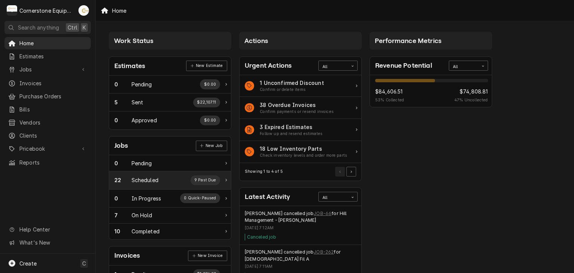
click at [150, 176] on div "Scheduled" at bounding box center [145, 180] width 27 height 8
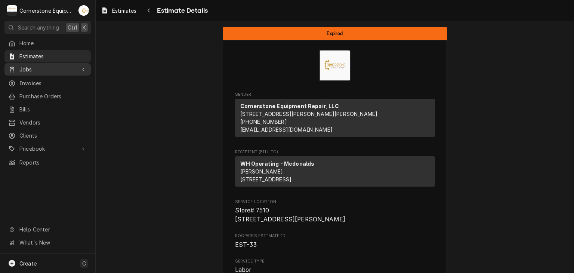
click at [36, 66] on span "Jobs" at bounding box center [47, 69] width 56 height 8
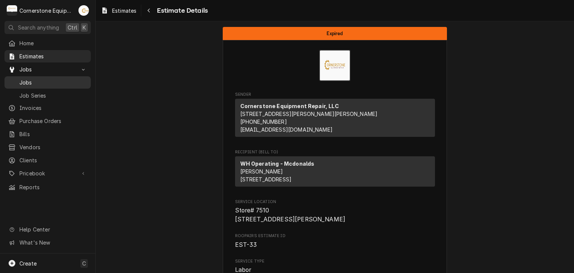
click at [69, 82] on span "Jobs" at bounding box center [53, 82] width 68 height 8
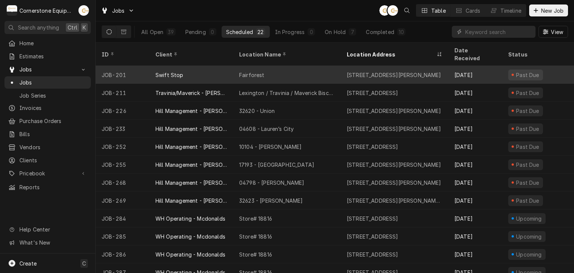
click at [200, 71] on div "Swift Stop" at bounding box center [191, 75] width 84 height 18
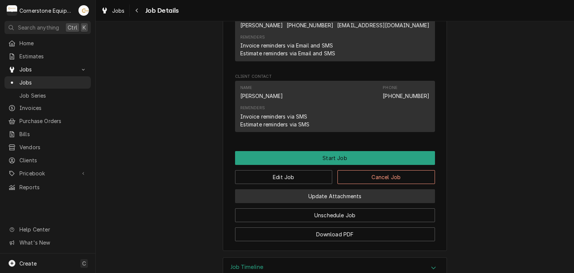
scroll to position [557, 0]
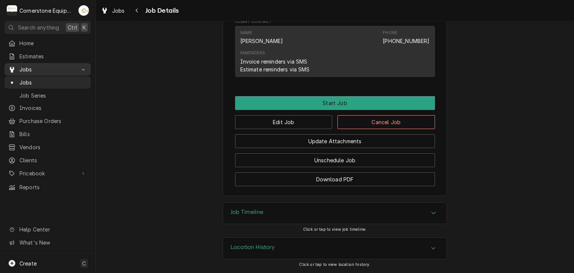
click at [44, 66] on span "Jobs" at bounding box center [47, 69] width 56 height 8
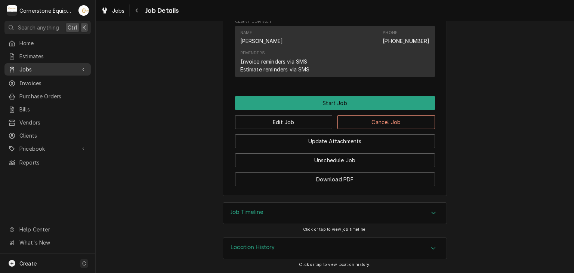
click at [78, 67] on div "Jobs" at bounding box center [47, 69] width 83 height 9
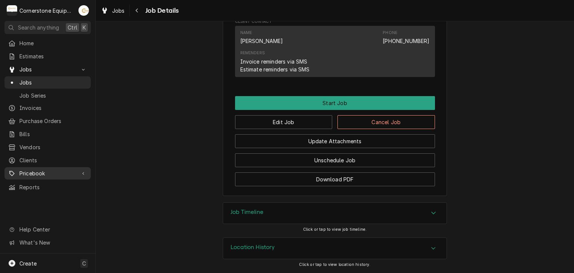
click at [41, 172] on span "Pricebook" at bounding box center [47, 173] width 56 height 8
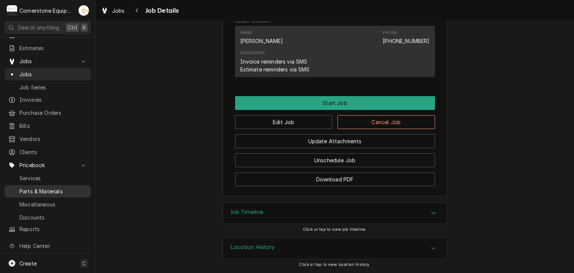
scroll to position [16, 0]
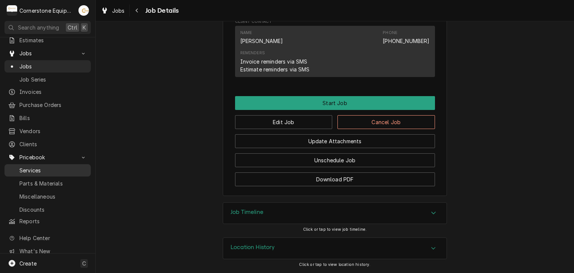
click at [56, 170] on link "Services" at bounding box center [47, 170] width 86 height 12
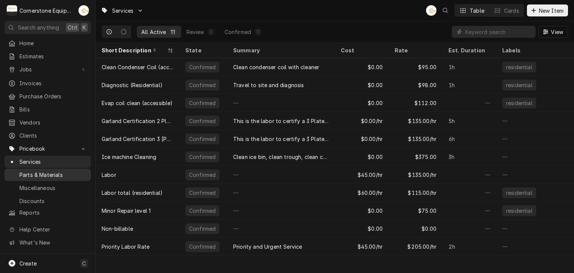
click at [46, 172] on span "Parts & Materials" at bounding box center [53, 175] width 68 height 8
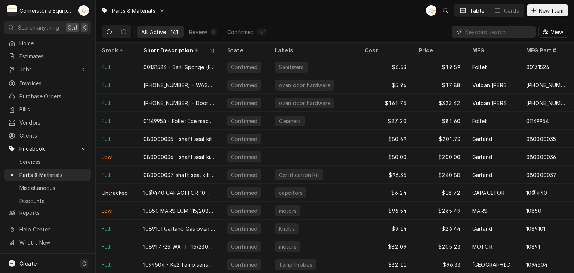
click at [505, 29] on input "Dynamic Content Wrapper" at bounding box center [498, 32] width 67 height 12
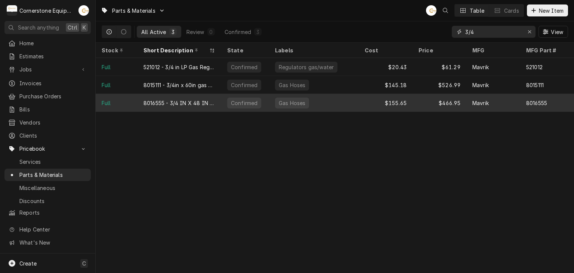
type input "3/4"
click at [205, 102] on div "8016555 - 3/4 IN X 48 IN GAS HOSE KIT" at bounding box center [179, 103] width 72 height 8
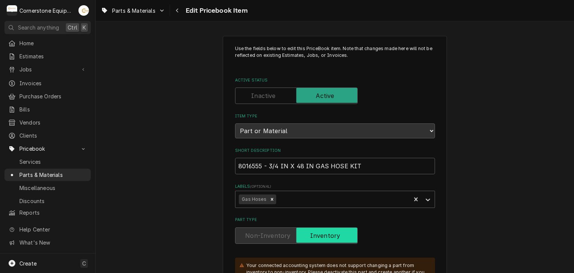
scroll to position [149, 0]
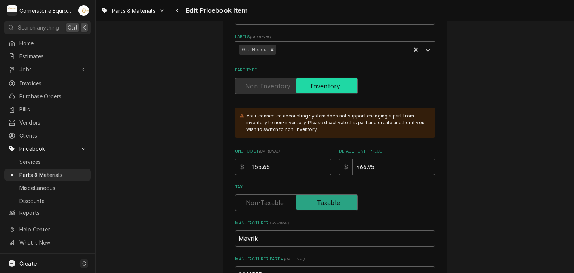
drag, startPoint x: 283, startPoint y: 168, endPoint x: 256, endPoint y: 168, distance: 27.3
click at [256, 168] on input "155.65" at bounding box center [290, 166] width 82 height 16
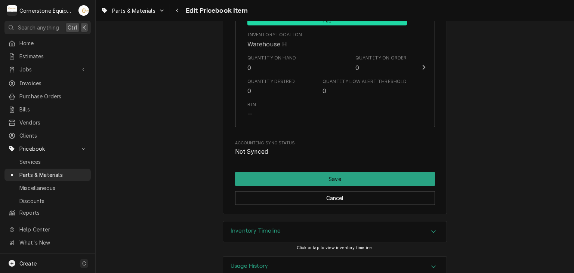
scroll to position [924, 0]
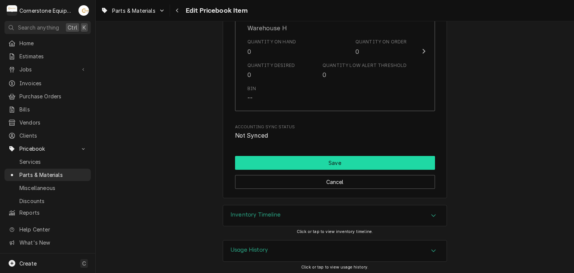
click at [266, 156] on button "Save" at bounding box center [335, 163] width 200 height 14
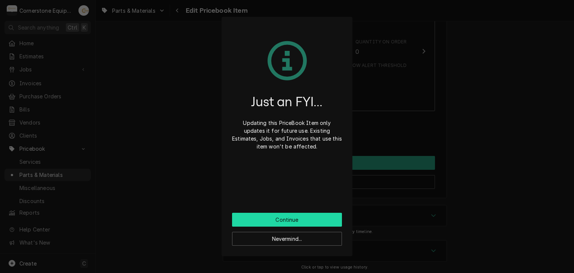
click at [282, 222] on button "Continue" at bounding box center [287, 220] width 110 height 14
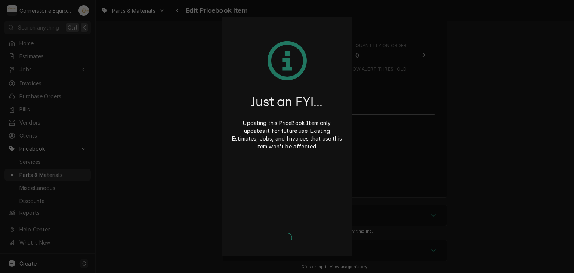
type textarea "x"
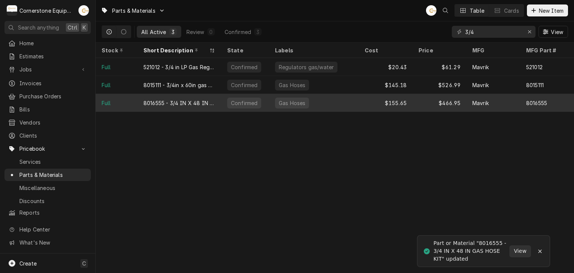
click at [367, 110] on tr "Full 8016555 - 3/4 IN X 48 IN GAS HOSE KIT Confirmed Gas Hoses $155.65 $466.95 …" at bounding box center [383, 103] width 574 height 18
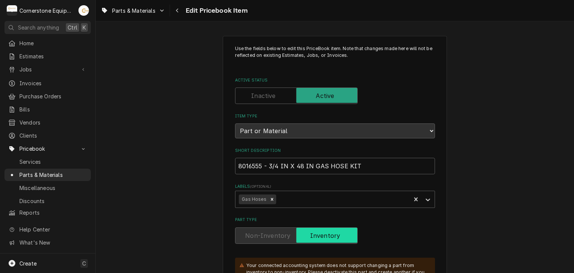
scroll to position [149, 0]
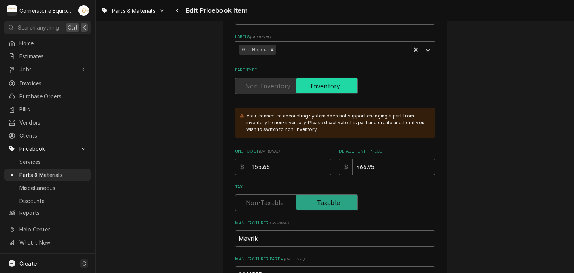
click at [378, 164] on input "466.95" at bounding box center [394, 166] width 82 height 16
type textarea "x"
type input "466.9"
type textarea "x"
type input "466"
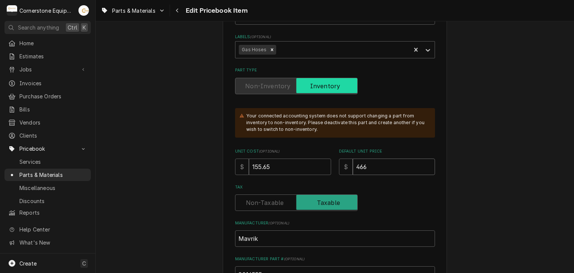
type textarea "x"
type input "46"
type textarea "x"
type input "4"
type textarea "x"
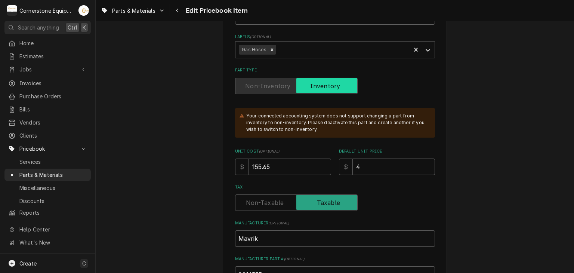
type input "48"
type textarea "x"
type input "486"
type textarea "x"
type input "486.9"
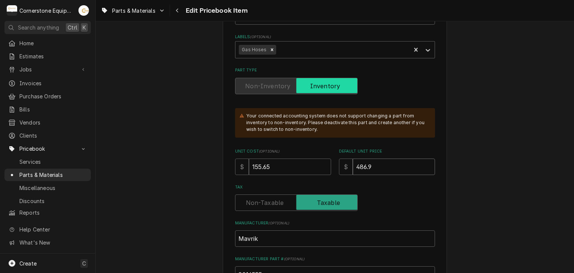
type textarea "x"
type input "486.99"
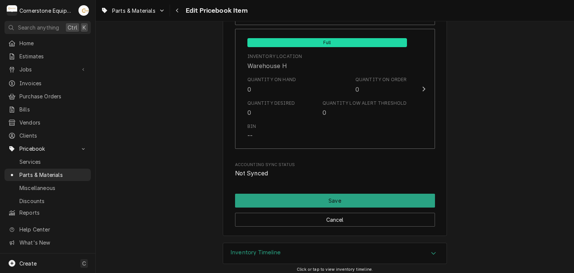
scroll to position [924, 0]
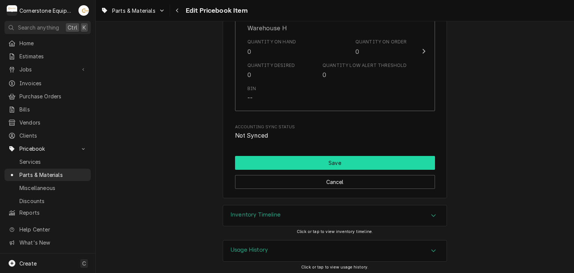
click at [341, 162] on button "Save" at bounding box center [335, 163] width 200 height 14
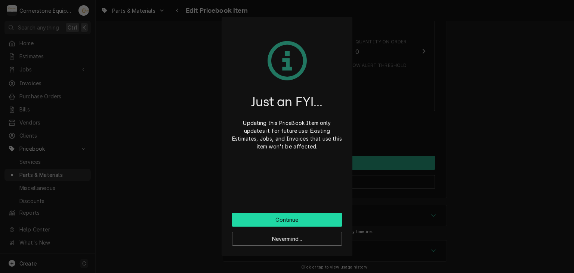
click at [295, 214] on button "Continue" at bounding box center [287, 220] width 110 height 14
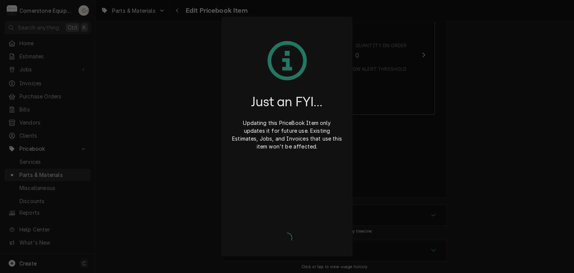
type textarea "x"
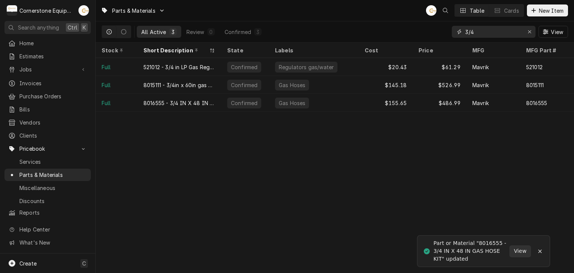
click at [481, 30] on input "3/4" at bounding box center [493, 32] width 56 height 12
type input "3"
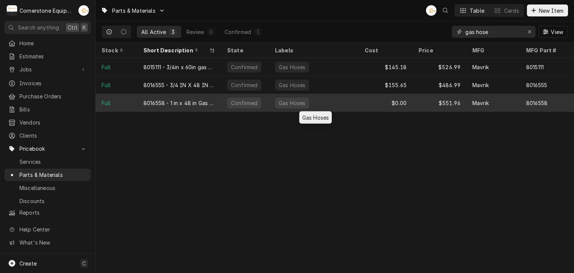
type input "gas hose"
click at [342, 105] on div "Gas Hoses" at bounding box center [314, 103] width 90 height 18
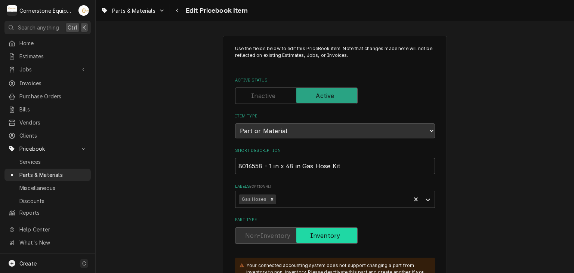
scroll to position [149, 0]
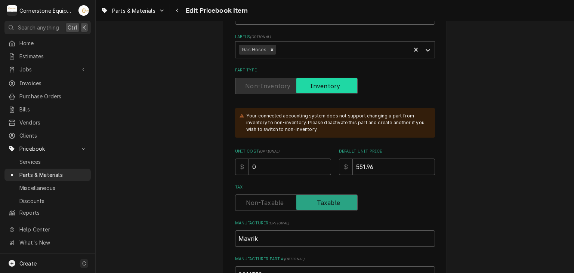
click at [251, 159] on input "0" at bounding box center [290, 166] width 82 height 16
click at [163, 9] on icon "Dynamic Content Wrapper" at bounding box center [162, 10] width 4 height 4
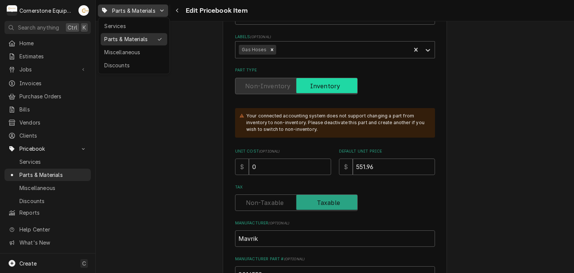
click at [138, 35] on div "Parts & Materials" at bounding box center [128, 39] width 49 height 8
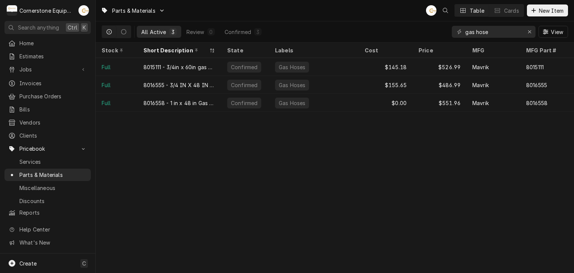
click at [522, 29] on div "gas hose" at bounding box center [494, 32] width 84 height 12
click at [528, 31] on icon "Erase input" at bounding box center [530, 31] width 4 height 5
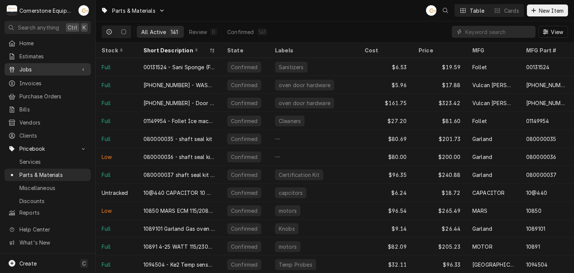
click at [80, 68] on div "Dynamic Content Wrapper" at bounding box center [83, 69] width 7 height 7
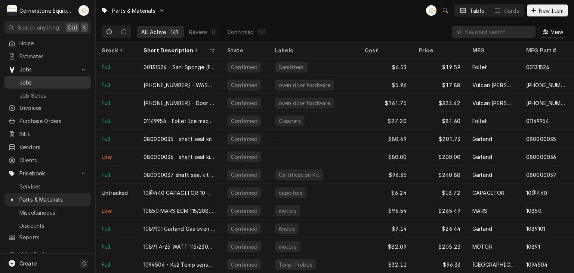
click at [70, 83] on span "Jobs" at bounding box center [53, 82] width 68 height 8
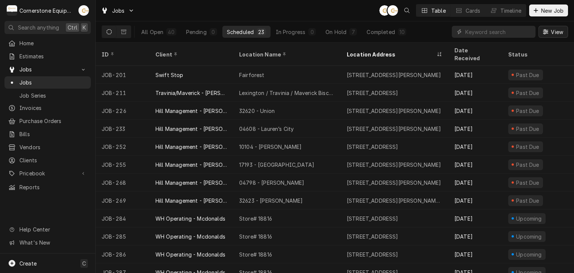
click at [545, 32] on icon "Dynamic Content Wrapper" at bounding box center [545, 31] width 5 height 5
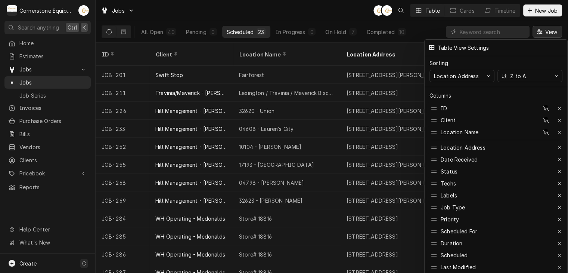
click at [341, 16] on div at bounding box center [284, 136] width 568 height 273
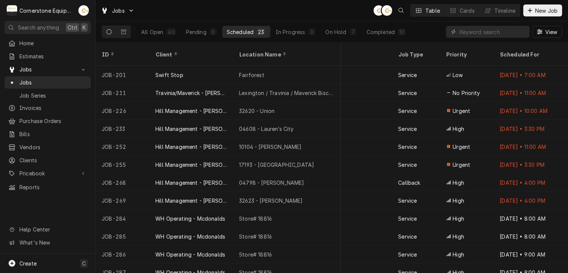
scroll to position [0, 318]
click at [48, 59] on div "Estimates" at bounding box center [47, 56] width 83 height 9
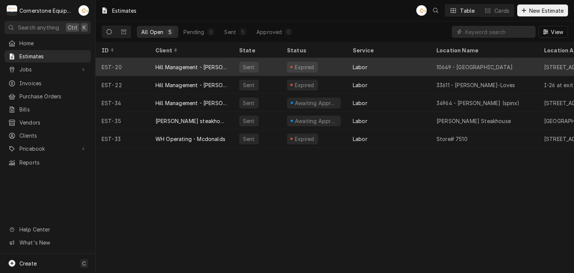
click at [179, 60] on div "Hill Management - [PERSON_NAME]" at bounding box center [191, 67] width 84 height 18
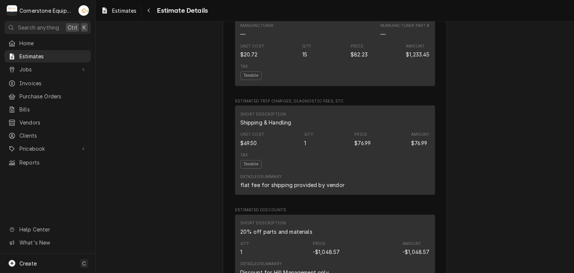
scroll to position [1298, 0]
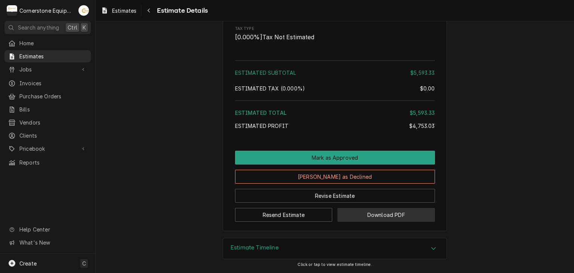
click at [363, 217] on button "Download PDF" at bounding box center [386, 215] width 98 height 14
click at [58, 74] on div "Jobs Jobs Job Series" at bounding box center [47, 69] width 86 height 13
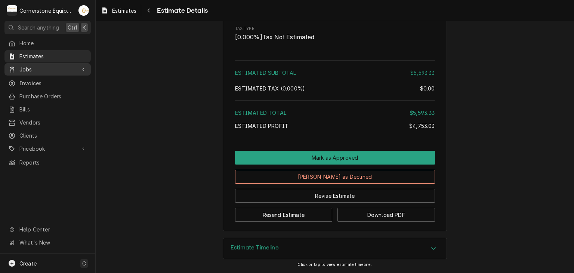
click at [58, 74] on div "Jobs Jobs Job Series" at bounding box center [47, 69] width 86 height 13
click at [59, 71] on div "Jobs" at bounding box center [47, 69] width 83 height 9
click at [49, 67] on span "Jobs" at bounding box center [47, 69] width 56 height 8
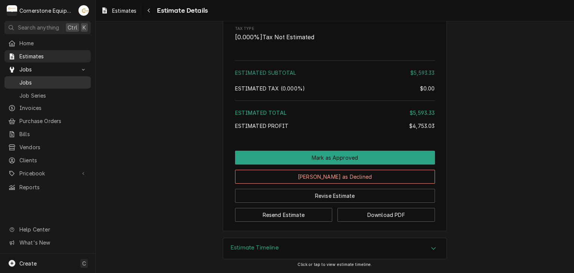
click at [52, 82] on span "Jobs" at bounding box center [53, 82] width 68 height 8
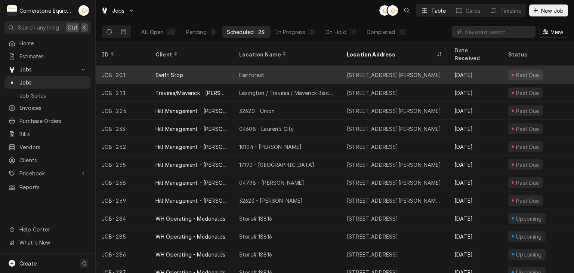
click at [170, 71] on div "Swift Stop" at bounding box center [169, 75] width 28 height 8
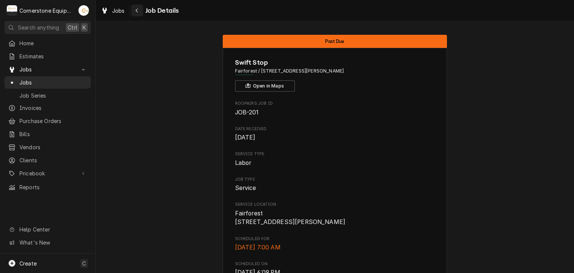
click at [142, 15] on button "Navigate back" at bounding box center [137, 10] width 12 height 12
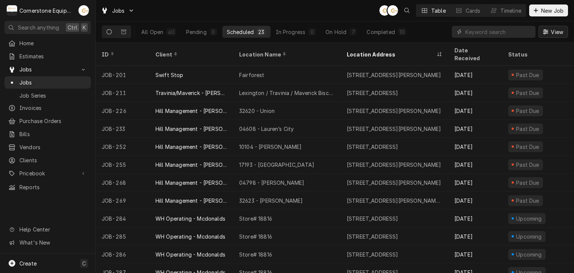
click at [550, 31] on span "View" at bounding box center [556, 32] width 15 height 8
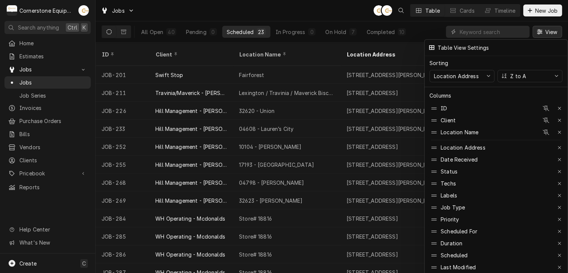
click at [509, 29] on div at bounding box center [284, 136] width 568 height 273
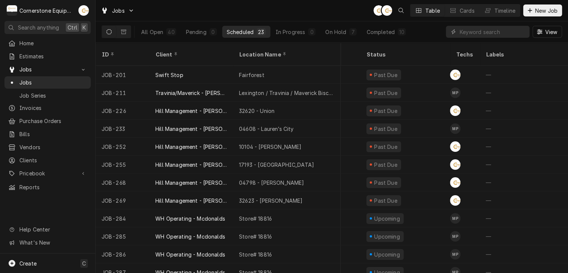
scroll to position [0, 155]
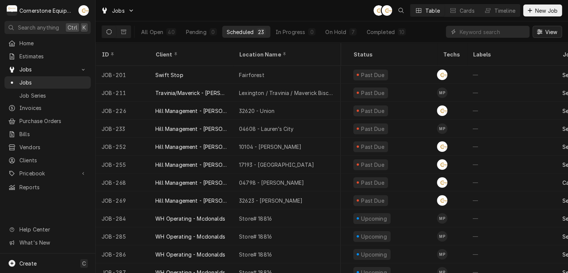
click at [542, 35] on button "View" at bounding box center [548, 32] width 30 height 12
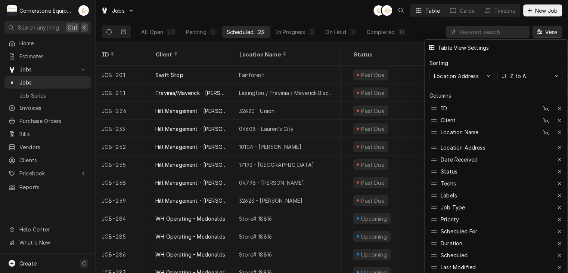
click at [535, 30] on div at bounding box center [284, 136] width 568 height 273
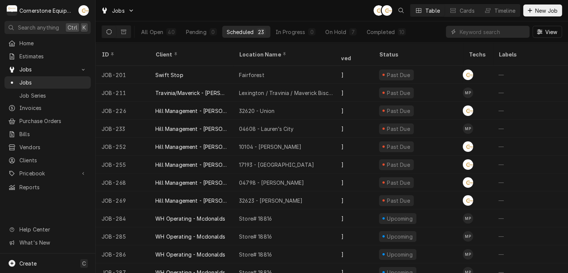
scroll to position [0, 0]
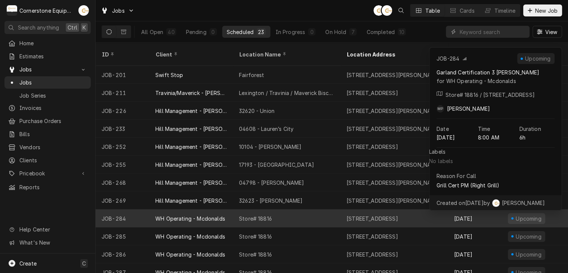
click at [248, 212] on div "Store# 18816" at bounding box center [287, 218] width 108 height 18
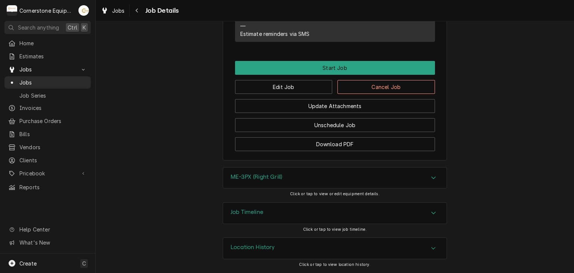
scroll to position [372, 0]
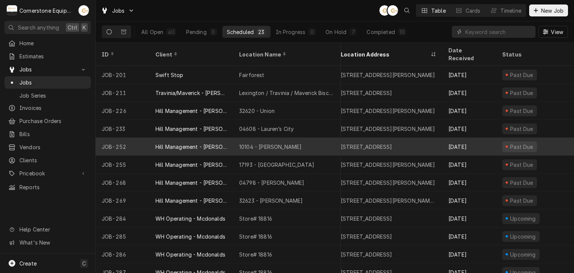
scroll to position [0, 7]
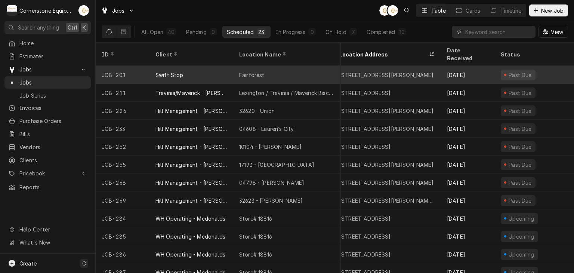
click at [260, 71] on div "Fairforest" at bounding box center [251, 75] width 25 height 8
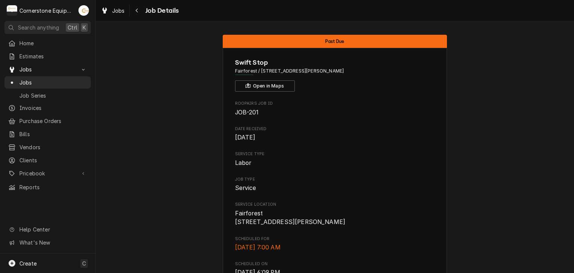
scroll to position [149, 0]
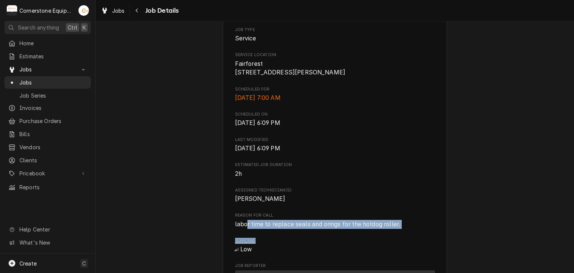
drag, startPoint x: 245, startPoint y: 233, endPoint x: 394, endPoint y: 240, distance: 148.9
click at [401, 243] on div "Roopairs Job ID JOB-201 Date Received [DATE] Service Type Labor Job Type Servic…" at bounding box center [335, 215] width 200 height 529
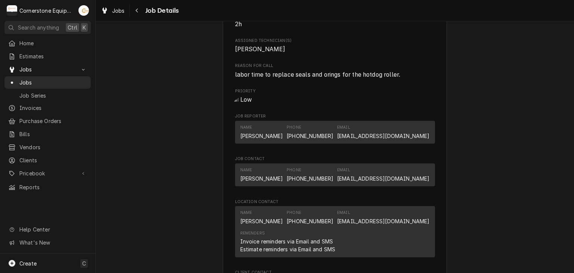
drag, startPoint x: 232, startPoint y: 81, endPoint x: 380, endPoint y: 71, distance: 149.0
click at [380, 71] on div "Reason For Call labor time to replace seals and orings for the hotdog roller." at bounding box center [335, 71] width 200 height 16
drag, startPoint x: 233, startPoint y: 29, endPoint x: 271, endPoint y: 32, distance: 38.6
click at [271, 29] on span "2h" at bounding box center [335, 24] width 200 height 9
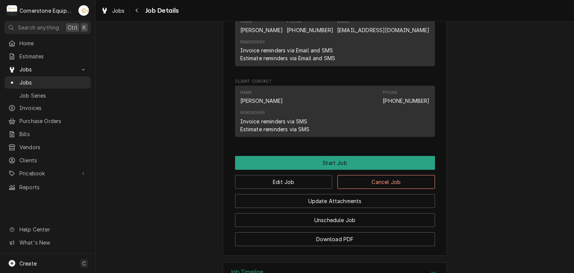
scroll to position [499, 0]
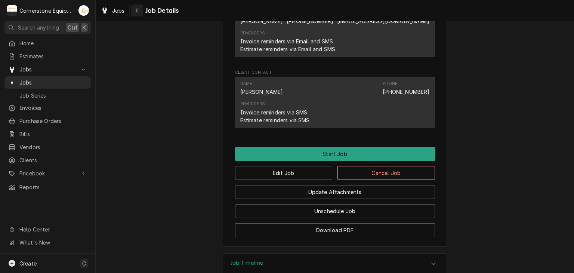
click at [136, 13] on div "Navigate back" at bounding box center [136, 10] width 7 height 7
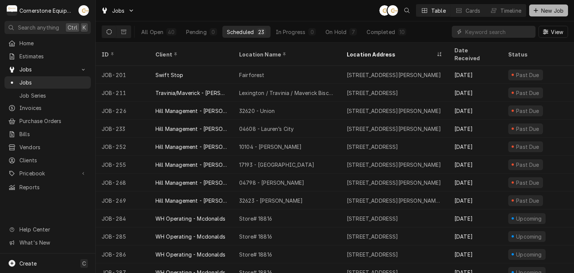
click at [545, 8] on span "New Job" at bounding box center [552, 11] width 25 height 8
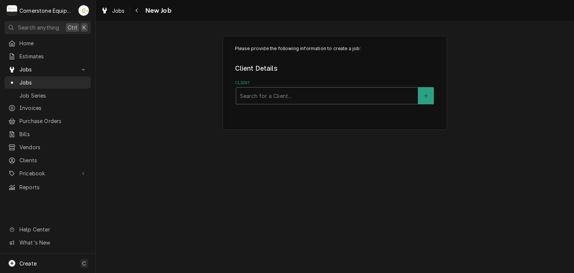
click at [360, 101] on div "Client" at bounding box center [327, 95] width 174 height 13
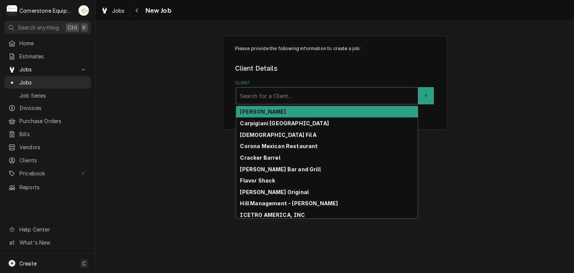
click at [498, 43] on div "Please provide the following information to create a job: Client Details Client…" at bounding box center [335, 82] width 478 height 107
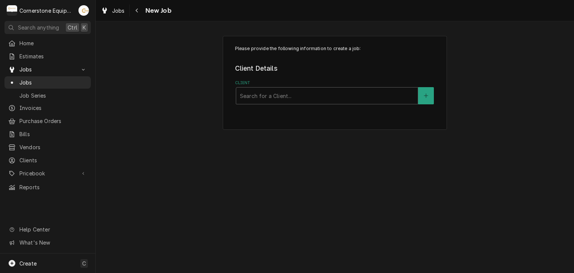
click at [143, 7] on span "New Job" at bounding box center [157, 11] width 28 height 10
click at [139, 10] on div "Navigate back" at bounding box center [136, 10] width 7 height 7
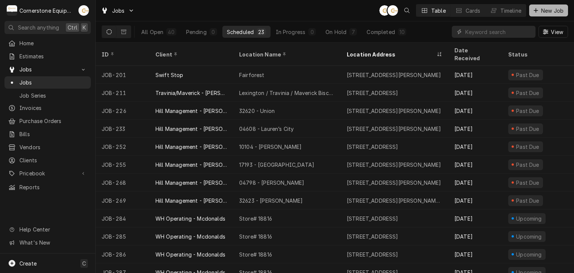
click at [556, 7] on span "New Job" at bounding box center [552, 11] width 25 height 8
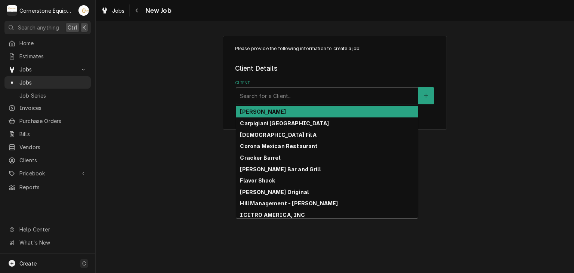
click at [348, 101] on div "Client" at bounding box center [327, 95] width 174 height 13
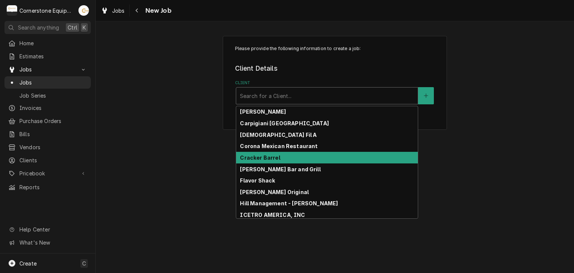
scroll to position [193, 0]
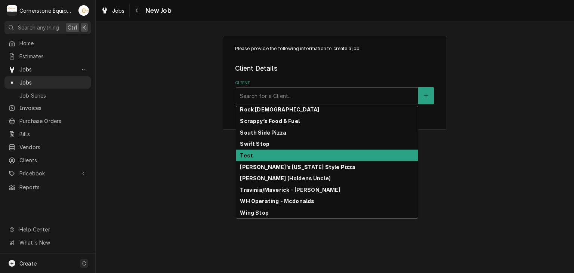
click at [275, 157] on div "Test" at bounding box center [327, 155] width 182 height 12
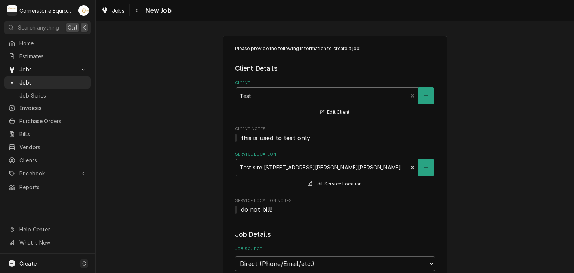
scroll to position [149, 0]
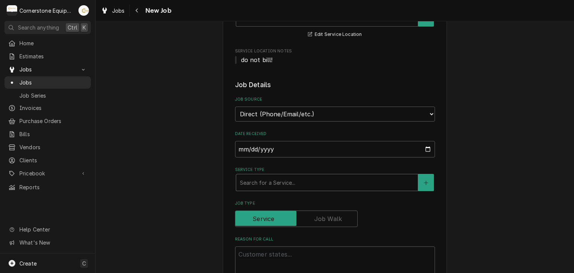
click at [258, 185] on div "Service Type" at bounding box center [327, 182] width 174 height 13
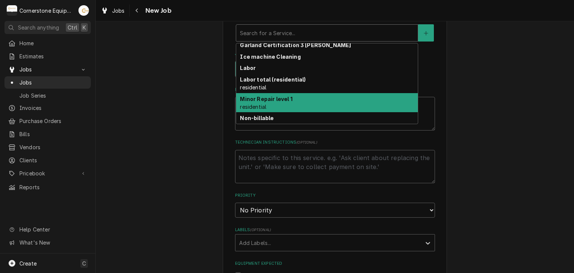
scroll to position [84, 0]
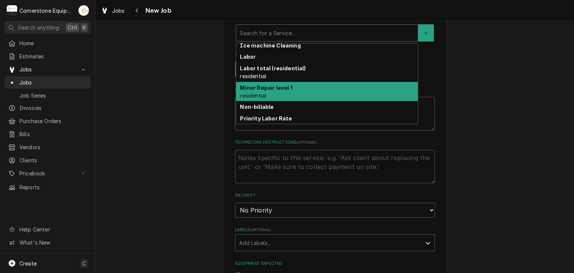
click at [161, 106] on div "Please provide the following information to create a job: Client Details Client…" at bounding box center [335, 140] width 478 height 820
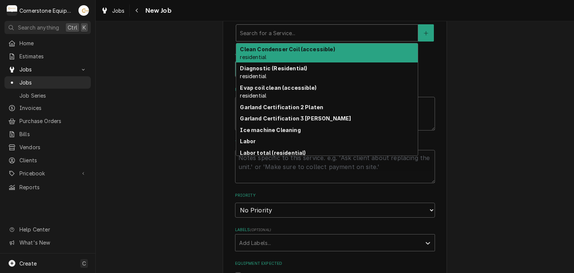
click at [299, 30] on div "Service Type" at bounding box center [327, 32] width 174 height 13
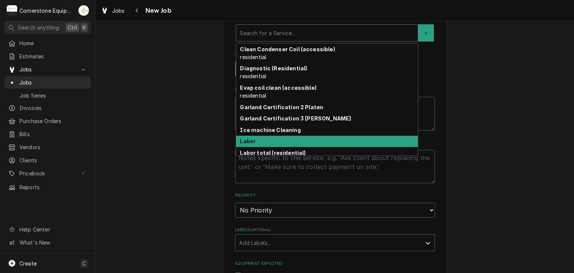
click at [281, 138] on div "Labor" at bounding box center [327, 142] width 182 height 12
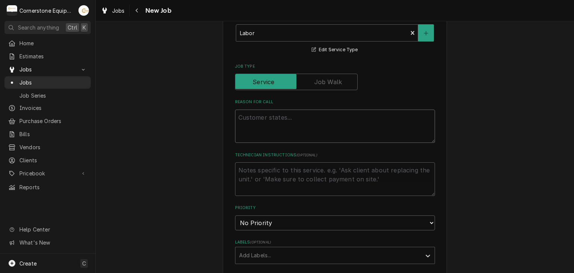
drag, startPoint x: 372, startPoint y: 120, endPoint x: 393, endPoint y: 116, distance: 21.3
click at [393, 116] on textarea "Reason For Call" at bounding box center [335, 126] width 200 height 34
click at [292, 110] on textarea "Reason For Call" at bounding box center [335, 126] width 200 height 34
type textarea "x"
type textarea "t"
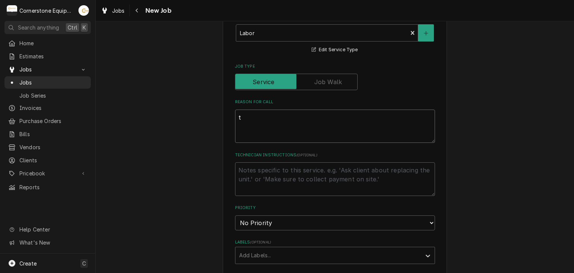
type textarea "x"
type textarea "tes"
type textarea "x"
type textarea "test"
type textarea "x"
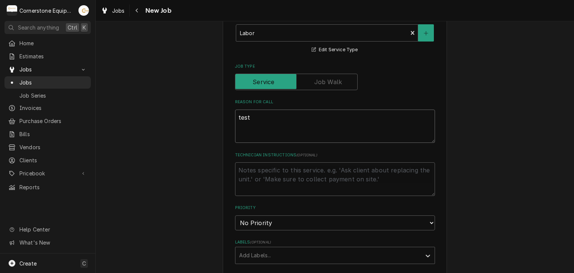
type textarea "testt"
type textarea "x"
type textarea "test"
type textarea "x"
type textarea "tes"
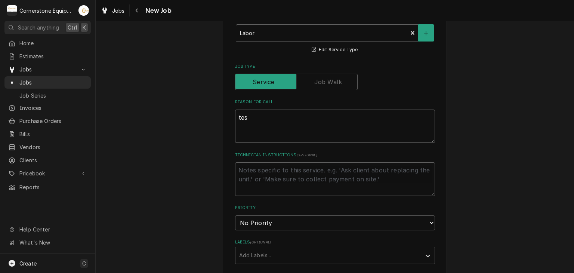
type textarea "x"
type textarea "te"
type textarea "x"
type textarea "t"
type textarea "x"
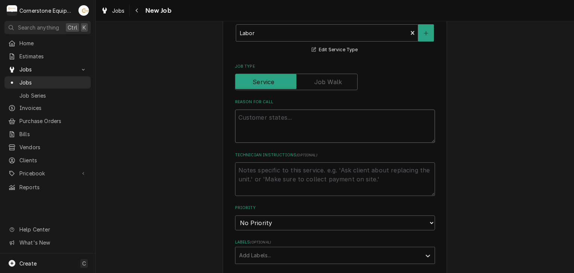
type textarea "x"
type textarea "t"
type textarea "x"
type textarea "te"
type textarea "x"
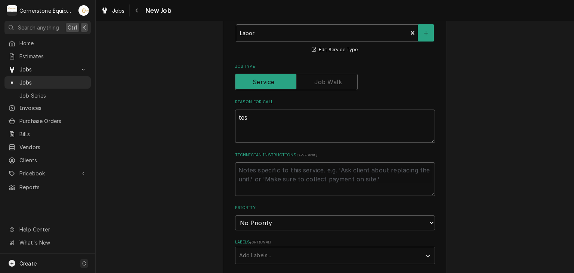
type textarea "test"
click at [266, 123] on textarea "test" at bounding box center [335, 126] width 200 height 34
type textarea "x"
type textarea "test"
click at [289, 121] on textarea "test" at bounding box center [335, 126] width 200 height 34
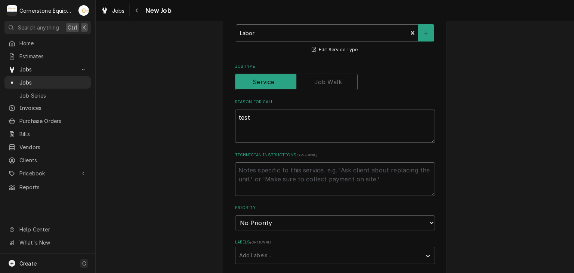
type textarea "x"
type textarea "test f"
type textarea "x"
type textarea "test fr"
type textarea "x"
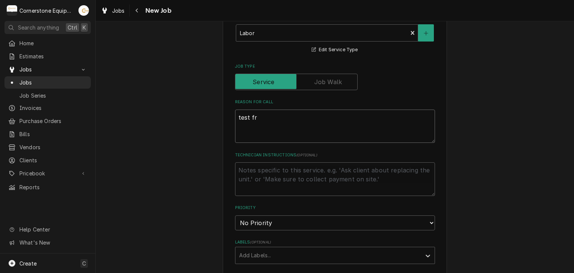
type textarea "test fry"
type textarea "x"
type textarea "test frye"
type textarea "x"
type textarea "test fryer"
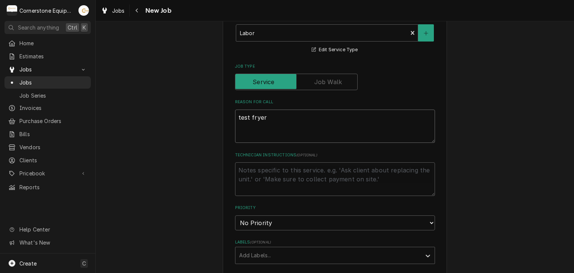
type textarea "x"
type textarea "test fryer"
type textarea "x"
type textarea "test fryer d"
type textarea "x"
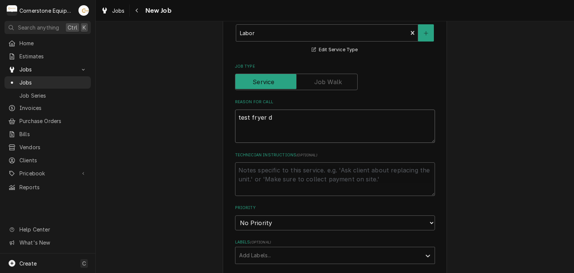
type textarea "test fryer do"
type textarea "x"
type textarea "test fryer dow"
type textarea "x"
type textarea "test fryer down"
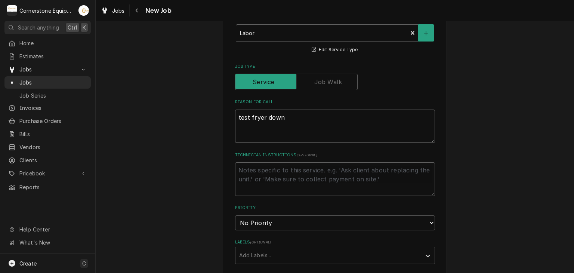
type textarea "x"
type textarea "test fryer down"
click at [283, 168] on textarea "Technician Instructions ( optional )" at bounding box center [335, 179] width 200 height 34
type textarea "k"
type textarea "x"
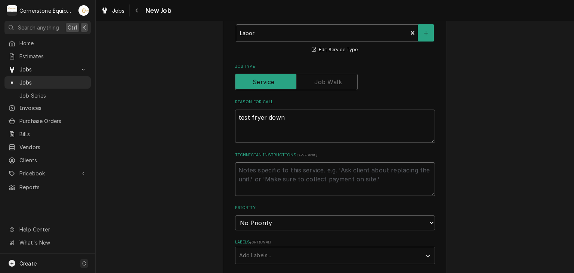
type textarea "x"
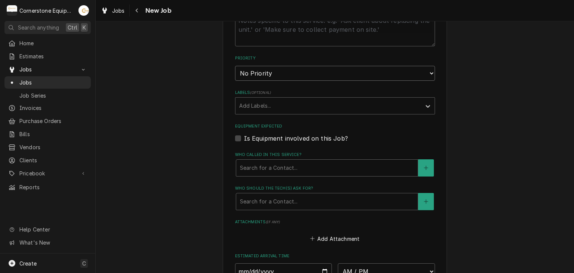
click at [296, 71] on select "No Priority Urgent High Medium Low" at bounding box center [335, 73] width 200 height 15
click at [274, 136] on label "Is Equipment involved on this Job?" at bounding box center [296, 138] width 104 height 9
click at [274, 136] on input "Equipment Expected" at bounding box center [344, 142] width 200 height 16
checkbox input "true"
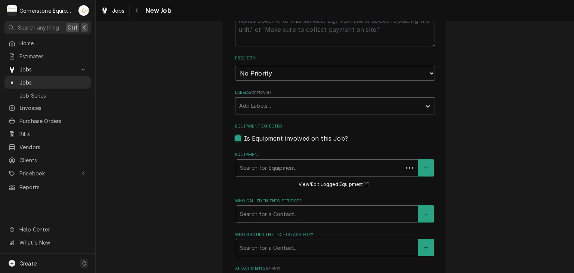
type textarea "x"
click at [299, 168] on div "Equipment" at bounding box center [327, 167] width 174 height 13
click at [418, 161] on button "Equipment" at bounding box center [426, 167] width 16 height 17
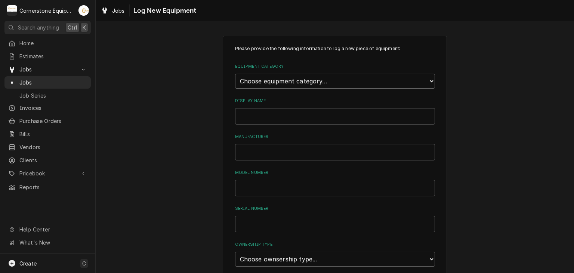
click at [396, 80] on select "Choose equipment category... Cooking Equipment Fryers Ice Machines Ovens and Ra…" at bounding box center [335, 81] width 200 height 15
select select "2"
click at [235, 74] on select "Choose equipment category... Cooking Equipment Fryers Ice Machines Ovens and Ra…" at bounding box center [335, 81] width 200 height 15
click at [297, 114] on select "Choose equipment type... Electric Fryer Fryer Filtration Equipment Gas Fryer" at bounding box center [335, 115] width 200 height 15
click at [174, 98] on div "Please provide the following information to log a new piece of equipment: Equip…" at bounding box center [335, 267] width 478 height 476
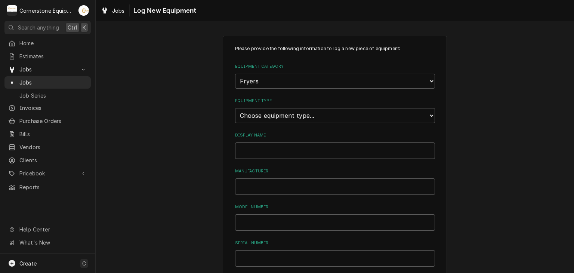
click at [263, 144] on input "Display Name" at bounding box center [335, 150] width 200 height 16
type input "f"
click at [312, 184] on input "Manufacturer" at bounding box center [335, 186] width 200 height 16
drag, startPoint x: 296, startPoint y: 215, endPoint x: 309, endPoint y: 233, distance: 22.4
click at [296, 214] on input "Model Number" at bounding box center [335, 222] width 200 height 16
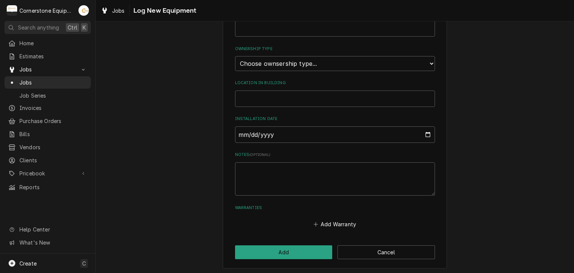
scroll to position [80, 0]
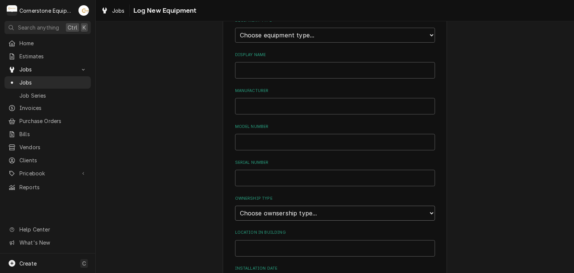
click at [266, 208] on select "Choose ownsership type... Unknown Owned Leased Rented" at bounding box center [335, 213] width 200 height 15
drag, startPoint x: 285, startPoint y: 219, endPoint x: 458, endPoint y: 208, distance: 174.1
click at [466, 200] on div "Please provide the following information to log a new piece of equipment: Equip…" at bounding box center [335, 187] width 478 height 476
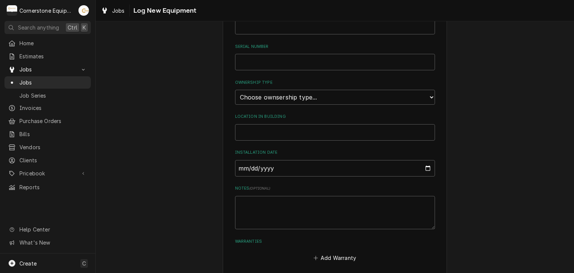
scroll to position [191, 0]
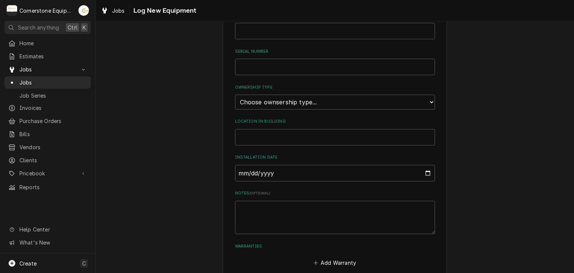
drag, startPoint x: 327, startPoint y: 110, endPoint x: 327, endPoint y: 102, distance: 8.2
click at [327, 108] on div "Please provide the following information to log a new piece of equipment: Equip…" at bounding box center [335, 61] width 200 height 414
click at [327, 102] on select "Choose ownsership type... Unknown Owned Leased Rented" at bounding box center [335, 102] width 200 height 15
click at [186, 132] on div "Please provide the following information to log a new piece of equipment: Equip…" at bounding box center [335, 76] width 478 height 476
drag, startPoint x: 254, startPoint y: 162, endPoint x: 256, endPoint y: 166, distance: 3.9
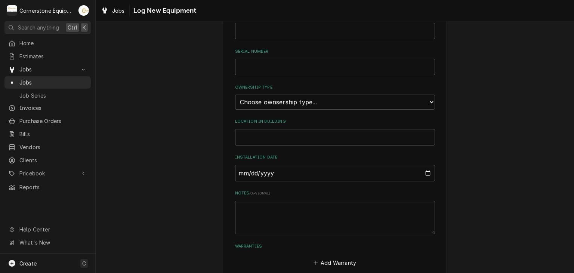
click at [256, 164] on div "Installation Date" at bounding box center [335, 167] width 200 height 27
click at [256, 169] on input "Installation Date" at bounding box center [335, 173] width 200 height 16
click at [281, 134] on input "Location in Building" at bounding box center [335, 137] width 200 height 16
type input "Cooki"
click at [145, 151] on div "Please provide the following information to log a new piece of equipment: Equip…" at bounding box center [335, 76] width 478 height 476
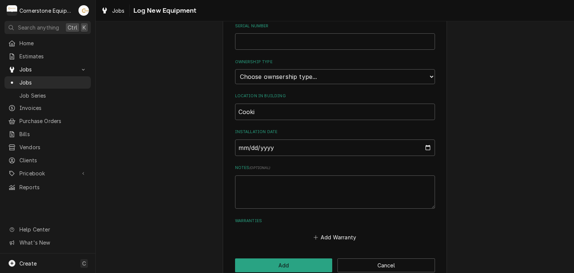
scroll to position [230, 0]
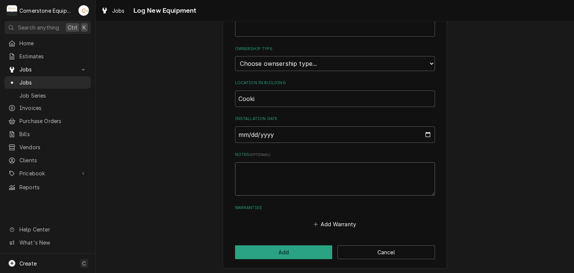
drag, startPoint x: 232, startPoint y: 162, endPoint x: 248, endPoint y: 165, distance: 16.3
click at [235, 162] on textarea "Notes ( optional )" at bounding box center [335, 179] width 200 height 34
click at [272, 172] on textarea "Notes ( optional )" at bounding box center [335, 179] width 200 height 34
click at [382, 247] on button "Cancel" at bounding box center [386, 252] width 98 height 14
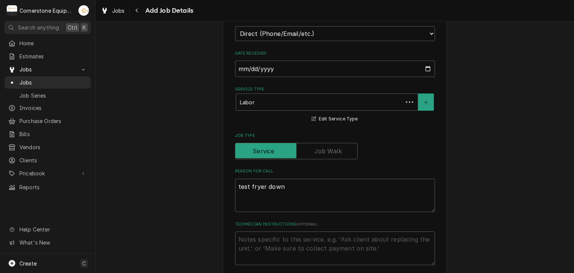
scroll to position [448, 0]
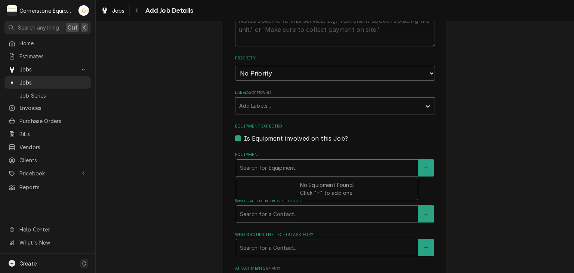
click at [294, 168] on div "Equipment" at bounding box center [327, 167] width 174 height 13
type textarea "x"
type input "f"
type textarea "x"
type input "fy"
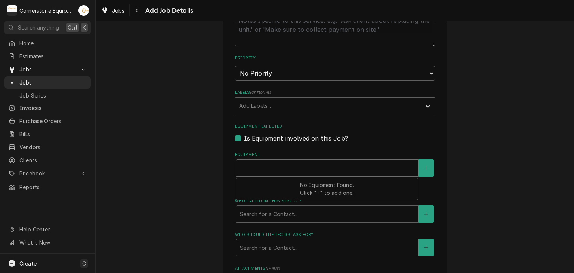
click at [179, 187] on div "Please provide the following information to create a job: Client Details Client…" at bounding box center [335, 20] width 478 height 879
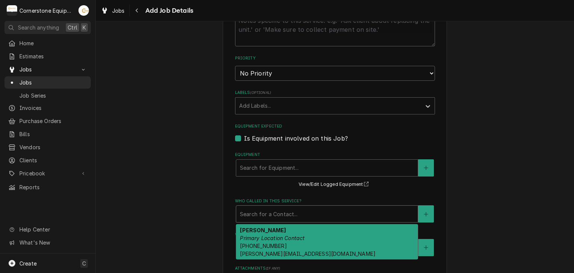
click at [271, 208] on div "Who called in this service?" at bounding box center [327, 213] width 174 height 13
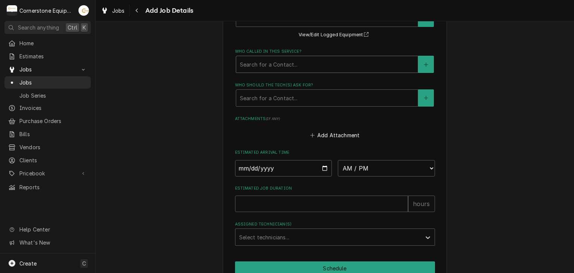
click at [276, 59] on div "Who called in this service?" at bounding box center [327, 64] width 174 height 13
drag, startPoint x: 276, startPoint y: 59, endPoint x: 280, endPoint y: 68, distance: 9.9
click at [279, 67] on div "Who called in this service?" at bounding box center [327, 64] width 174 height 13
click at [244, 64] on div "Who called in this service?" at bounding box center [327, 64] width 174 height 13
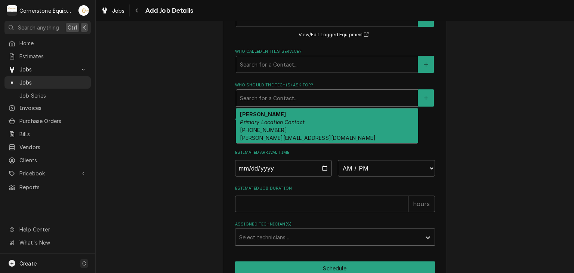
click at [251, 101] on div "Who should the tech(s) ask for?" at bounding box center [327, 97] width 174 height 13
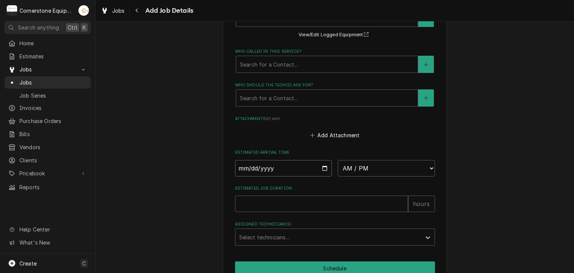
click at [321, 163] on input "Date" at bounding box center [283, 168] width 97 height 16
drag, startPoint x: 172, startPoint y: 184, endPoint x: 179, endPoint y: 180, distance: 8.4
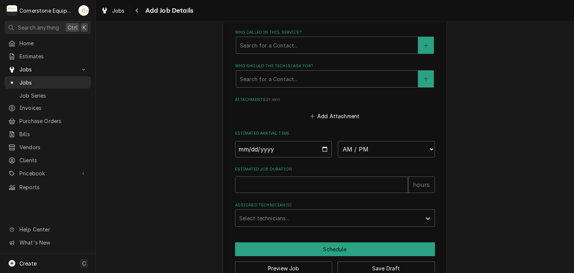
scroll to position [632, 0]
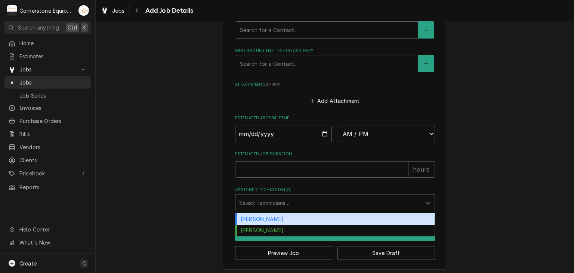
click at [260, 201] on div "Assigned Technician(s)" at bounding box center [328, 202] width 178 height 13
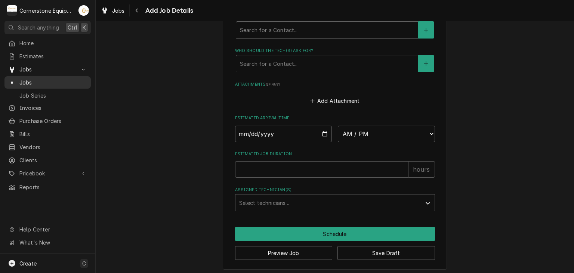
click at [43, 81] on span "Jobs" at bounding box center [53, 82] width 68 height 8
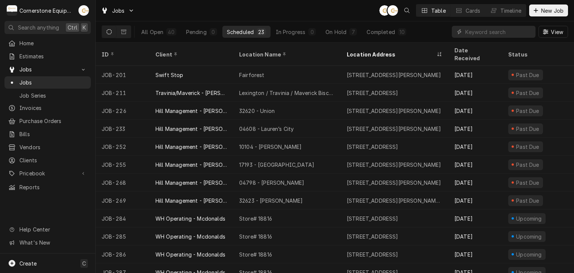
click at [232, 31] on div "Scheduled" at bounding box center [240, 32] width 27 height 8
click at [288, 31] on div "In Progress" at bounding box center [291, 32] width 30 height 8
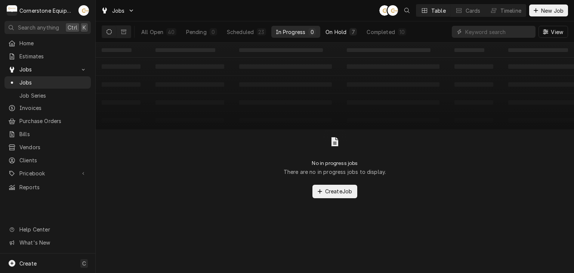
click at [346, 31] on button "On Hold 7" at bounding box center [341, 32] width 40 height 12
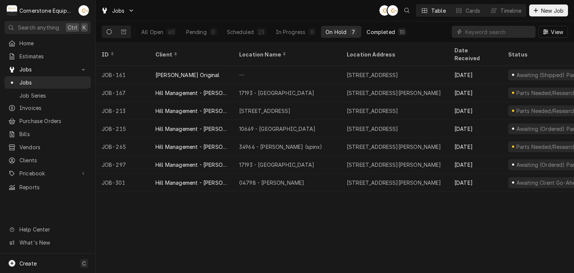
click at [374, 30] on div "Completed" at bounding box center [381, 32] width 28 height 8
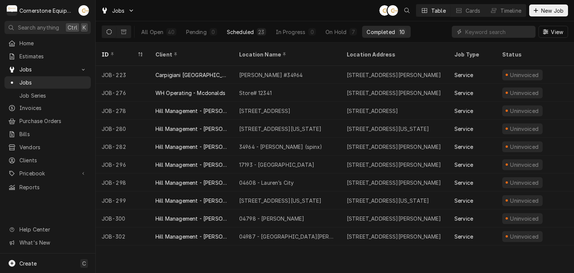
click at [249, 32] on div "Scheduled" at bounding box center [240, 32] width 27 height 8
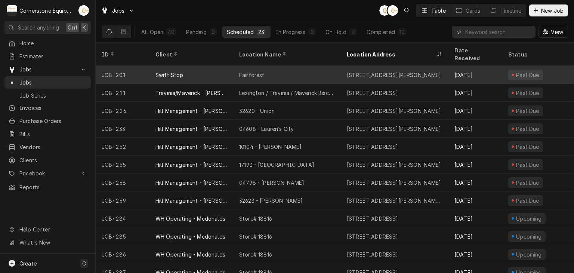
click at [276, 66] on div "Fairforest" at bounding box center [287, 75] width 108 height 18
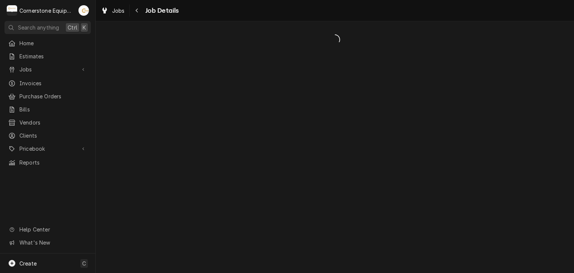
click at [296, 33] on span "Loading..." at bounding box center [335, 40] width 478 height 16
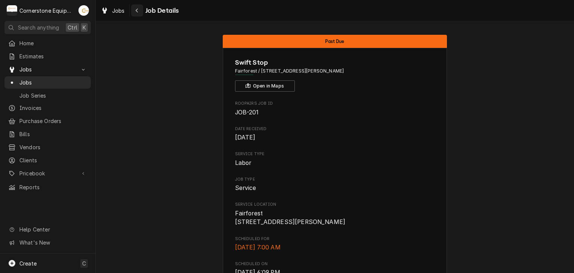
click at [139, 10] on div "Navigate back" at bounding box center [136, 10] width 7 height 7
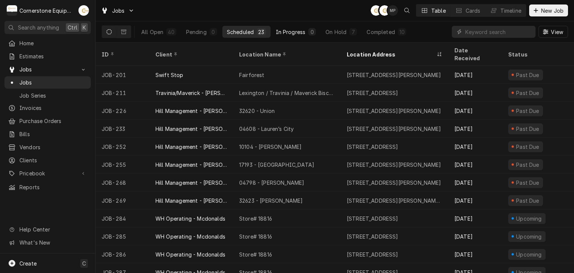
click at [284, 31] on div "In Progress" at bounding box center [291, 32] width 30 height 8
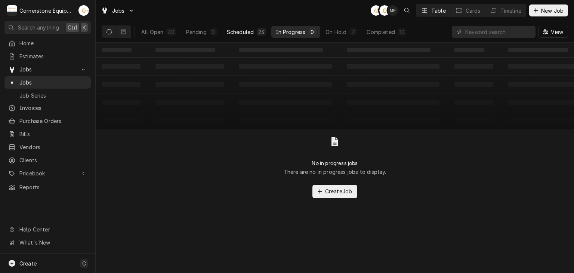
click at [244, 26] on button "Scheduled 23" at bounding box center [246, 32] width 48 height 12
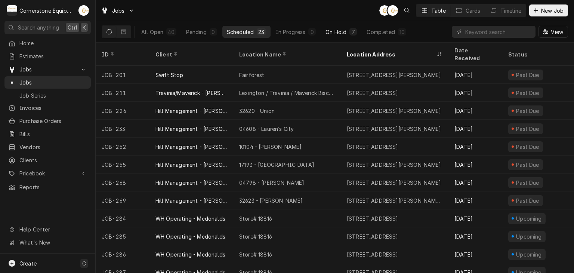
click at [333, 35] on div "On Hold" at bounding box center [335, 32] width 21 height 8
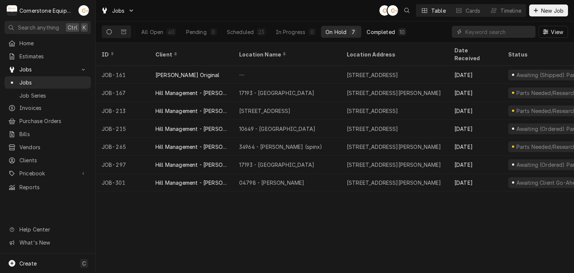
click at [383, 32] on div "Completed" at bounding box center [381, 32] width 28 height 8
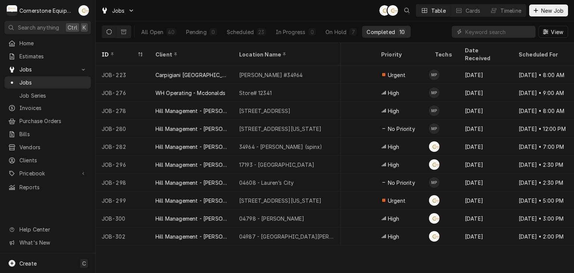
scroll to position [0, 303]
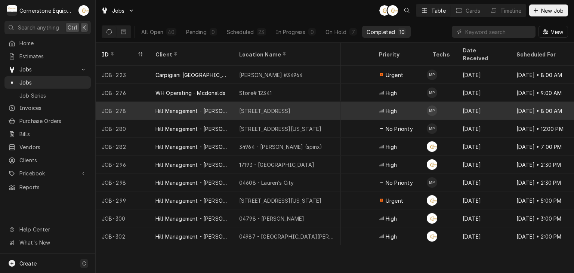
click at [379, 108] on div "Dynamic Content Wrapper" at bounding box center [381, 110] width 5 height 5
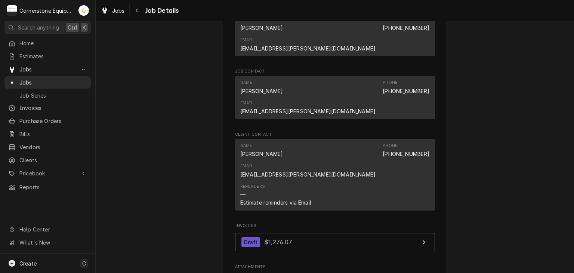
scroll to position [299, 0]
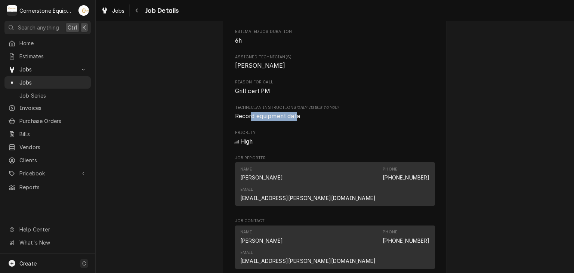
drag, startPoint x: 296, startPoint y: 132, endPoint x: 251, endPoint y: 139, distance: 45.3
click at [248, 139] on div "Roopairs Job ID JOB-278 Date Received [DATE] Service Type Garland Certification…" at bounding box center [335, 137] width 200 height 670
drag, startPoint x: 300, startPoint y: 131, endPoint x: 265, endPoint y: 133, distance: 35.5
click at [227, 138] on div "Hill Management - McDonald’s 11123 - Chesney Hwy / 2244 Chesnee Hwy, Spartanbur…" at bounding box center [335, 177] width 224 height 857
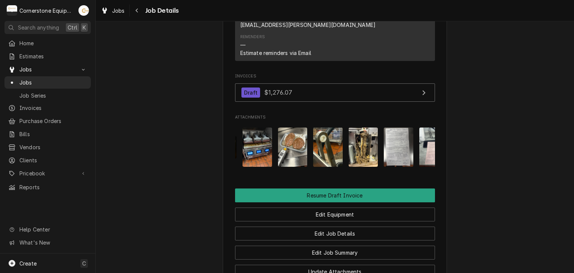
scroll to position [0, 118]
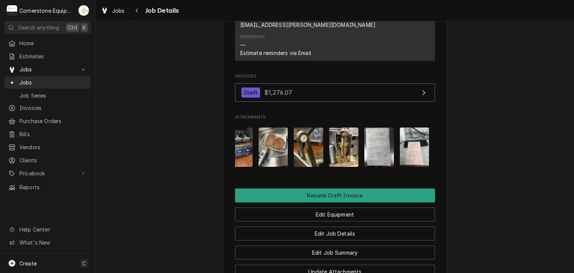
click at [366, 127] on img "Attachments" at bounding box center [379, 146] width 30 height 39
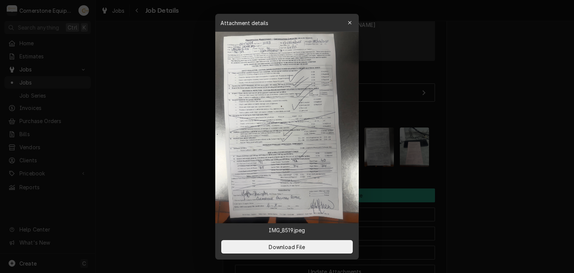
click at [388, 156] on div at bounding box center [287, 136] width 574 height 273
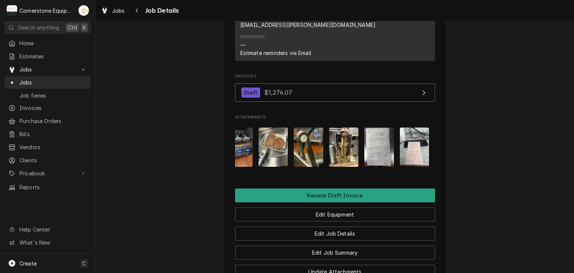
click at [401, 127] on img "Attachments" at bounding box center [415, 146] width 30 height 39
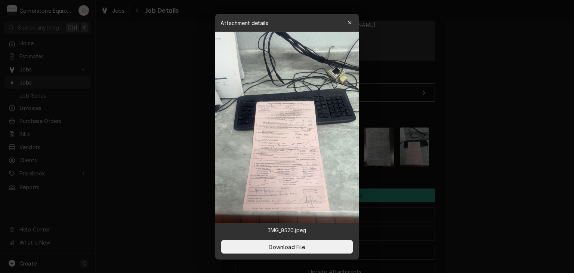
click at [365, 129] on div at bounding box center [287, 136] width 574 height 273
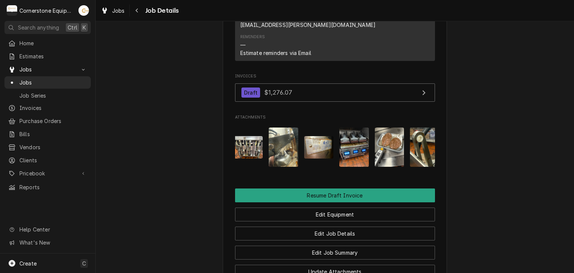
scroll to position [740, 0]
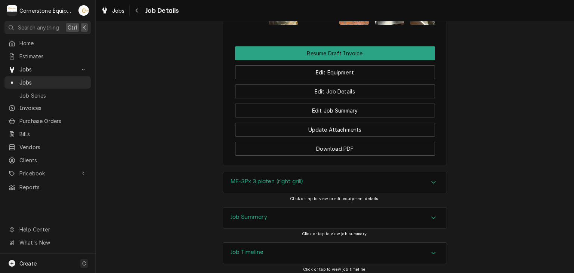
click at [421, 207] on div "Job Summary" at bounding box center [334, 217] width 223 height 21
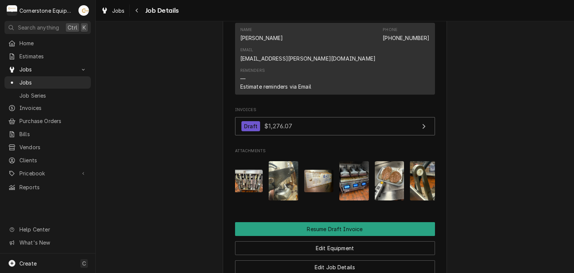
scroll to position [458, 0]
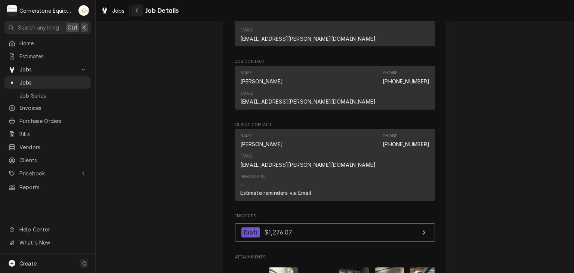
click at [138, 9] on icon "Navigate back" at bounding box center [136, 10] width 3 height 5
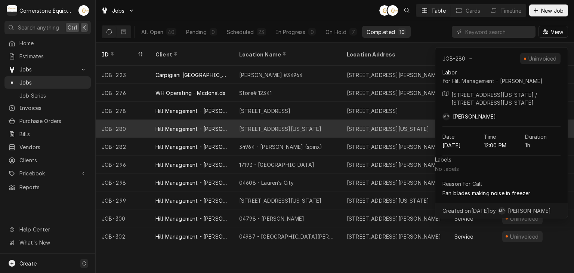
click at [312, 120] on div "[STREET_ADDRESS][US_STATE]" at bounding box center [287, 129] width 108 height 18
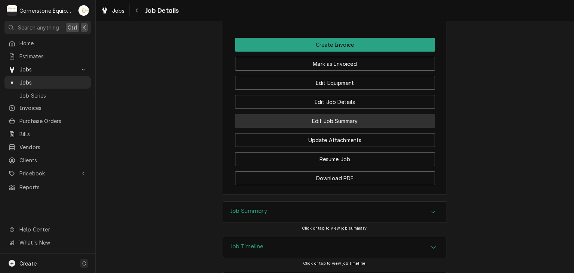
scroll to position [518, 0]
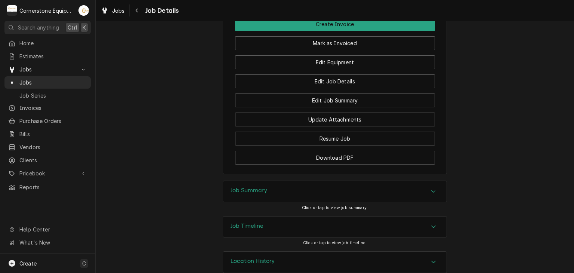
click at [253, 187] on h3 "Job Summary" at bounding box center [249, 190] width 37 height 7
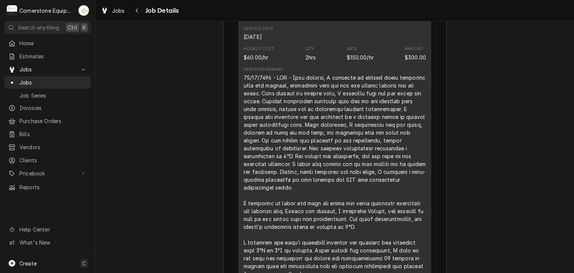
scroll to position [834, 0]
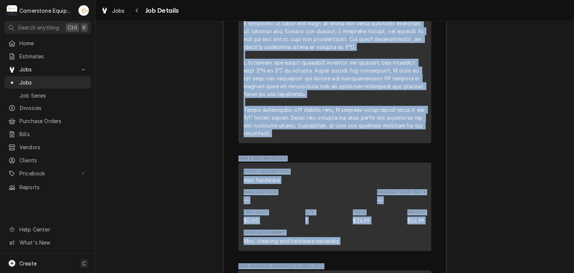
drag, startPoint x: 248, startPoint y: 67, endPoint x: 360, endPoint y: 271, distance: 232.5
click at [361, 272] on html "C Cornerstone Equipment Repair, LLC AB Search anything Ctrl K Home Estimates Jo…" at bounding box center [287, 136] width 574 height 273
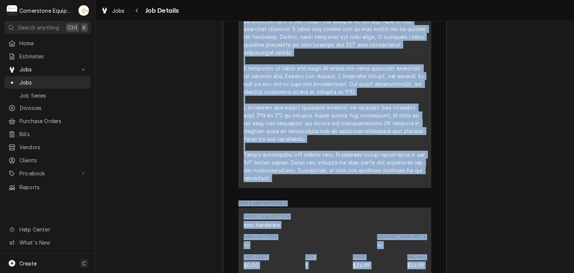
scroll to position [822, 0]
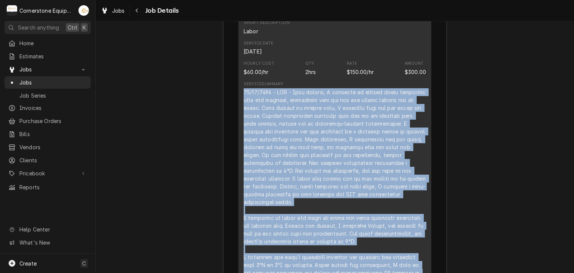
click at [458, 126] on div "Job Summary Roopairs Job ID JOB-280 Service Type Labor Job Type Service Total T…" at bounding box center [335, 257] width 478 height 763
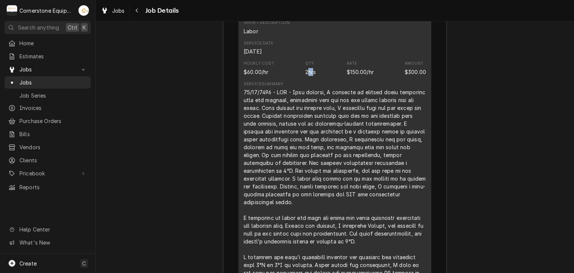
drag, startPoint x: 305, startPoint y: 55, endPoint x: 310, endPoint y: 61, distance: 7.5
click at [310, 68] on div "2hrs" at bounding box center [310, 72] width 11 height 8
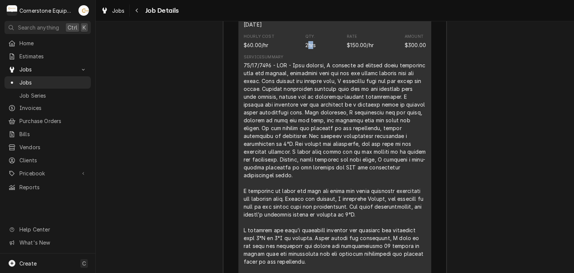
scroll to position [847, 0]
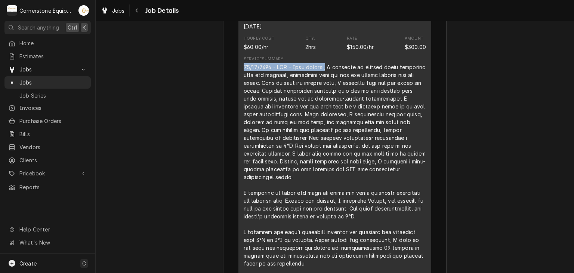
drag, startPoint x: 239, startPoint y: 56, endPoint x: 326, endPoint y: 55, distance: 86.7
click at [326, 55] on div "Short Description Labor Service Date [DATE] Hourly Cost $60.00/hr Qty. 2hrs Rat…" at bounding box center [334, 150] width 193 height 323
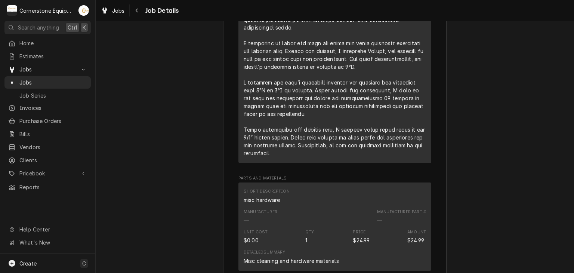
scroll to position [1146, 0]
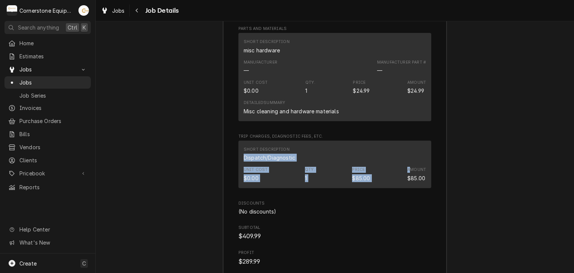
drag, startPoint x: 242, startPoint y: 141, endPoint x: 408, endPoint y: 156, distance: 166.6
click at [408, 156] on div "Short Description Dispatch/Diagnostic Unit Cost $0.00 Qty. 1 Price $85.00 Amoun…" at bounding box center [334, 164] width 193 height 47
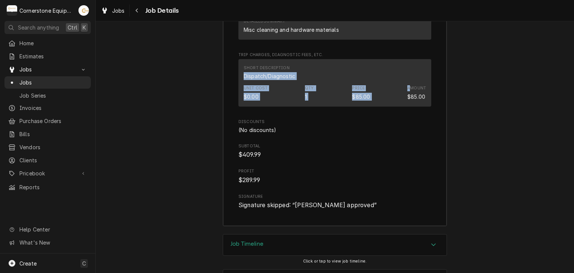
scroll to position [1245, 0]
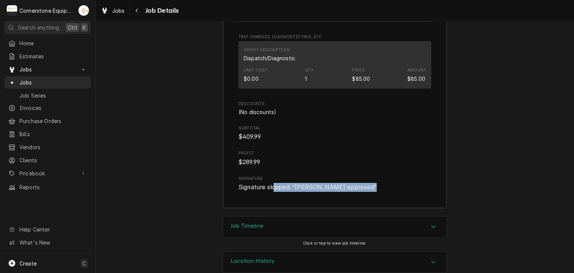
drag, startPoint x: 270, startPoint y: 171, endPoint x: 370, endPoint y: 184, distance: 101.0
click at [424, 216] on div "Job Timeline" at bounding box center [334, 226] width 223 height 21
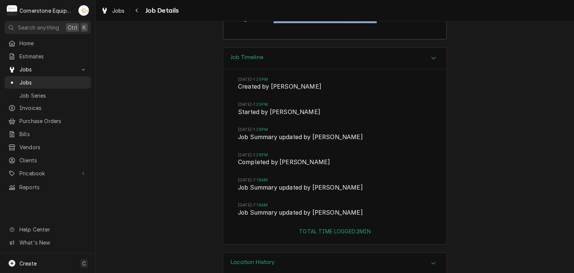
scroll to position [1415, 0]
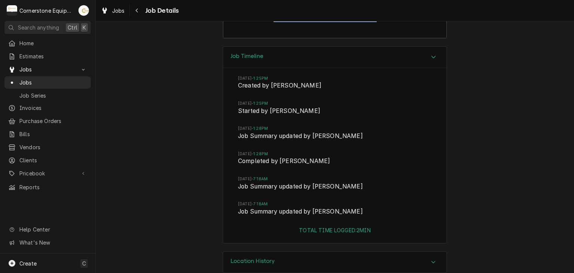
click at [431, 259] on icon "Accordion Header" at bounding box center [433, 262] width 5 height 6
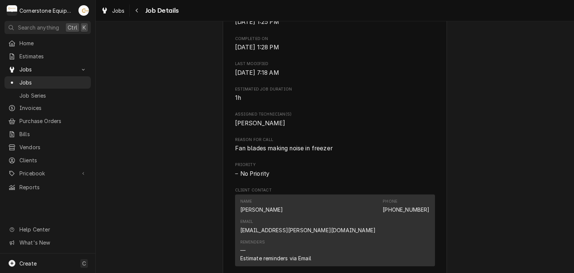
scroll to position [101, 0]
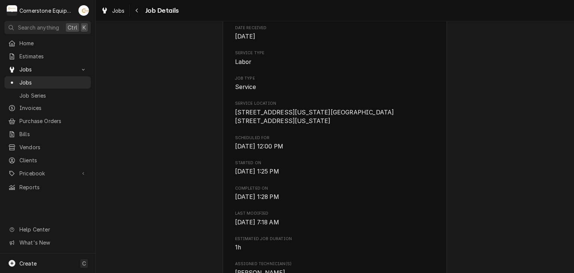
drag, startPoint x: 232, startPoint y: 168, endPoint x: 318, endPoint y: 208, distance: 95.5
click at [318, 208] on div "Hill Management - McDonald’s 17804 - Alabama Ave / 750 S Alabama Ave, Chesnee, …" at bounding box center [335, 269] width 224 height 644
click at [40, 171] on span "Pricebook" at bounding box center [47, 173] width 56 height 8
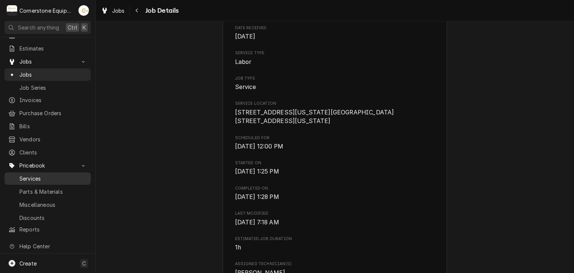
scroll to position [16, 0]
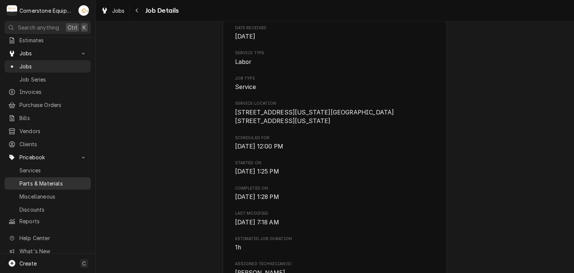
click at [47, 180] on span "Parts & Materials" at bounding box center [53, 183] width 68 height 8
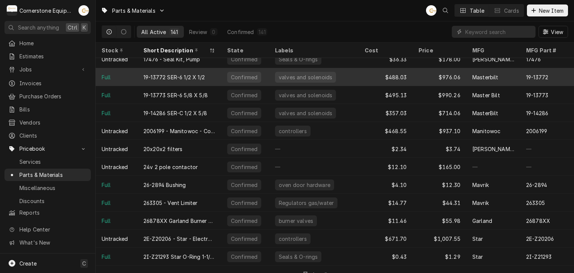
scroll to position [346, 0]
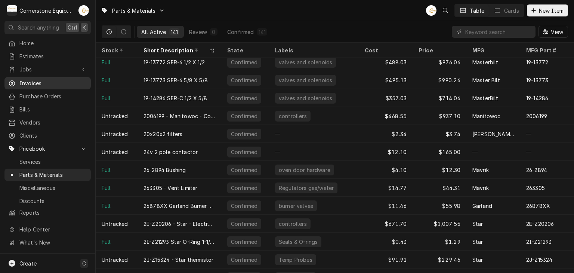
click at [30, 82] on span "Invoices" at bounding box center [53, 83] width 68 height 8
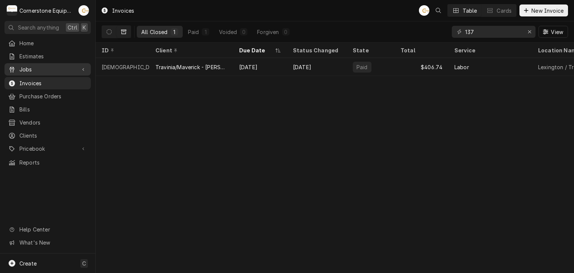
click at [80, 68] on div "Dynamic Content Wrapper" at bounding box center [83, 69] width 7 height 7
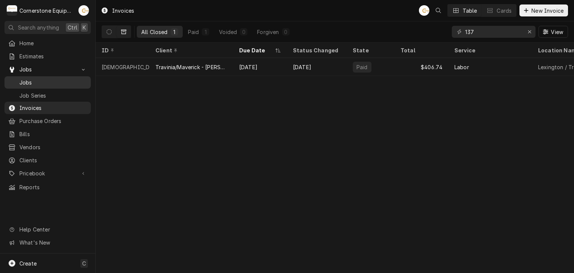
click at [61, 85] on link "Jobs" at bounding box center [47, 82] width 86 height 12
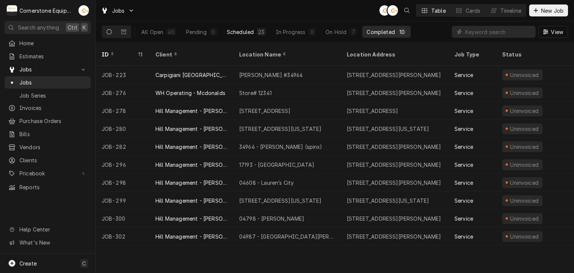
click at [243, 29] on div "Scheduled" at bounding box center [240, 32] width 27 height 8
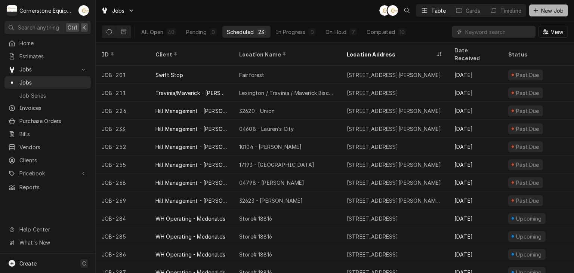
click at [559, 9] on span "New Job" at bounding box center [552, 11] width 25 height 8
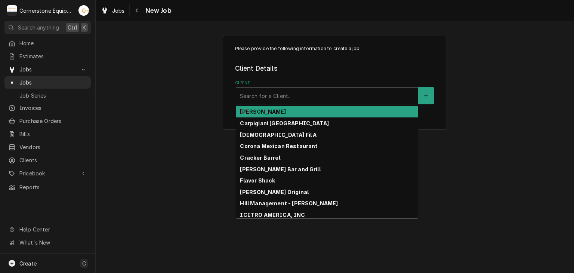
click at [284, 102] on div "Search for a Client..." at bounding box center [327, 95] width 182 height 16
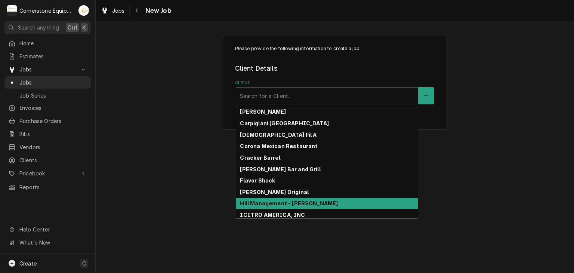
click at [285, 201] on strong "Hill Management - [PERSON_NAME]" at bounding box center [289, 203] width 98 height 6
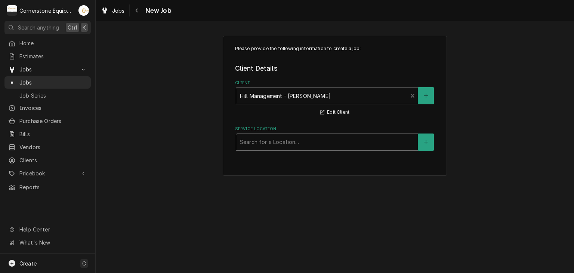
click at [267, 136] on div "Service Location" at bounding box center [327, 141] width 174 height 13
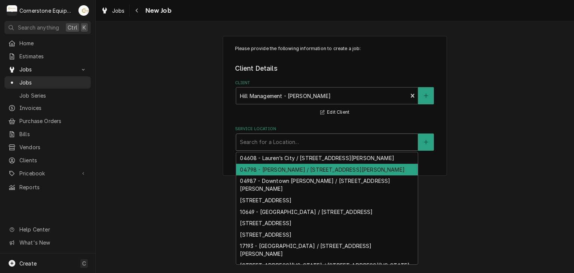
click at [307, 172] on div "04798 - Woodruff Rd / 1111 Woodruff Rd, Greenville, SC 29607" at bounding box center [327, 170] width 182 height 12
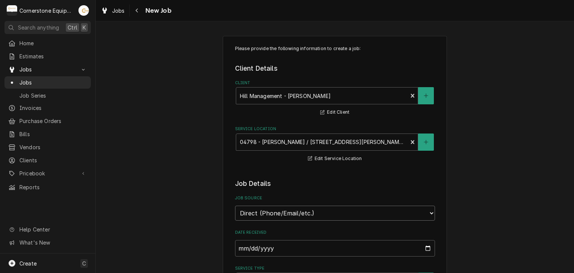
click at [302, 214] on select "Direct (Phone/Email/etc.) Other" at bounding box center [335, 213] width 200 height 15
select select "100"
click at [274, 248] on input "Job Source Name" at bounding box center [335, 248] width 200 height 16
type textarea "x"
type input "M"
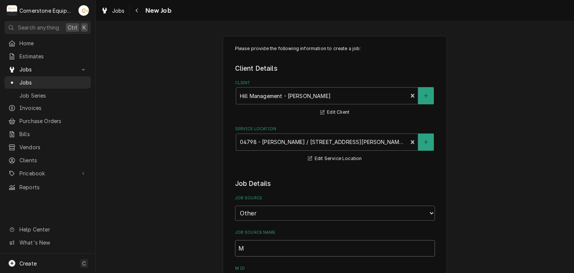
type textarea "x"
type input "Ma"
type textarea "x"
type input "Mai"
type textarea "x"
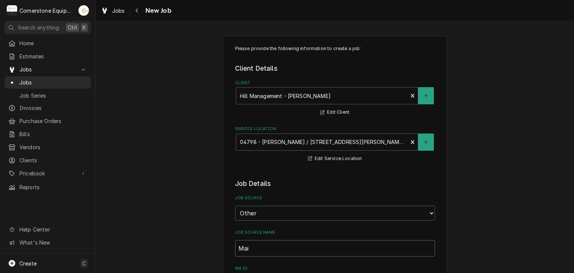
type input "Main"
type textarea "x"
type input "Maint"
type textarea "x"
type input "MaintX"
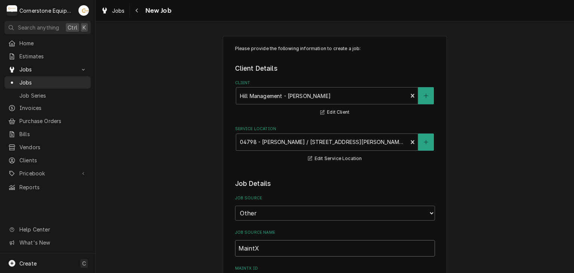
type textarea "x"
type input "MaintX"
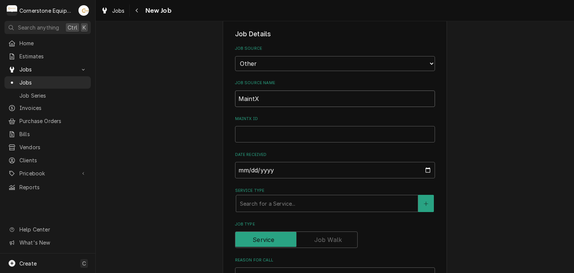
type textarea "x"
type input "MaintX"
type textarea "x"
type input "MaintX"
click at [413, 132] on input "MaintX ID" at bounding box center [335, 134] width 200 height 16
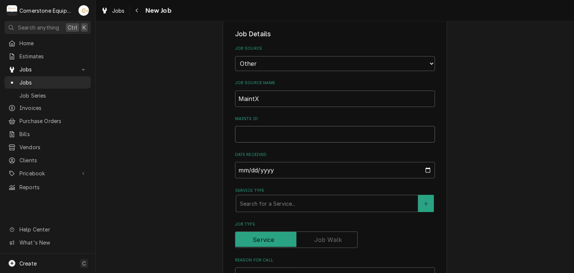
type textarea "x"
type input "3"
type textarea "x"
type input "36"
type textarea "x"
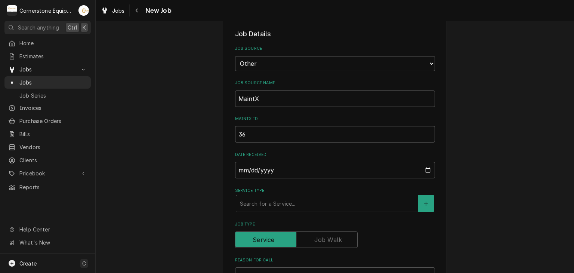
type input "369"
type textarea "x"
type input "3690"
type textarea "x"
type input "3690"
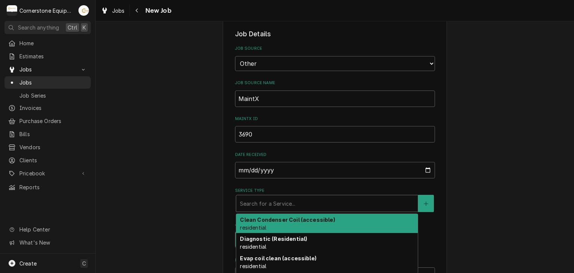
click at [392, 201] on div "Service Type" at bounding box center [327, 203] width 174 height 13
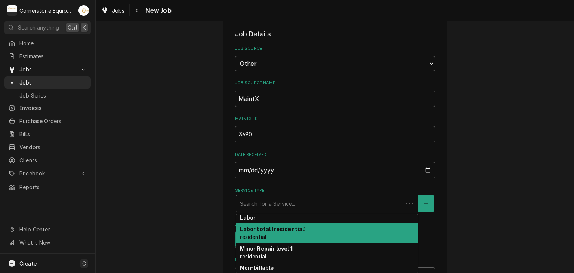
scroll to position [299, 0]
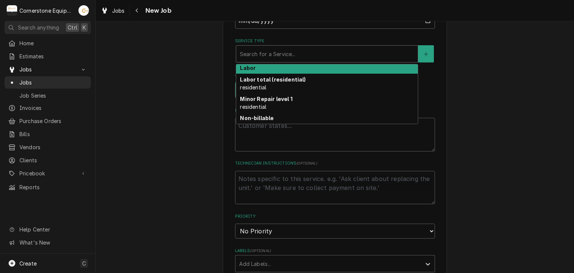
click at [262, 63] on div "Labor" at bounding box center [327, 68] width 182 height 12
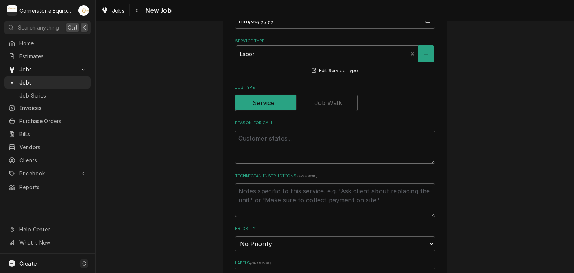
click at [302, 141] on textarea "Reason For Call" at bounding box center [335, 147] width 200 height 34
type textarea "x"
type textarea "T"
type textarea "x"
type textarea "Tu"
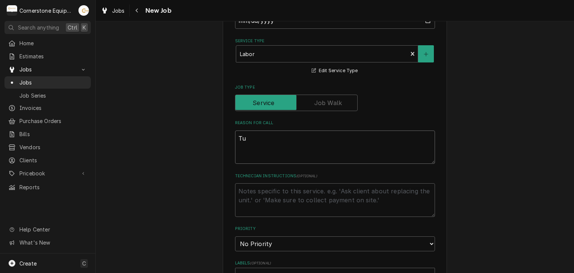
type textarea "x"
type textarea "Tur"
type textarea "x"
type textarea "Turn"
type textarea "x"
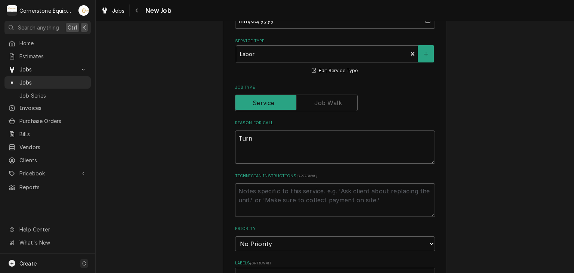
type textarea "Turn"
type textarea "x"
type textarea "Turn b"
type textarea "x"
type textarea "Turn ba"
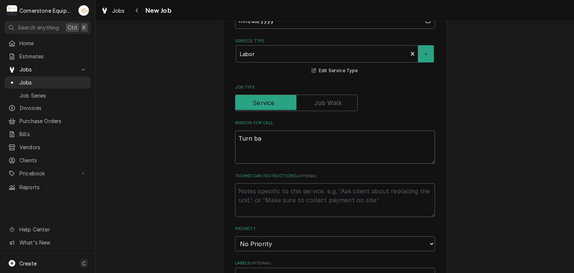
type textarea "x"
type textarea "Turn b"
type textarea "x"
type textarea "Turn"
type textarea "x"
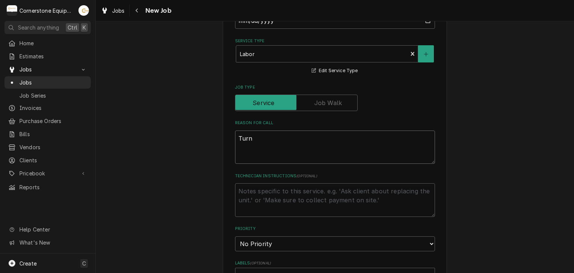
type textarea "Turn o"
type textarea "x"
type textarea "Turn on"
type textarea "x"
type textarea "Turn on"
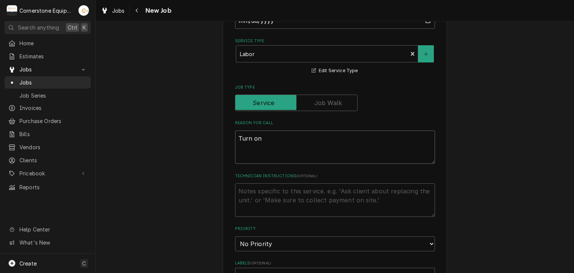
type textarea "x"
type textarea "Turn on F"
type textarea "x"
type textarea "Turn on Fr"
type textarea "x"
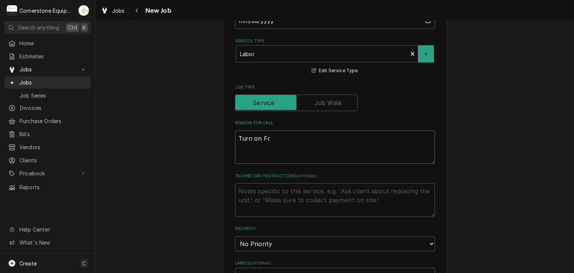
type textarea "Turn on Fre"
type textarea "x"
type textarea "Turn on Free"
type textarea "x"
type textarea "Turn on Freez"
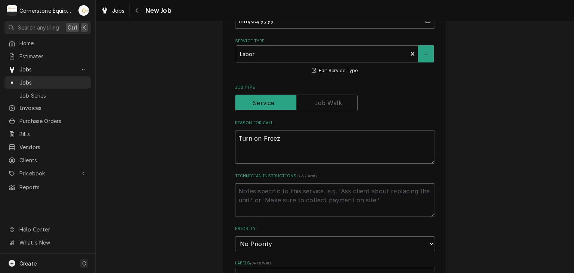
type textarea "x"
type textarea "Turn on Freeze"
type textarea "x"
type textarea "Turn on Freezer"
type textarea "x"
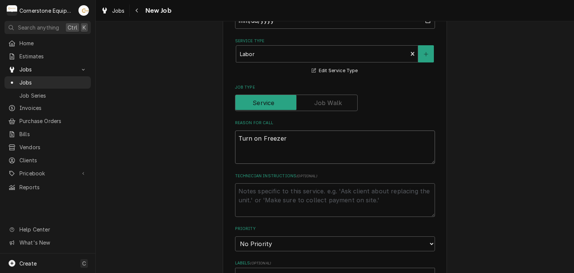
type textarea "Turn on Freezer"
type textarea "x"
type textarea "Turn on Freezer c"
type textarea "x"
type textarea "Turn on Freezer"
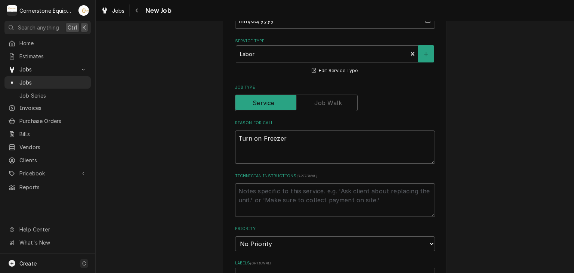
type textarea "x"
type textarea "Turn on Freezer a"
type textarea "x"
type textarea "Turn on Freezer an"
type textarea "x"
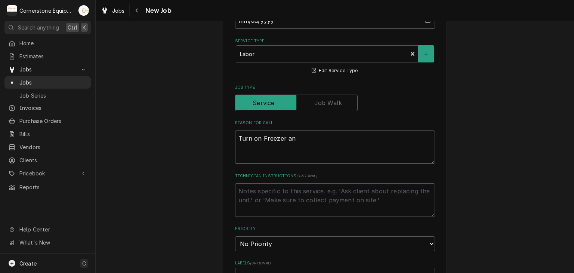
type textarea "Turn on Freezer and"
type textarea "x"
type textarea "Turn on Freezer and"
type textarea "x"
type textarea "Turn on Freezer and c"
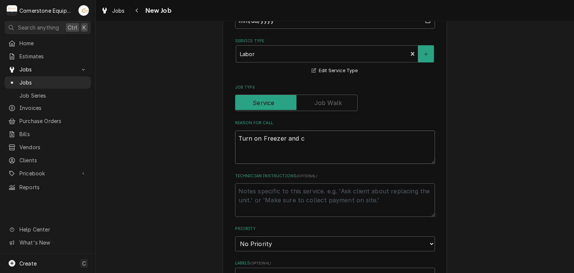
type textarea "x"
type textarea "Turn on Freezer and ch"
type textarea "x"
type textarea "Turn on Freezer and cha"
type textarea "x"
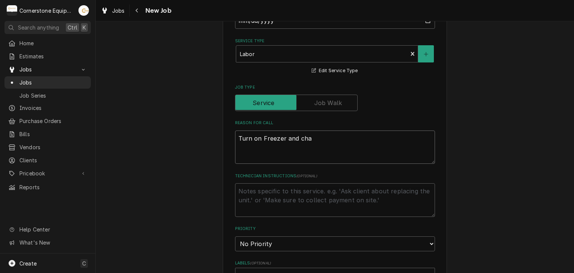
type textarea "Turn on Freezer and ch"
type textarea "x"
type textarea "Turn on Freezer and c"
type textarea "x"
type textarea "Turn on Freezer and"
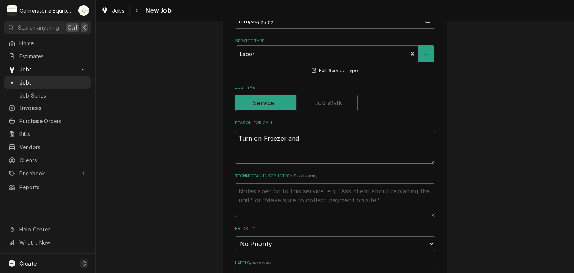
type textarea "x"
type textarea "Turn on Freezer and"
type textarea "x"
type textarea "Turn on Freezer an"
type textarea "x"
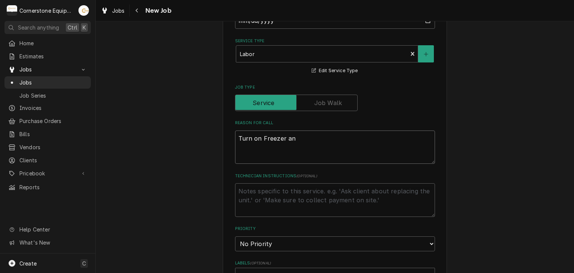
type textarea "Turn on Freezer a"
type textarea "x"
type textarea "Turn on Freezer"
type textarea "x"
type textarea "Turn on Freezer c"
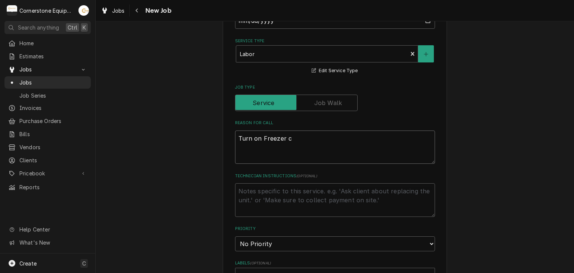
type textarea "x"
type textarea "Turn on Freezer ch"
type textarea "x"
type textarea "Turn on Freezer chec"
type textarea "x"
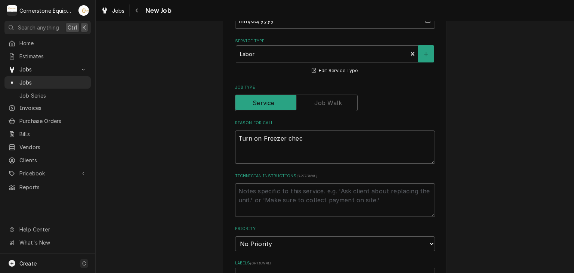
type textarea "Turn on Freezer check"
type textarea "x"
type textarea "Turn on Freezer check"
type textarea "x"
type textarea "Turn on Freezer check"
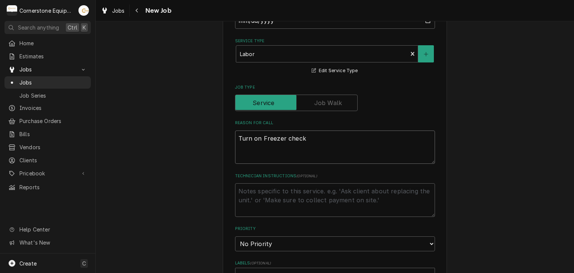
type textarea "x"
type textarea "Turn on Freezer chec"
type textarea "x"
type textarea "Turn on Freezer che"
type textarea "x"
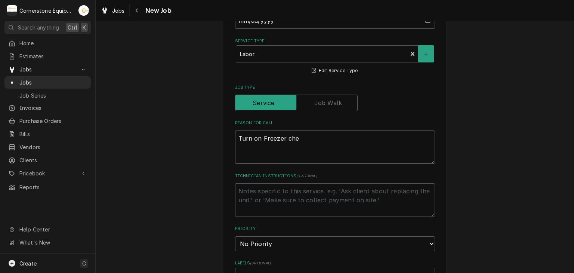
type textarea "Turn on Freezer ch"
type textarea "x"
type textarea "Turn on Freezer c"
type textarea "x"
type textarea "Turn on Freezer"
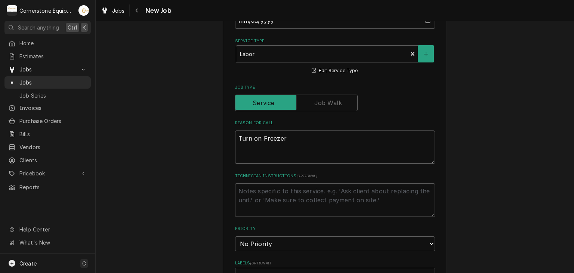
type textarea "x"
type textarea "Turn on Freezer"
type textarea "x"
type textarea "Turn on Freeze"
type textarea "x"
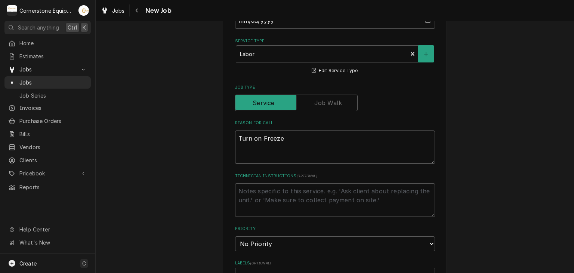
type textarea "Turn on Freez"
type textarea "x"
type textarea "Turn on Free"
type textarea "x"
type textarea "Turn on Fre"
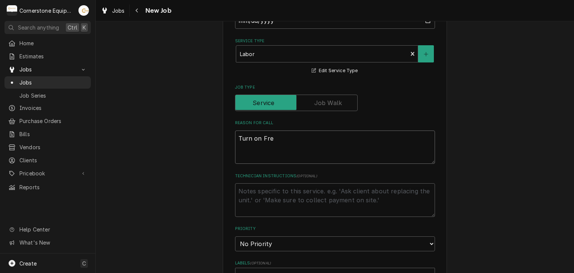
type textarea "x"
click at [302, 141] on textarea "Turn on Fre" at bounding box center [335, 147] width 200 height 34
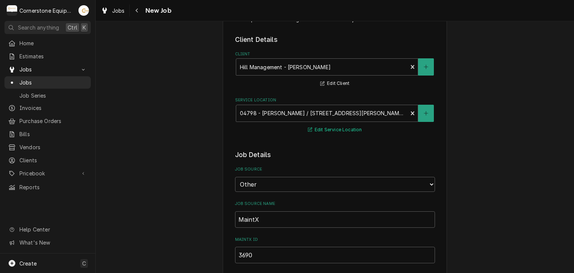
scroll to position [0, 0]
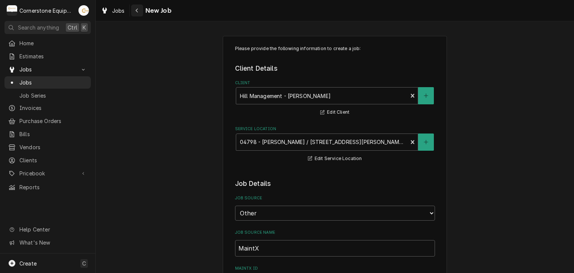
type textarea "Turn on Fre"
click at [141, 7] on div "Navigate back" at bounding box center [136, 10] width 7 height 7
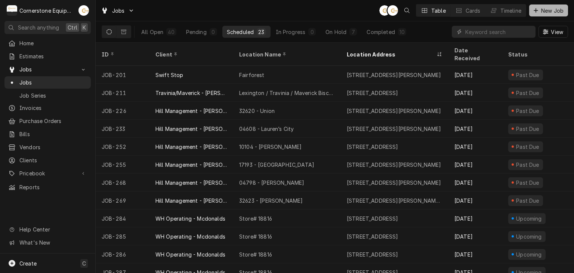
click at [566, 7] on button "New Job" at bounding box center [548, 10] width 39 height 12
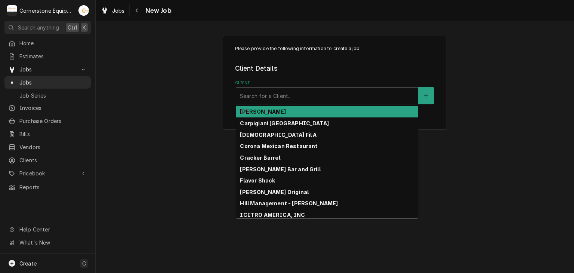
click at [285, 97] on div "Client" at bounding box center [327, 95] width 174 height 13
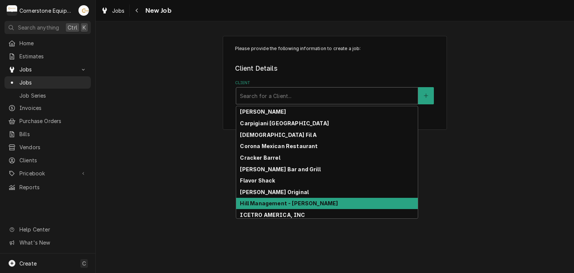
click at [276, 203] on strong "Hill Management - [PERSON_NAME]" at bounding box center [289, 203] width 98 height 6
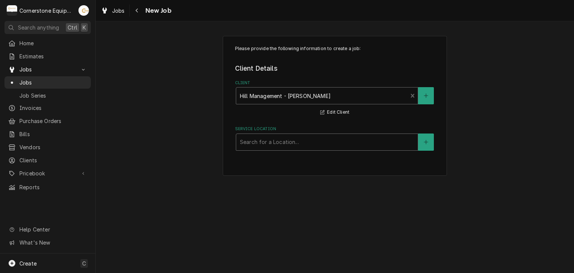
click at [282, 144] on div "Service Location" at bounding box center [327, 141] width 174 height 13
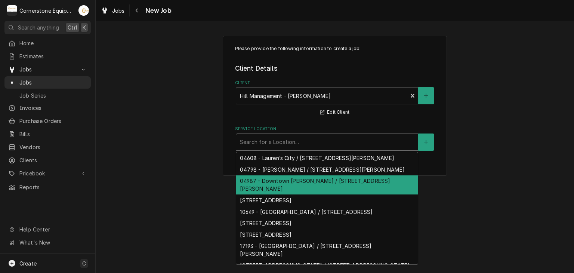
click at [332, 179] on div "04987 - Downtown [PERSON_NAME] / [STREET_ADDRESS][PERSON_NAME]" at bounding box center [327, 184] width 182 height 19
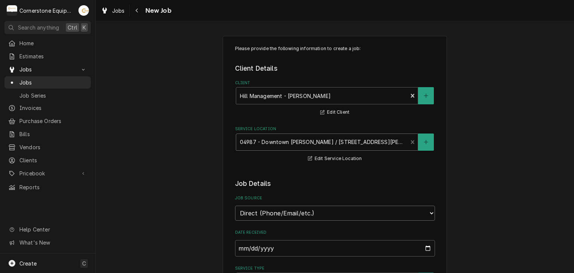
click at [297, 211] on select "Direct (Phone/Email/etc.) Other" at bounding box center [335, 213] width 200 height 15
select select "100"
click at [275, 240] on input "Job Source Name" at bounding box center [335, 248] width 200 height 16
type textarea "x"
type input "N"
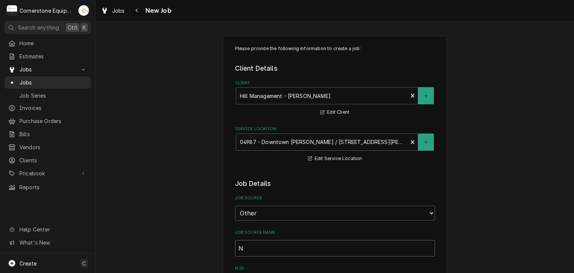
type textarea "x"
type input "MA"
type textarea "x"
type input "MAi"
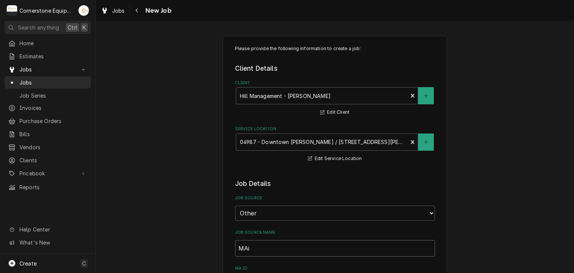
type textarea "x"
type input "MAin"
type textarea "x"
type input "MAint"
type textarea "x"
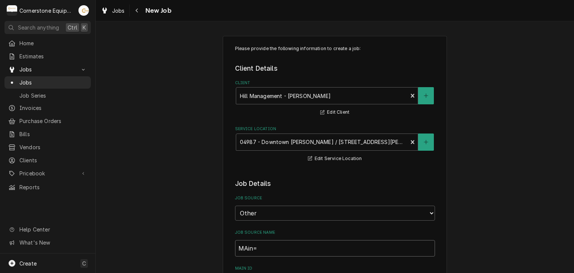
type input "MAin"
type textarea "x"
type input "MAi"
type textarea "x"
type input "MA"
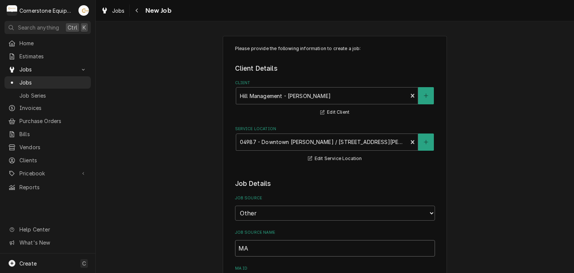
type textarea "x"
type input "M"
type textarea "x"
type input "Ma"
type textarea "x"
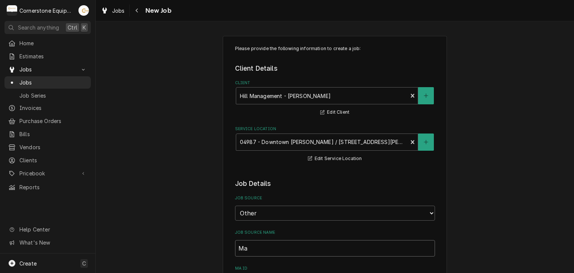
type input "Mai"
type textarea "x"
type input "Main"
type textarea "x"
type input "Maint"
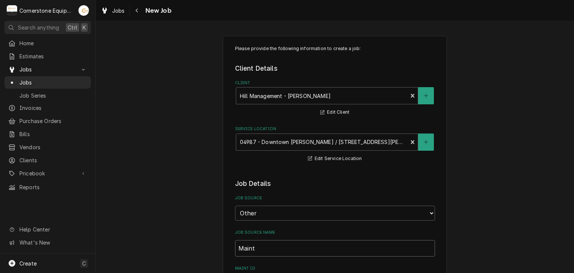
type textarea "x"
type input "MaintX"
type textarea "x"
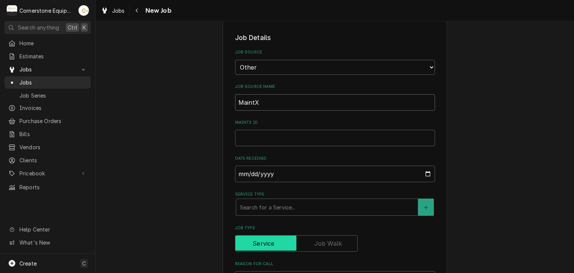
scroll to position [149, 0]
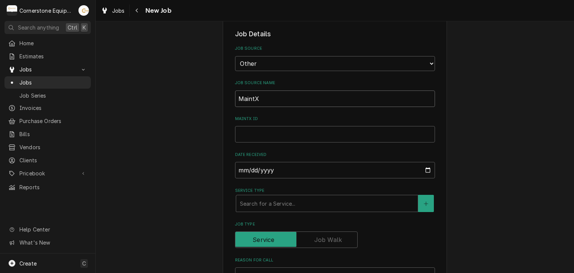
type input "MaintX"
click at [276, 141] on input "MaintX ID" at bounding box center [335, 134] width 200 height 16
type textarea "x"
type input "3"
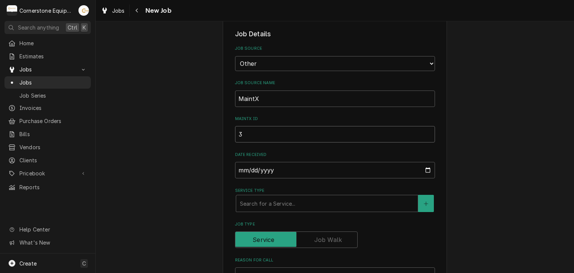
type textarea "x"
type input "37"
type textarea "x"
type input "375"
type textarea "x"
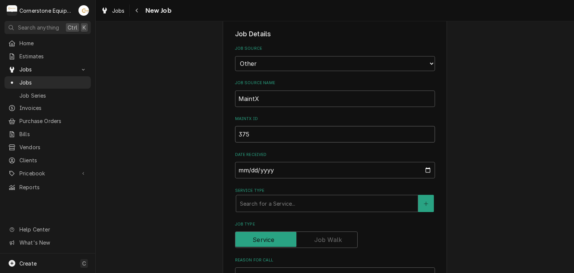
type input "3750"
type textarea "x"
type input "3750"
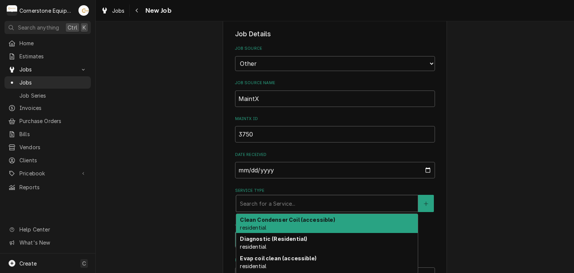
click at [254, 204] on div "Service Type" at bounding box center [327, 203] width 174 height 13
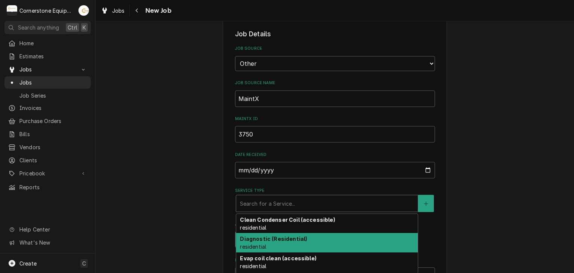
scroll to position [94, 0]
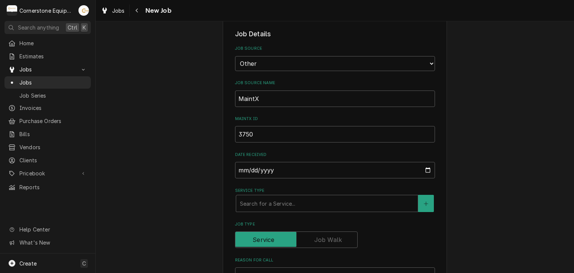
scroll to position [299, 0]
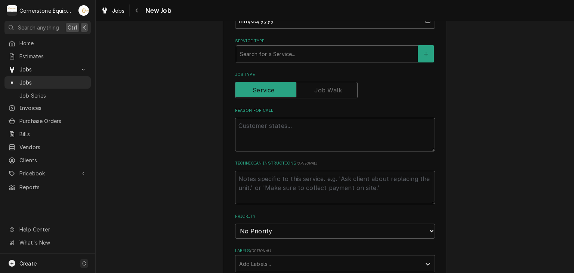
click at [301, 118] on textarea "Reason For Call" at bounding box center [335, 135] width 200 height 34
type textarea "x"
type textarea "W"
type textarea "x"
type textarea "WI"
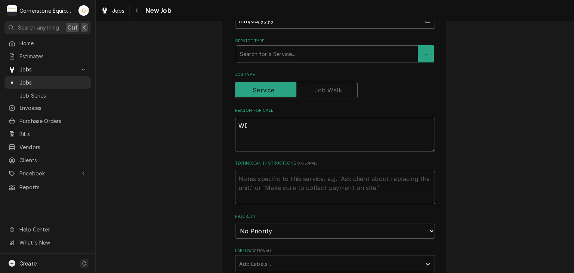
type textarea "x"
type textarea "WIC"
type textarea "x"
type textarea "WIC"
type textarea "x"
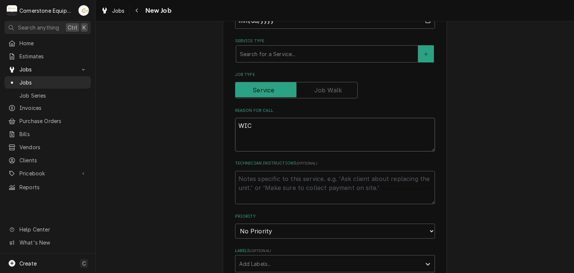
type textarea "WIC ="
type textarea "x"
type textarea "WIC"
type textarea "x"
type textarea "WIC"
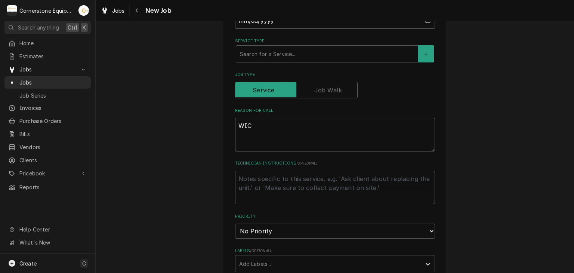
type textarea "x"
type textarea "WIC"
type textarea "x"
type textarea "WIC"
type textarea "x"
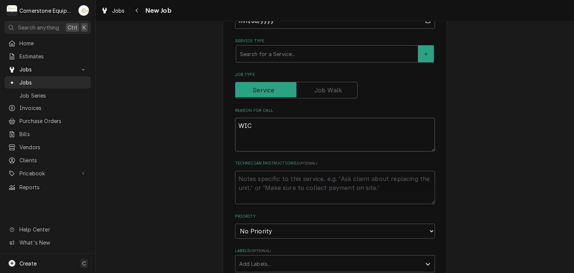
type textarea "WIC n"
type textarea "x"
type textarea "WIC no"
type textarea "x"
type textarea "WIC not"
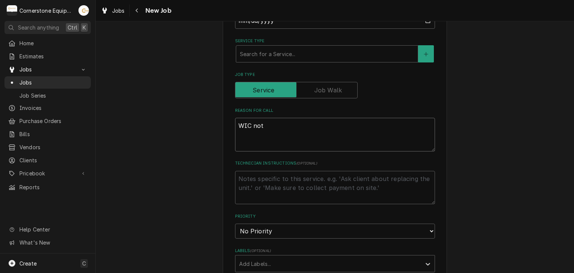
type textarea "x"
type textarea "WIC not"
type textarea "x"
type textarea "WIC not k"
type textarea "x"
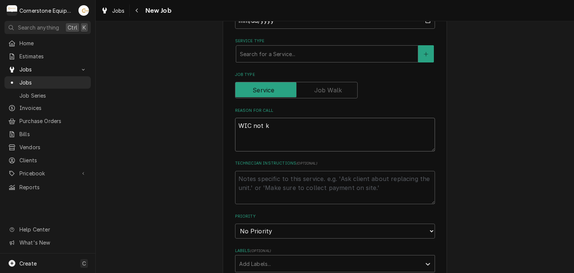
type textarea "WIC not ke"
type textarea "x"
type textarea "WIC not kee"
type textarea "x"
type textarea "WIC not keep"
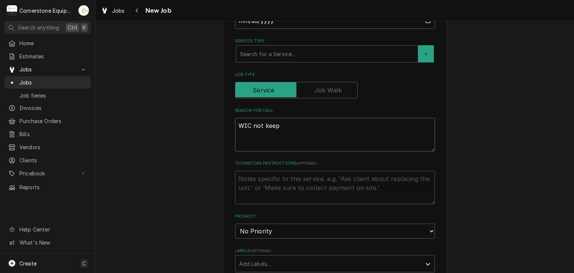
type textarea "x"
type textarea "WIC not keepin"
type textarea "x"
type textarea "WIC not keeping"
type textarea "x"
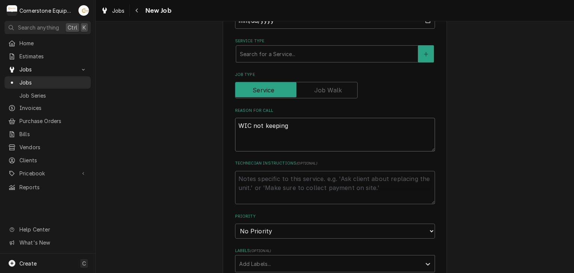
type textarea "WIC not keeping"
type textarea "x"
type textarea "WIC not keeping t"
type textarea "x"
type textarea "WIC not keeping te"
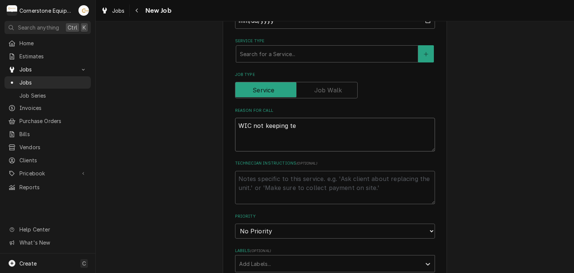
type textarea "x"
type textarea "WIC not keeping tem"
type textarea "x"
type textarea "WIC not keeping temp"
type textarea "x"
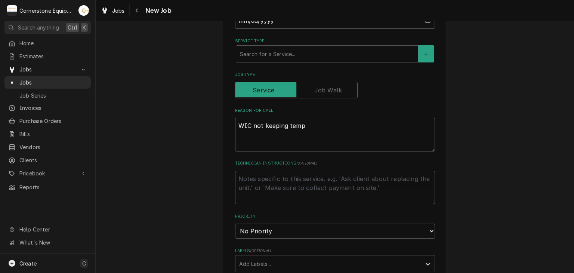
type textarea "WIC not keeping temp"
click at [272, 182] on textarea "Technician Instructions ( optional )" at bounding box center [335, 188] width 200 height 34
type textarea "x"
type textarea "c"
type textarea "x"
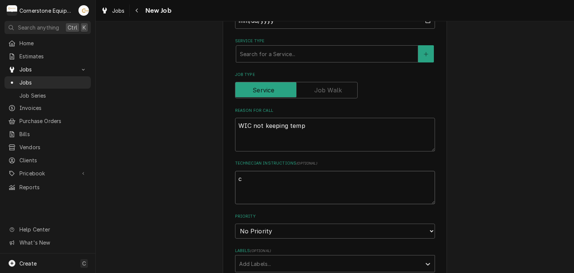
type textarea "ch"
type textarea "x"
type textarea "che"
type textarea "x"
type textarea "chec"
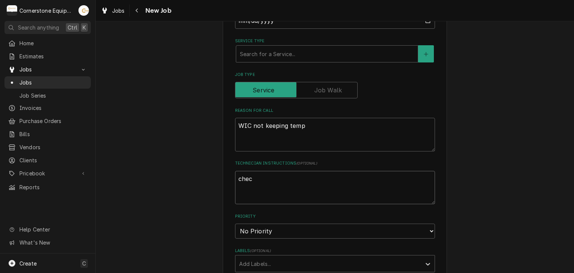
type textarea "x"
type textarea "checl"
type textarea "x"
type textarea "checlkm"
type textarea "x"
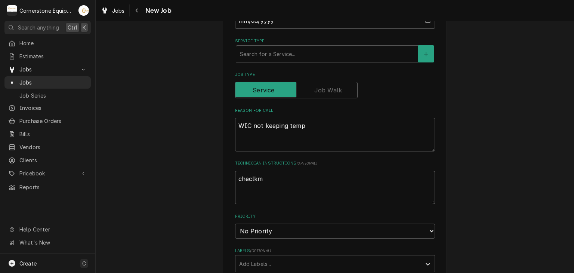
type textarea "checlk"
type textarea "x"
type textarea "checl"
type textarea "x"
type textarea "chec"
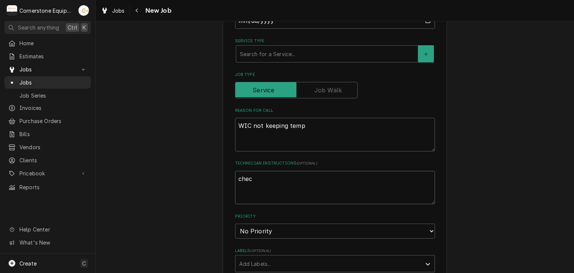
type textarea "x"
type textarea "check"
type textarea "x"
type textarea "check"
type textarea "x"
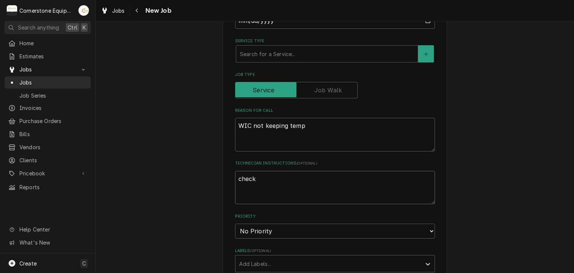
type textarea "check b"
type textarea "x"
type textarea "check ba"
type textarea "x"
type textarea "check bai"
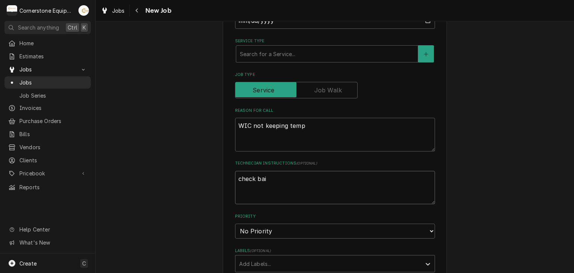
type textarea "x"
type textarea "check bais"
type textarea "x"
type textarea "check baisc"
type textarea "x"
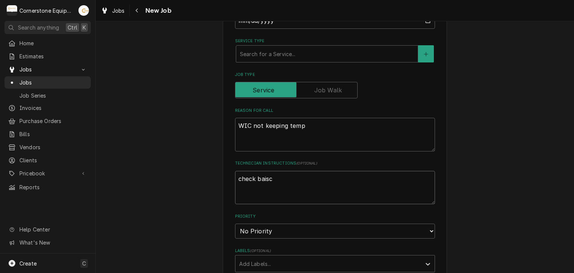
type textarea "check baisci"
type textarea "x"
type textarea "check baiscic"
type textarea "x"
type textarea "check baiscic"
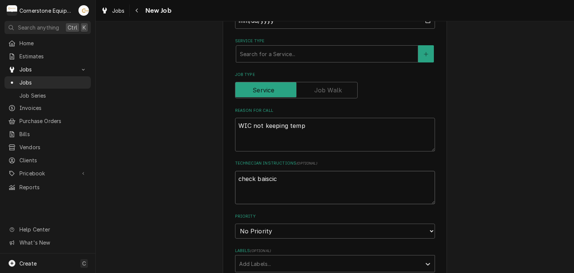
type textarea "x"
type textarea "check baiscic"
type textarea "x"
type textarea "check baisci"
type textarea "x"
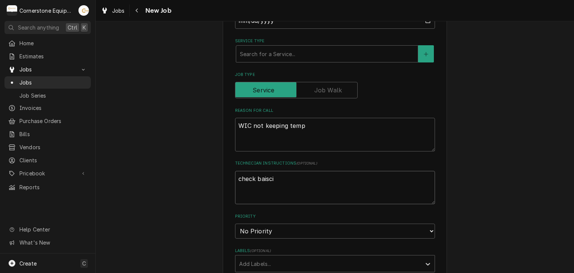
type textarea "check baisc"
type textarea "x"
type textarea "check baisc"
type textarea "x"
type textarea "check baisc"
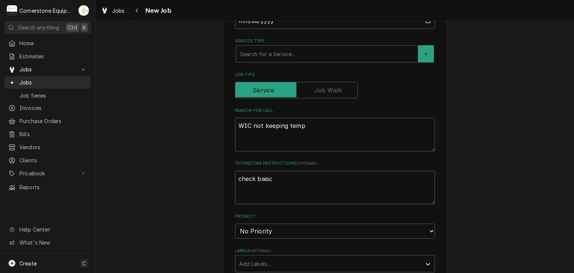
type textarea "x"
type textarea "check bais"
type textarea "x"
type textarea "check bai"
type textarea "x"
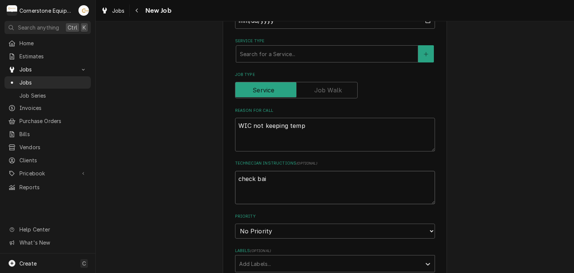
type textarea "check bais"
type textarea "x"
type textarea "check baisi"
type textarea "x"
type textarea "check baisic"
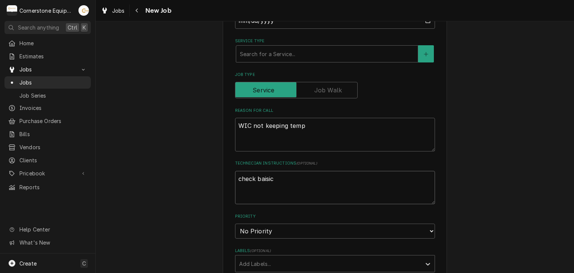
type textarea "x"
type textarea "check baisic"
type textarea "x"
type textarea "check basic"
type textarea "x"
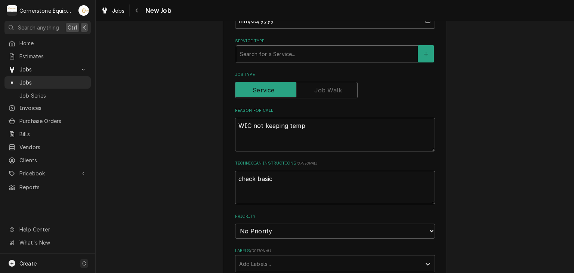
type textarea "check basic"
type textarea "x"
type textarea "check basic"
type textarea "x"
type textarea "check basics"
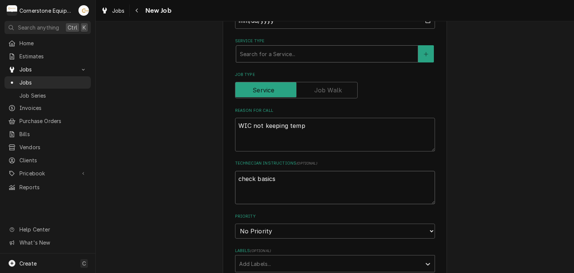
type textarea "x"
type textarea "check basics"
type textarea "x"
type textarea "check basics ("
type textarea "x"
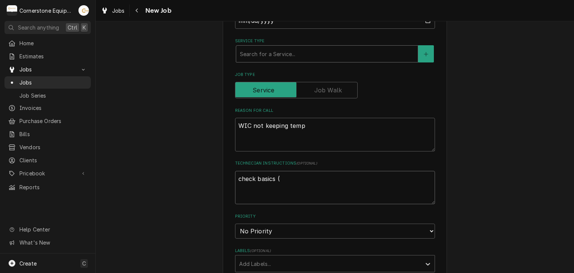
type textarea "check basics (c"
type textarea "x"
type textarea "check basics (co"
type textarea "x"
type textarea "check basics (coi"
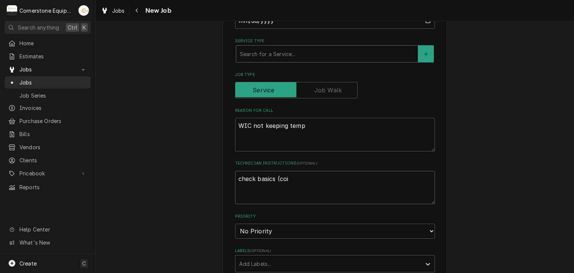
type textarea "x"
type textarea "check basics (coil"
type textarea "x"
type textarea "check basics (coild"
type textarea "x"
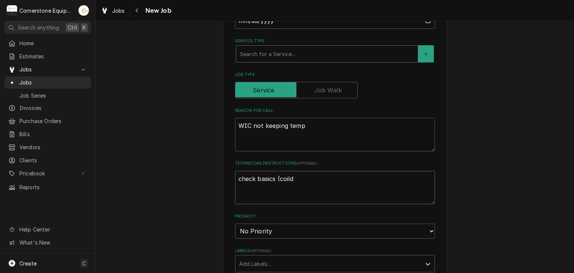
type textarea "check basics (coild"
type textarea "x"
type textarea "check basics (coil"
type textarea "x"
type textarea "check basics (coil"
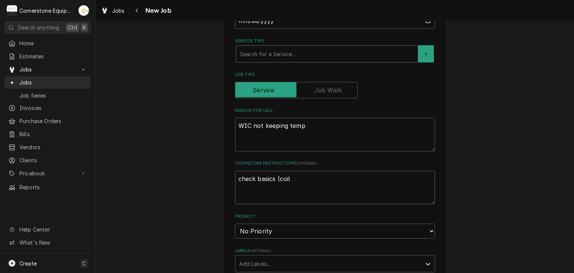
type textarea "x"
type textarea "check basics (coil c"
type textarea "x"
type textarea "check basics (coil co"
type textarea "x"
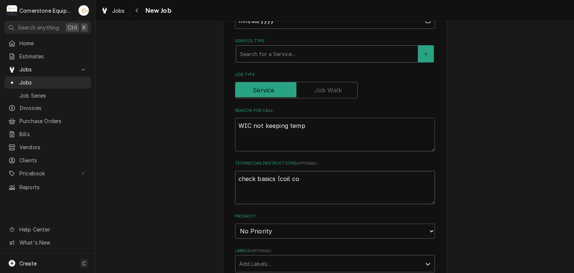
type textarea "check basics (coil con"
type textarea "x"
type textarea "check basics (coil cond"
type textarea "x"
type textarea "check basics (coil condo"
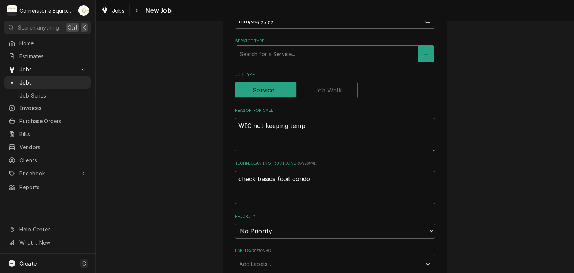
type textarea "x"
type textarea "check basics (coil cond"
type textarea "x"
type textarea "check basics (coil condi"
type textarea "x"
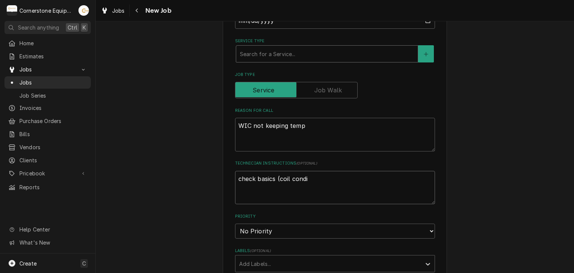
type textarea "check basics (coil condit"
type textarea "x"
type textarea "check basics (coil condito"
type textarea "x"
click at [294, 239] on fieldset "Job Details Job Source Direct (Phone/Email/etc.) Other Job Source Name MaintX M…" at bounding box center [335, 193] width 200 height 627
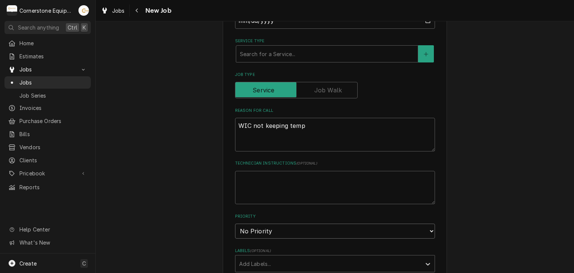
click at [295, 228] on select "No Priority Urgent High Medium Low" at bounding box center [335, 230] width 200 height 15
click at [235, 223] on select "No Priority Urgent High Medium Low" at bounding box center [335, 230] width 200 height 15
click at [198, 185] on div "Please provide the following information to create a job: Client Details Client…" at bounding box center [335, 150] width 478 height 841
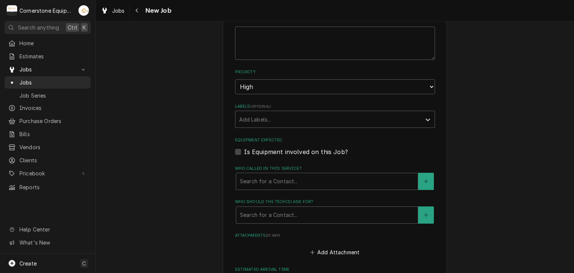
scroll to position [448, 0]
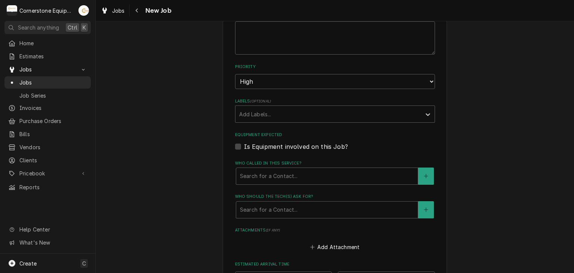
click at [260, 148] on label "Is Equipment involved on this Job?" at bounding box center [296, 146] width 104 height 9
click at [260, 148] on input "Equipment Expected" at bounding box center [344, 150] width 200 height 16
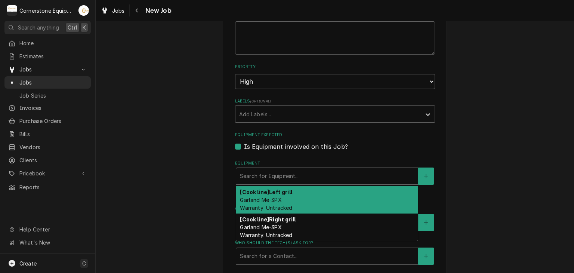
click at [277, 167] on div "Search for Equipment..." at bounding box center [327, 175] width 182 height 17
click at [183, 191] on div "Please provide the following information to create a job: Client Details Client…" at bounding box center [335, 24] width 478 height 887
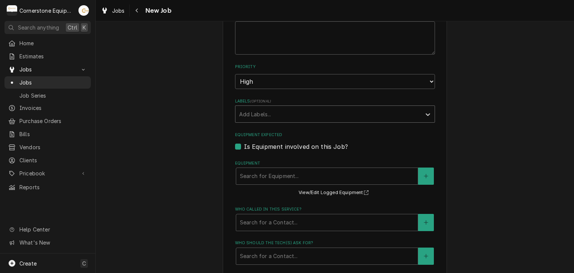
scroll to position [299, 0]
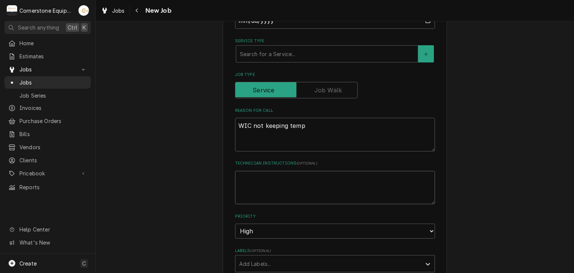
click at [262, 186] on textarea "Technician Instructions ( optional )" at bounding box center [335, 188] width 200 height 34
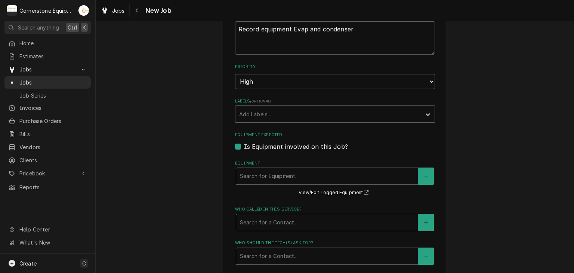
click at [297, 217] on div "Who called in this service?" at bounding box center [327, 222] width 174 height 13
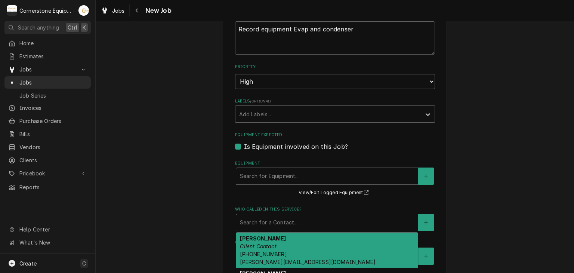
scroll to position [47, 0]
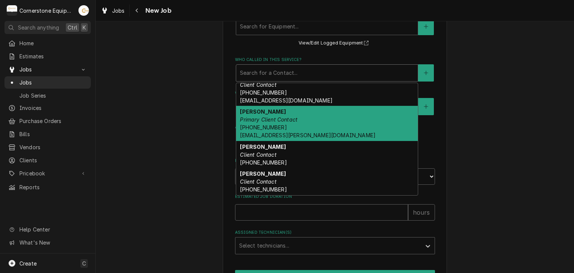
click at [307, 123] on div "[PERSON_NAME] Primary Client Contact [PHONE_NUMBER] [EMAIL_ADDRESS][PERSON_NAME…" at bounding box center [327, 123] width 182 height 35
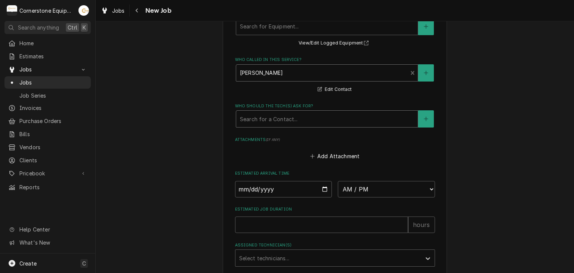
click at [311, 115] on div "Who should the tech(s) ask for?" at bounding box center [327, 118] width 174 height 13
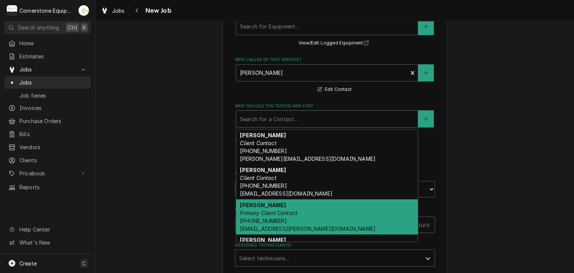
click at [293, 202] on div "[PERSON_NAME] Primary Client Contact [PHONE_NUMBER] [EMAIL_ADDRESS][PERSON_NAME…" at bounding box center [327, 216] width 182 height 35
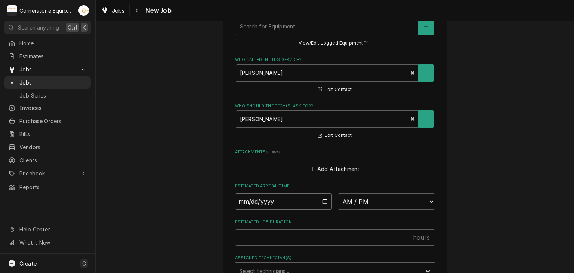
click at [323, 199] on input "Date" at bounding box center [283, 201] width 97 height 16
click at [354, 197] on select "AM / PM 6:00 AM 6:15 AM 6:30 AM 6:45 AM 7:00 AM 7:15 AM 7:30 AM 7:45 AM 8:00 AM…" at bounding box center [386, 201] width 97 height 16
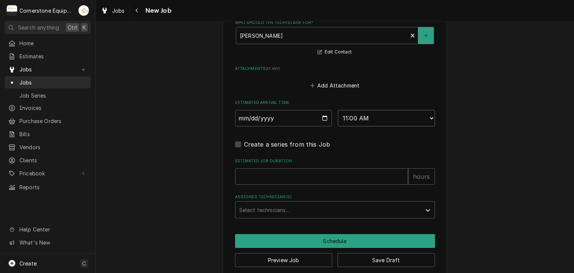
scroll to position [689, 0]
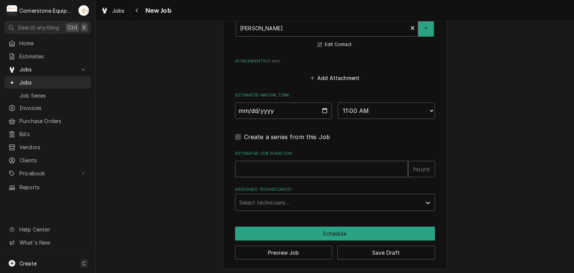
click at [314, 167] on input "Estimated Job Duration" at bounding box center [321, 169] width 173 height 16
click at [241, 189] on label "Assigned Technician(s)" at bounding box center [335, 189] width 200 height 6
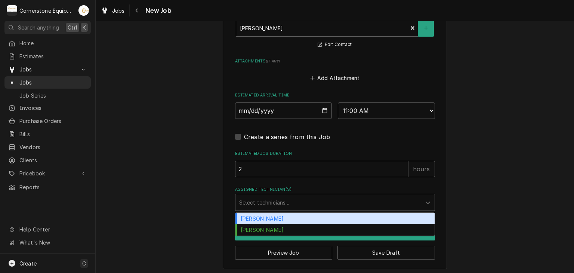
click at [249, 198] on div "Assigned Technician(s)" at bounding box center [328, 201] width 178 height 13
click at [250, 215] on div "[PERSON_NAME]" at bounding box center [334, 219] width 199 height 12
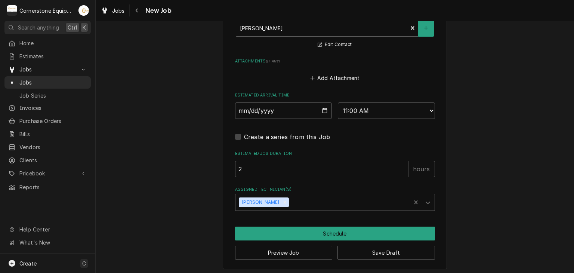
click at [271, 199] on div "[PERSON_NAME]" at bounding box center [260, 202] width 42 height 10
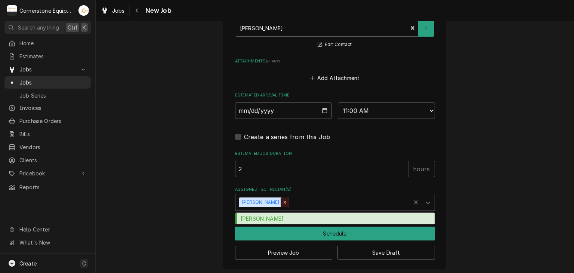
click at [282, 200] on icon "Remove Andrew Buigues" at bounding box center [284, 202] width 5 height 5
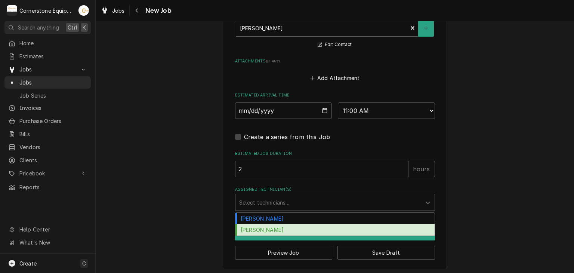
click at [278, 225] on div "[PERSON_NAME]" at bounding box center [334, 230] width 199 height 12
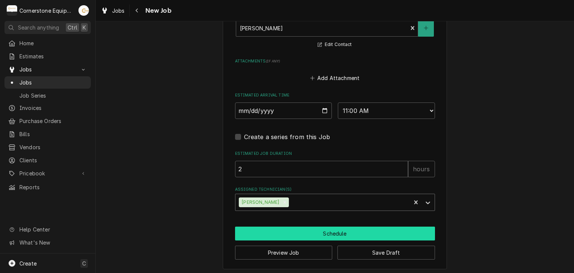
click at [262, 228] on button "Schedule" at bounding box center [335, 233] width 200 height 14
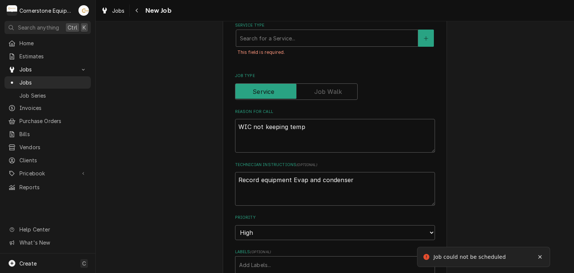
scroll to position [165, 0]
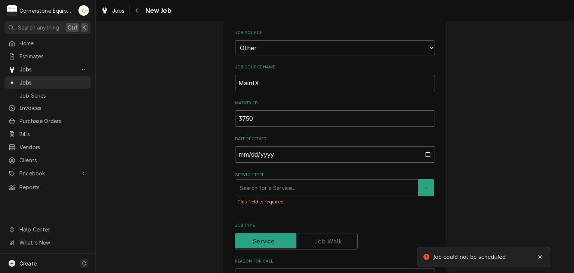
click at [301, 188] on div "Service Type" at bounding box center [327, 187] width 174 height 13
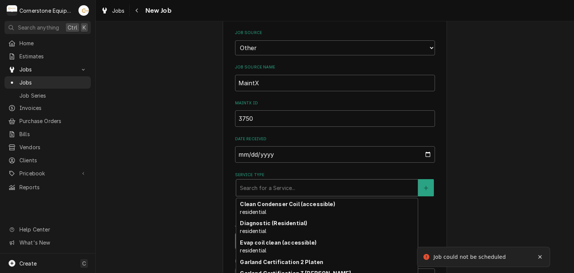
scroll to position [90, 0]
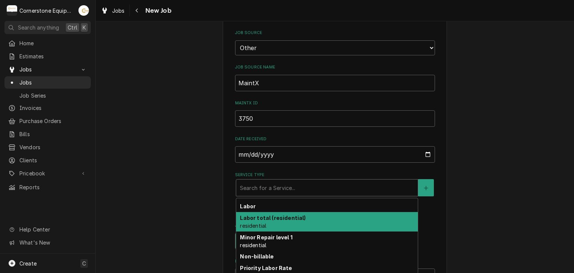
click at [281, 210] on div "Labor" at bounding box center [327, 207] width 182 height 12
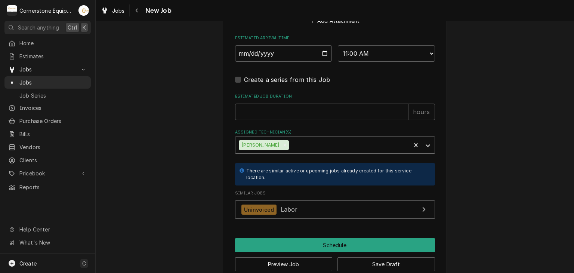
scroll to position [786, 0]
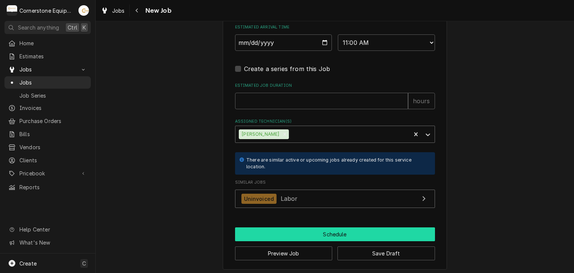
click at [297, 234] on button "Schedule" at bounding box center [335, 234] width 200 height 14
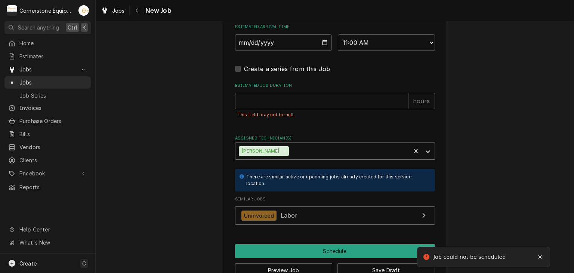
scroll to position [620, 0]
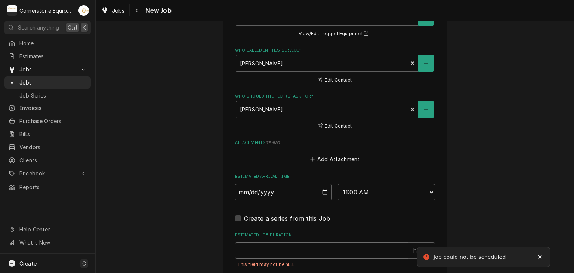
click at [303, 248] on input "Estimated Job Duration" at bounding box center [321, 250] width 173 height 16
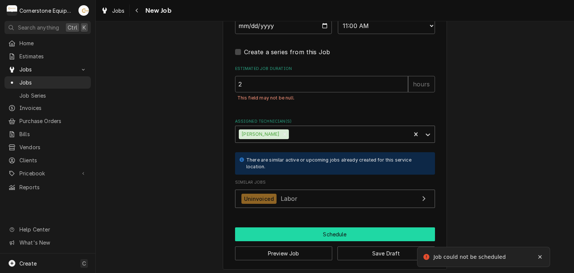
click at [337, 231] on button "Schedule" at bounding box center [335, 234] width 200 height 14
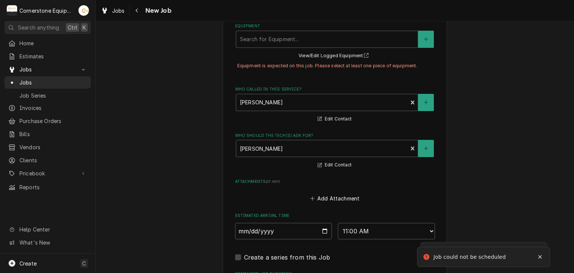
scroll to position [448, 0]
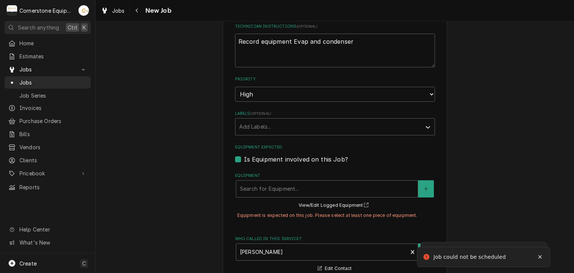
drag, startPoint x: 294, startPoint y: 162, endPoint x: 299, endPoint y: 160, distance: 5.7
click at [294, 162] on fieldset "Job Details Job Source Direct (Phone/Email/etc.) Other Job Source Name MaintX M…" at bounding box center [335, 139] width 200 height 819
click at [301, 158] on label "Is Equipment involved on this Job?" at bounding box center [296, 159] width 104 height 9
click at [301, 158] on input "Equipment Expected" at bounding box center [344, 163] width 200 height 16
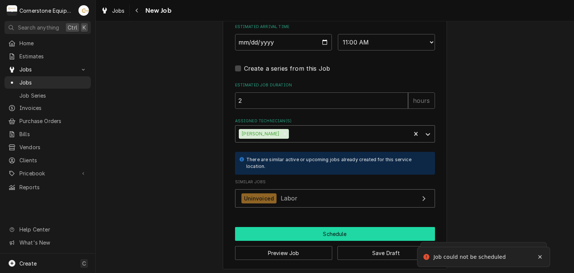
click at [334, 231] on button "Schedule" at bounding box center [335, 234] width 200 height 14
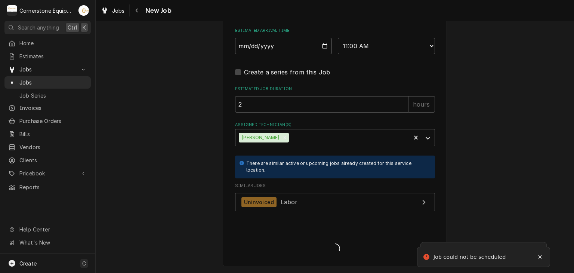
scroll to position [717, 0]
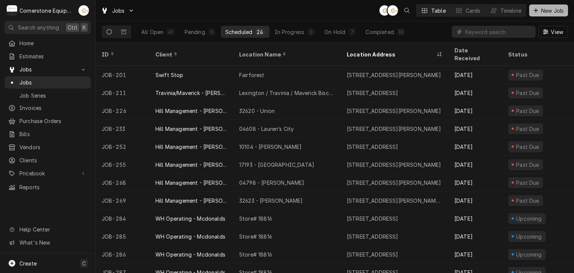
click at [553, 14] on button "New Job" at bounding box center [548, 10] width 39 height 12
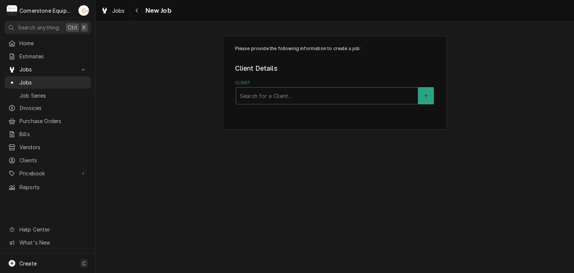
click at [568, 12] on div "Jobs New Job" at bounding box center [335, 10] width 478 height 21
click at [359, 96] on div "Client" at bounding box center [327, 95] width 174 height 13
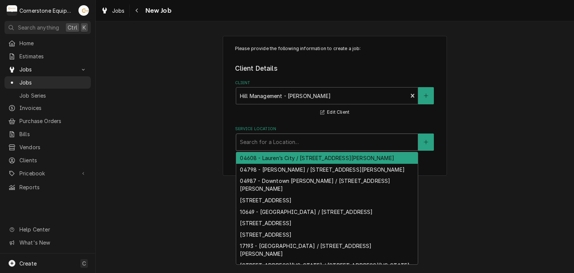
click at [348, 141] on div "Service Location" at bounding box center [327, 141] width 174 height 13
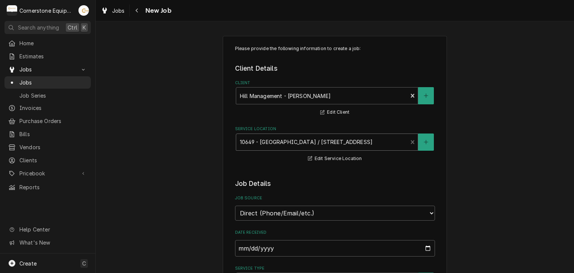
scroll to position [149, 0]
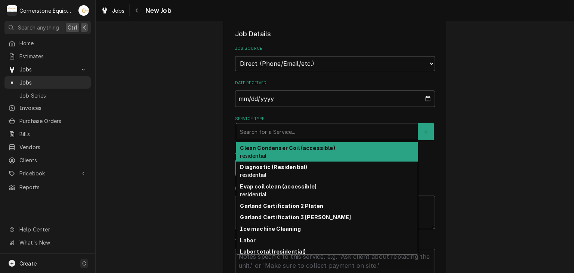
click at [287, 130] on div "Service Type" at bounding box center [327, 131] width 174 height 13
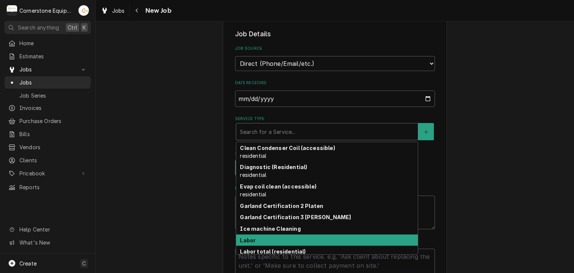
click at [273, 234] on div "Labor" at bounding box center [327, 240] width 182 height 12
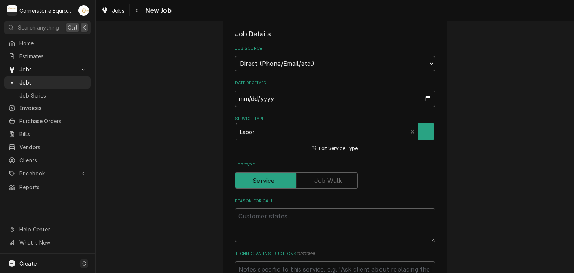
type textarea "x"
drag, startPoint x: 336, startPoint y: 60, endPoint x: 336, endPoint y: 69, distance: 9.0
click at [336, 60] on select "Direct (Phone/Email/etc.) Other" at bounding box center [335, 63] width 200 height 15
select select "100"
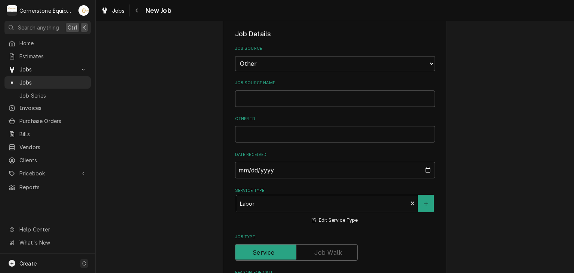
click at [285, 99] on input "Job Source Name" at bounding box center [335, 98] width 200 height 16
type textarea "x"
type input "M"
type textarea "x"
type input "Ma"
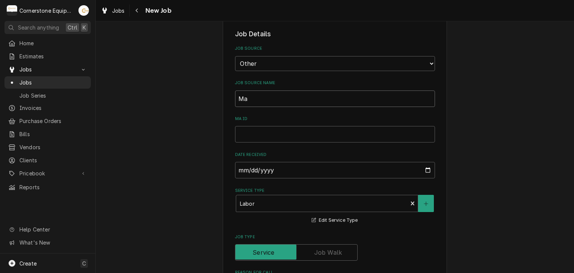
type textarea "x"
type input "Mai"
type textarea "x"
type input "Main"
type textarea "x"
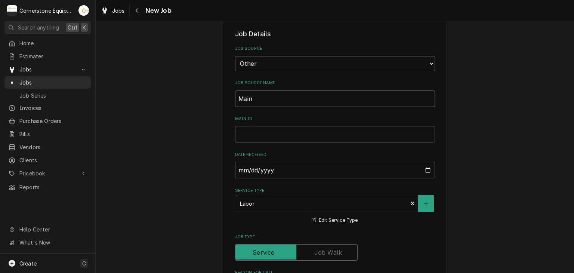
type input "Maint"
type textarea "x"
type input "Maint"
type textarea "x"
type input "Maint"
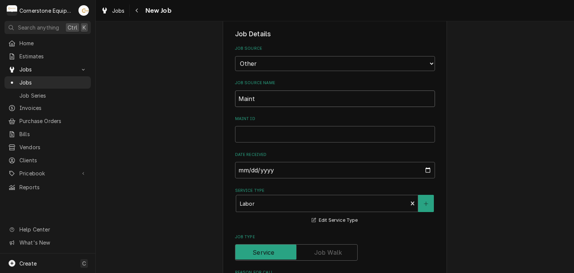
type textarea "x"
type input "MaintX"
type textarea "x"
type input "MaintX"
type textarea "x"
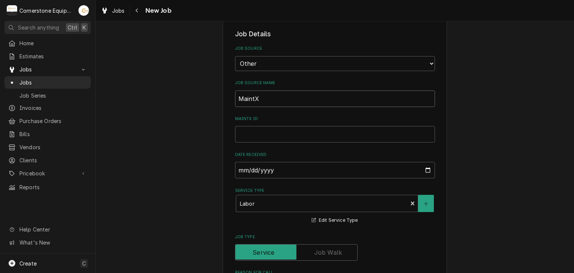
type input "MaintX"
click at [276, 141] on input "MaintX ID" at bounding box center [335, 134] width 200 height 16
type textarea "x"
type input "3"
type textarea "x"
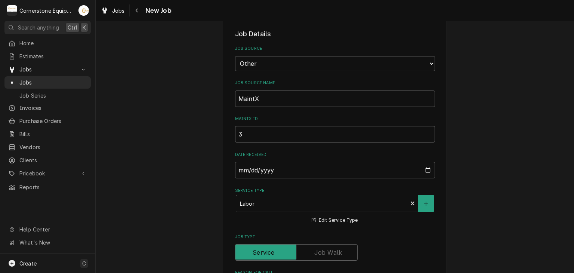
type input "37"
type textarea "x"
type input "375"
type textarea "x"
type input "3751"
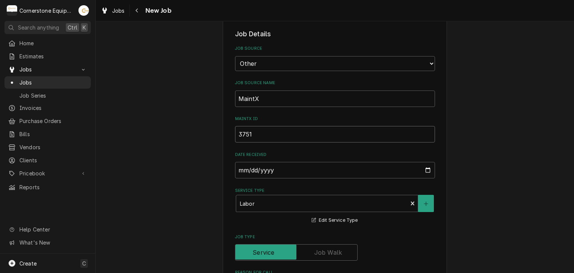
type textarea "x"
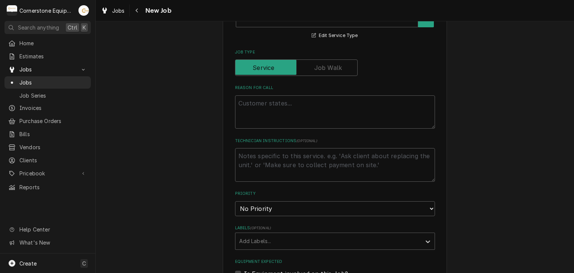
scroll to position [448, 0]
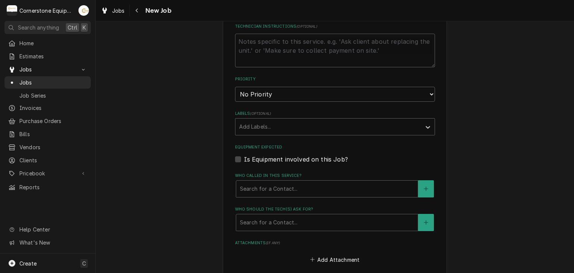
type input "3751"
drag, startPoint x: 269, startPoint y: 92, endPoint x: 269, endPoint y: 96, distance: 4.5
click at [269, 92] on select "No Priority Urgent High Medium Low" at bounding box center [335, 94] width 200 height 15
select select "2"
click at [235, 87] on select "No Priority Urgent High Medium Low" at bounding box center [335, 94] width 200 height 15
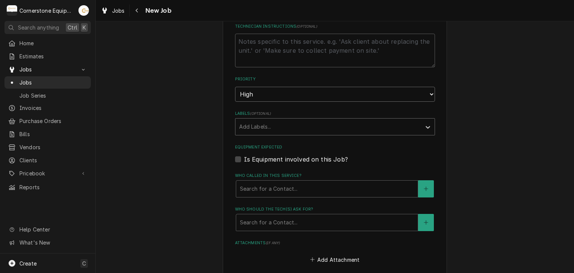
scroll to position [299, 0]
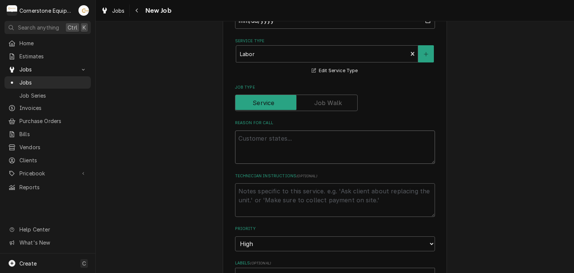
drag, startPoint x: 280, startPoint y: 158, endPoint x: 268, endPoint y: 154, distance: 12.4
click at [268, 154] on textarea "Reason For Call" at bounding box center [335, 147] width 200 height 34
type textarea "x"
type textarea "F"
type textarea "x"
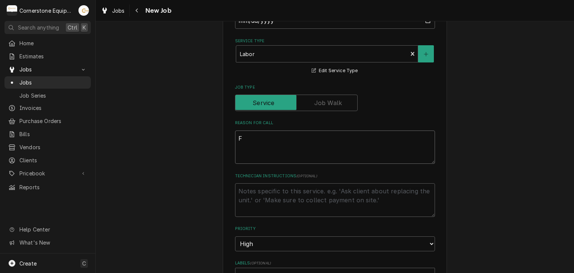
type textarea "Fr"
type textarea "x"
type textarea "Fry"
type textarea "x"
type textarea "[PERSON_NAME]"
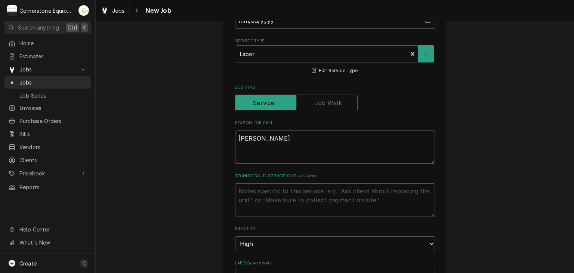
type textarea "x"
type textarea "Fryer"
type textarea "x"
type textarea "Fryer"
type textarea "x"
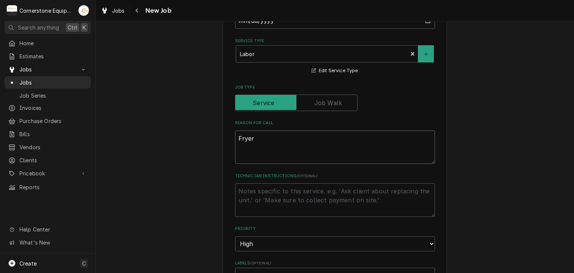
type textarea "Fryer n"
type textarea "x"
type textarea "Fryer no"
type textarea "x"
type textarea "Fryer not"
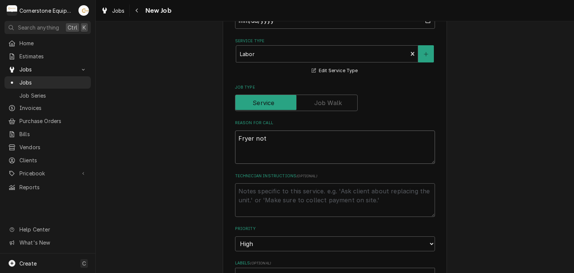
type textarea "x"
type textarea "Fryer not"
type textarea "x"
type textarea "Fryer not f"
type textarea "x"
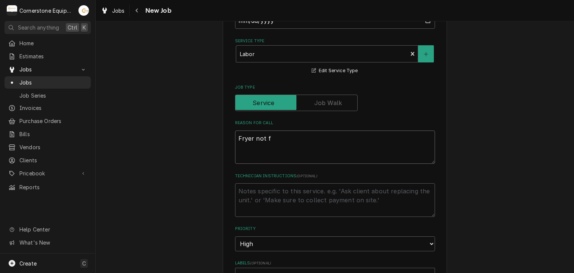
type textarea "Fryer not fi"
type textarea "x"
type textarea "Fryer not fil"
type textarea "x"
type textarea "Fryer not filt"
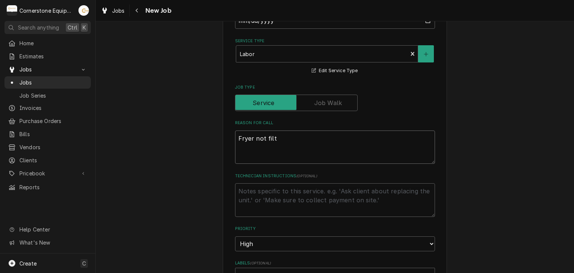
type textarea "x"
type textarea "Fryer not filte"
type textarea "x"
type textarea "Fryer not filter"
type textarea "x"
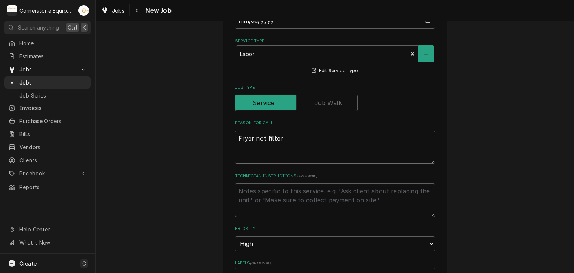
type textarea "Fryer not filteri"
type textarea "x"
type textarea "Fryer not filterin"
type textarea "x"
type textarea "Fryer not filtering"
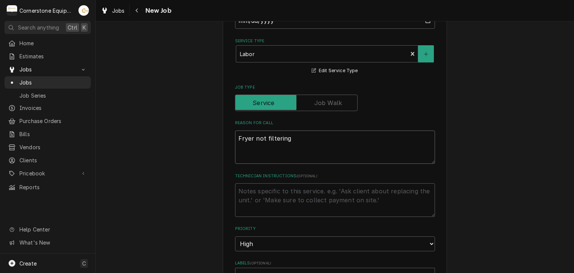
type textarea "x"
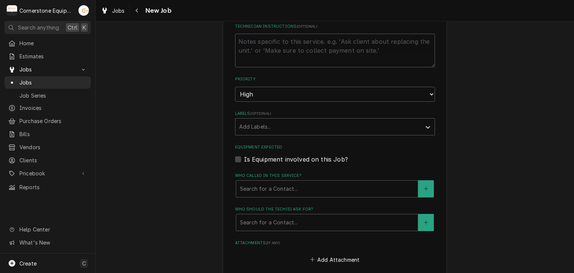
type textarea "Fryer not filtering"
click at [272, 45] on textarea "Technician Instructions ( optional )" at bounding box center [335, 51] width 200 height 34
type textarea "x"
type textarea "r"
type textarea "x"
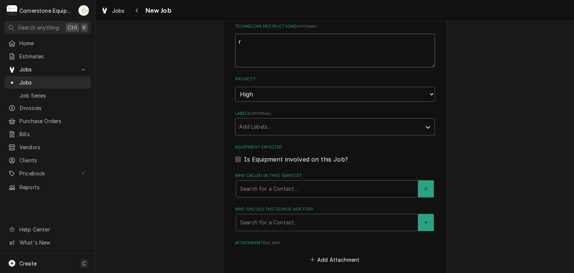
type textarea "re"
type textarea "x"
type textarea "rec"
type textarea "x"
type textarea "reco"
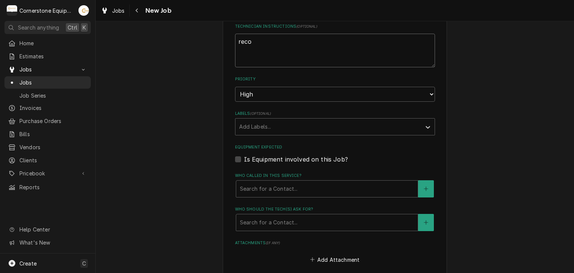
type textarea "x"
type textarea "recor"
type textarea "x"
type textarea "record"
type textarea "x"
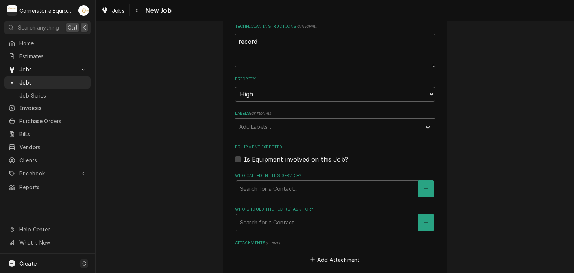
type textarea "record"
type textarea "x"
type textarea "record e"
type textarea "x"
type textarea "record eq"
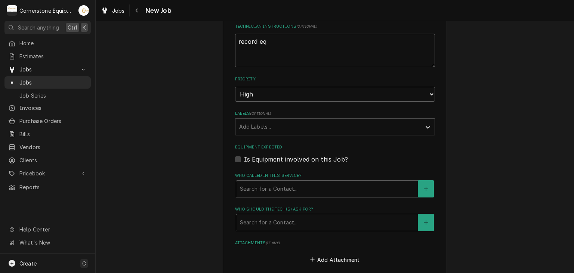
type textarea "x"
type textarea "record equ"
type textarea "x"
type textarea "record equi"
type textarea "x"
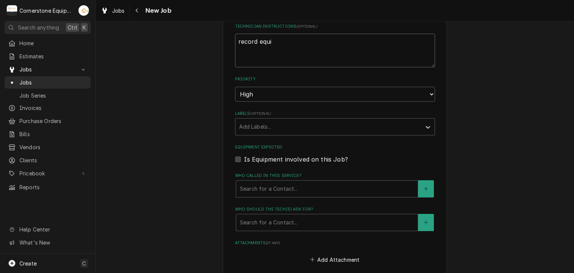
type textarea "record equip"
type textarea "x"
type textarea "record equipm"
type textarea "x"
type textarea "record equipme"
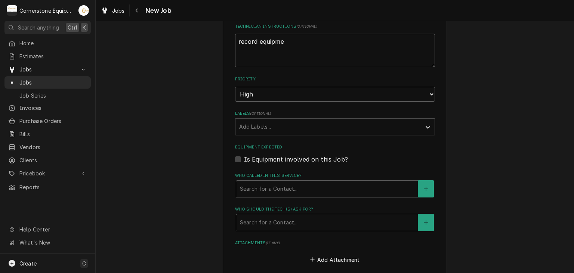
type textarea "x"
type textarea "record equipmen"
type textarea "x"
type textarea "record equipment"
type textarea "x"
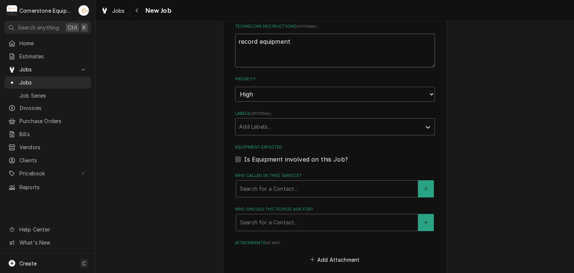
type textarea "record equipment"
type textarea "x"
type textarea "record equipment d"
type textarea "x"
type textarea "record equipment da"
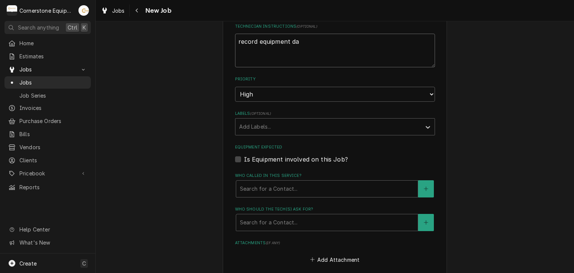
type textarea "x"
type textarea "record equipment dat"
type textarea "x"
type textarea "record equipment data"
type textarea "x"
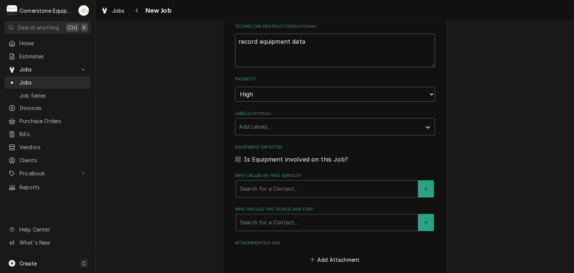
type textarea "record equipment data"
click at [282, 155] on label "Is Equipment involved on this Job?" at bounding box center [296, 159] width 104 height 9
click at [282, 155] on input "Equipment Expected" at bounding box center [344, 163] width 200 height 16
checkbox input "true"
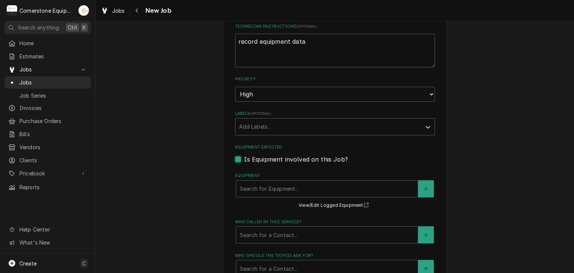
type textarea "x"
click at [277, 176] on label "Equipment" at bounding box center [335, 176] width 200 height 6
click at [273, 189] on div "Equipment" at bounding box center [327, 188] width 174 height 13
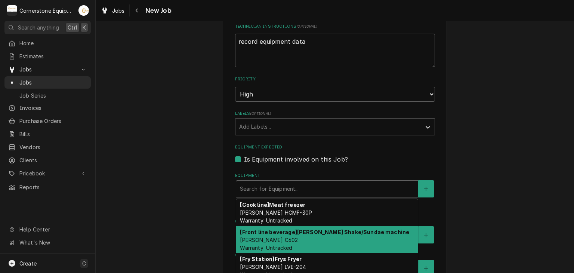
scroll to position [33, 0]
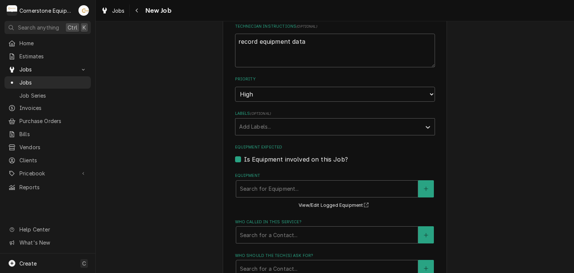
click at [198, 87] on div "Please provide the following information to create a job: Client Details Client…" at bounding box center [335, 65] width 478 height 969
click at [309, 62] on textarea "record equipment data" at bounding box center [335, 51] width 200 height 34
type textarea "record equipment dat"
type textarea "x"
type textarea "record equipment da"
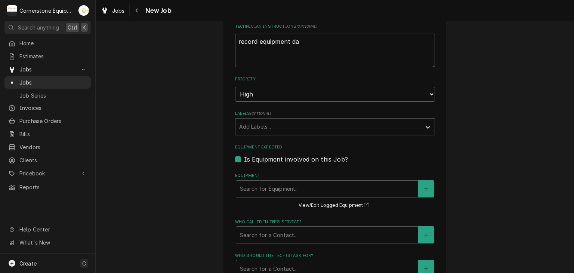
type textarea "x"
type textarea "record equipment d"
type textarea "x"
type textarea "record equipment"
type textarea "x"
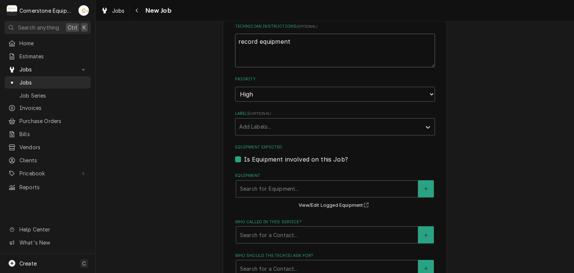
type textarea "record equipment"
type textarea "x"
type textarea "record equipmen"
type textarea "x"
type textarea "record equipme"
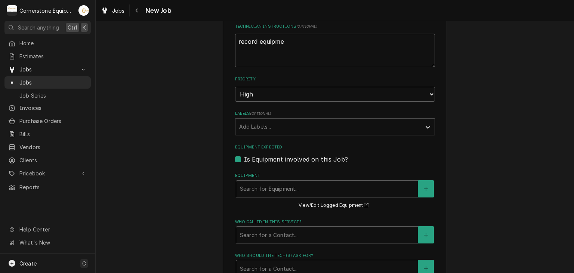
type textarea "x"
type textarea "record equipm"
type textarea "x"
type textarea "record equip"
type textarea "x"
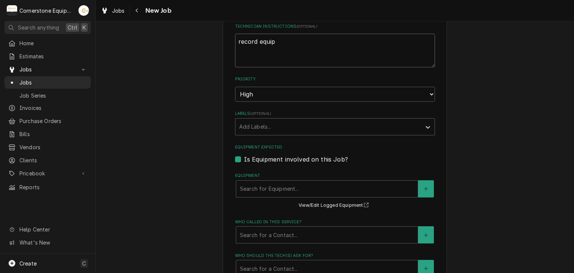
type textarea "record equi"
type textarea "x"
type textarea "record equ"
type textarea "x"
type textarea "record eq"
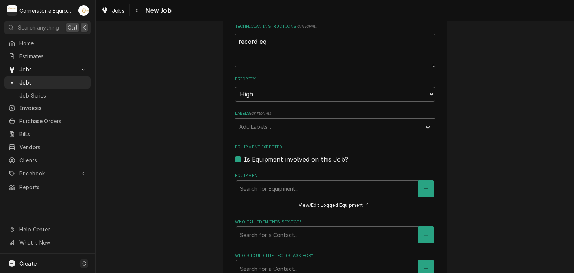
type textarea "x"
type textarea "record e"
type textarea "x"
type textarea "record"
type textarea "x"
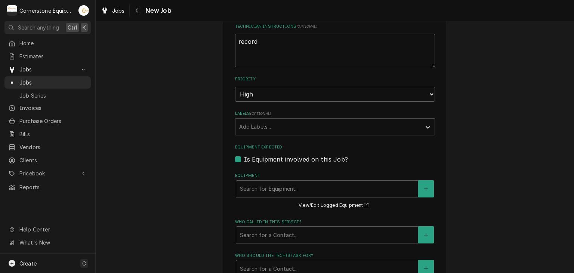
type textarea "record"
type textarea "x"
type textarea "recor"
type textarea "x"
type textarea "reco"
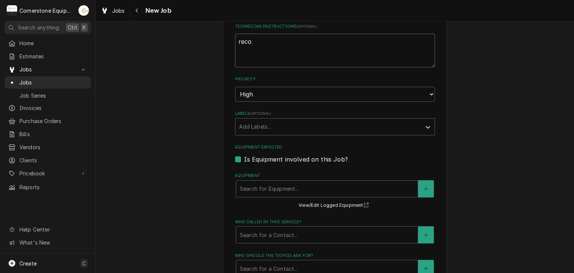
type textarea "x"
type textarea "rec"
type textarea "x"
type textarea "re"
type textarea "x"
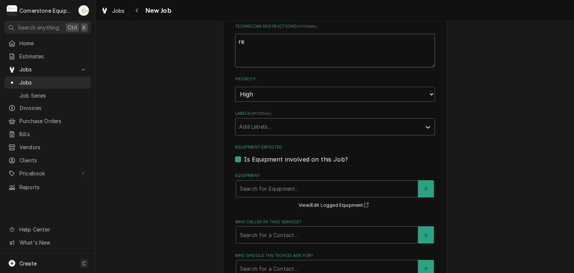
type textarea "r"
type textarea "x"
type textarea "n"
type textarea "x"
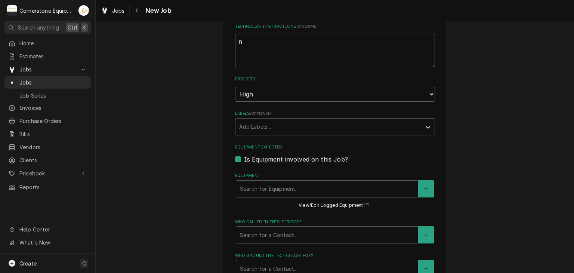
type textarea "no"
type textarea "x"
type textarea "not"
type textarea "x"
type textarea "not"
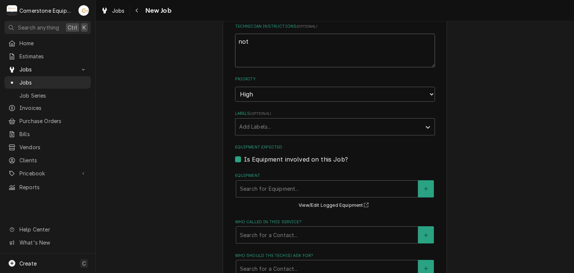
type textarea "x"
type textarea "not su"
type textarea "x"
type textarea "not sur"
type textarea "x"
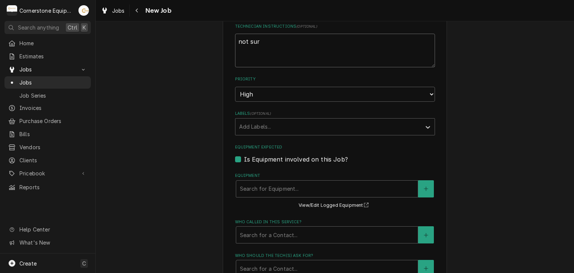
type textarea "not sure"
type textarea "x"
type textarea "not sure"
type textarea "x"
type textarea "not sure i"
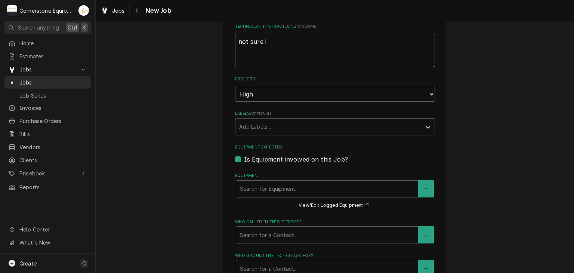
type textarea "x"
type textarea "not sure if"
type textarea "x"
type textarea "not sure if"
type textarea "x"
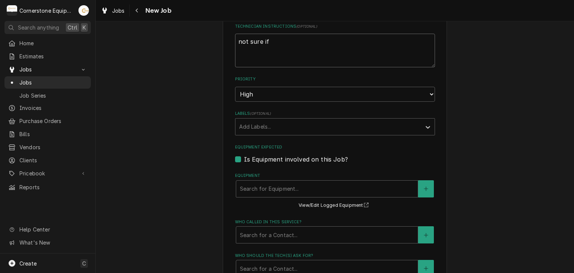
type textarea "not sure if i"
type textarea "x"
type textarea "not sure if it"
type textarea "x"
type textarea "not sure if its"
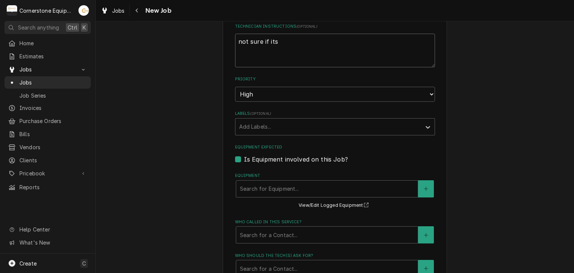
type textarea "x"
type textarea "not sure if its"
type textarea "x"
type textarea "not sure if its a"
type textarea "x"
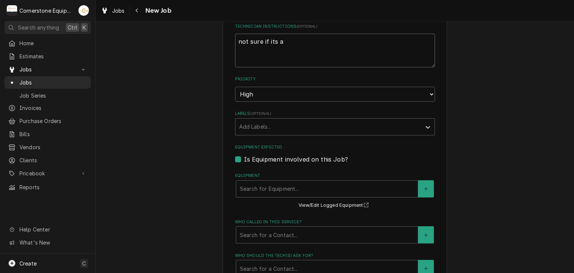
type textarea "not sure if its a"
type textarea "x"
type textarea "not sure if its a"
type textarea "x"
type textarea "not sure if its"
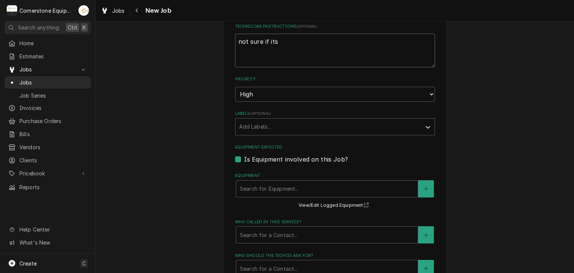
type textarea "x"
type textarea "not sure if its t"
click at [253, 186] on div "Equipment" at bounding box center [327, 188] width 174 height 13
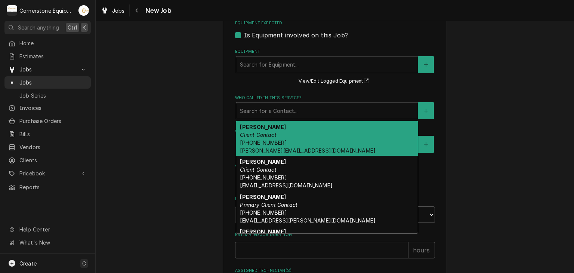
click at [278, 105] on div "Who called in this service?" at bounding box center [327, 110] width 174 height 13
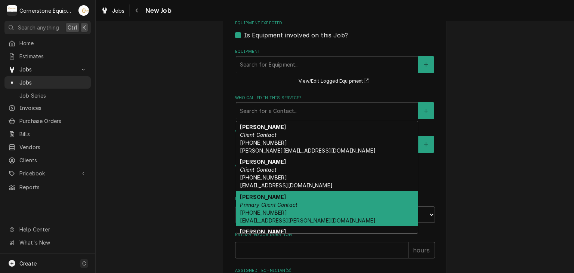
click at [287, 201] on em "Primary Client Contact" at bounding box center [269, 204] width 58 height 6
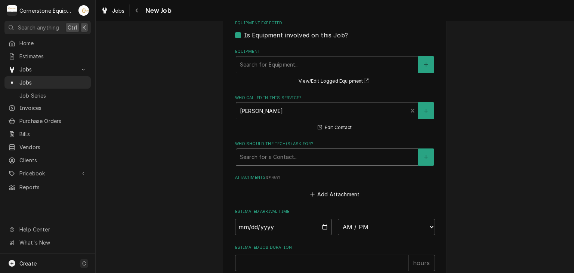
click at [276, 155] on div "Who should the tech(s) ask for?" at bounding box center [327, 156] width 174 height 13
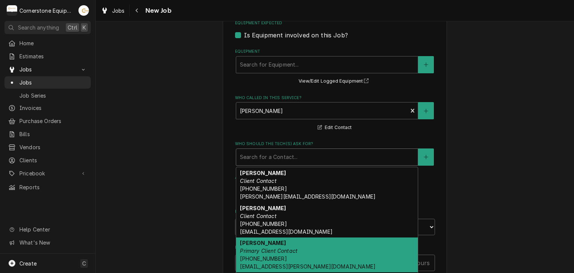
click at [282, 240] on div "[PERSON_NAME] Primary Client Contact [PHONE_NUMBER] [EMAIL_ADDRESS][PERSON_NAME…" at bounding box center [327, 254] width 182 height 35
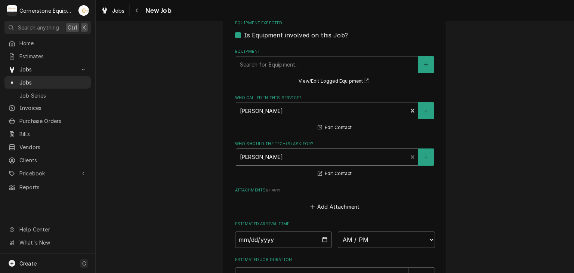
drag, startPoint x: 325, startPoint y: 243, endPoint x: 317, endPoint y: 238, distance: 9.7
click at [321, 241] on input "Date" at bounding box center [283, 239] width 97 height 16
drag, startPoint x: 312, startPoint y: 238, endPoint x: 319, endPoint y: 237, distance: 7.9
click at [314, 238] on input "Date" at bounding box center [283, 239] width 97 height 16
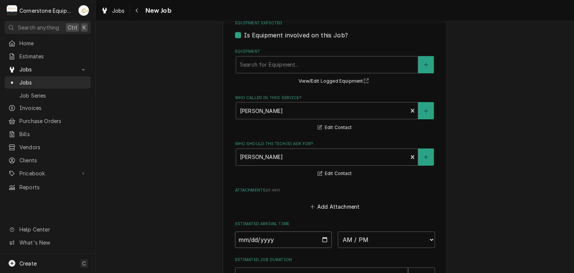
click at [323, 237] on input "Date" at bounding box center [283, 239] width 97 height 16
click at [355, 240] on select "AM / PM 6:00 AM 6:15 AM 6:30 AM 6:45 AM 7:00 AM 7:15 AM 7:30 AM 7:45 AM 8:00 AM…" at bounding box center [386, 239] width 97 height 16
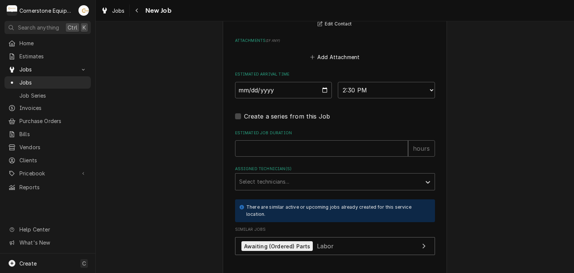
drag, startPoint x: 291, startPoint y: 158, endPoint x: 291, endPoint y: 151, distance: 6.4
click at [293, 143] on input "Estimated Job Duration" at bounding box center [321, 148] width 173 height 16
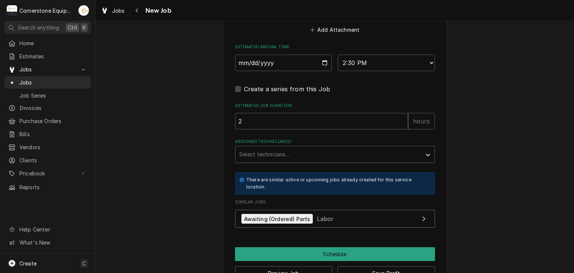
scroll to position [770, 0]
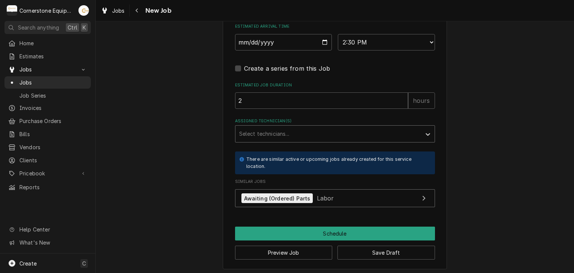
click at [260, 132] on div "Assigned Technician(s)" at bounding box center [328, 133] width 178 height 13
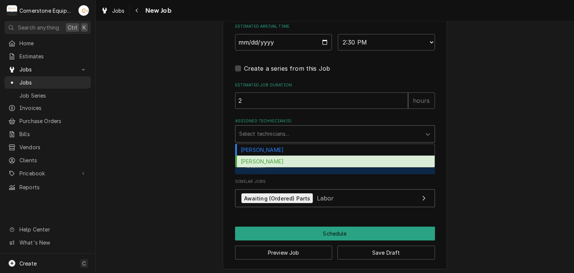
click at [260, 157] on div "[PERSON_NAME]" at bounding box center [334, 161] width 199 height 12
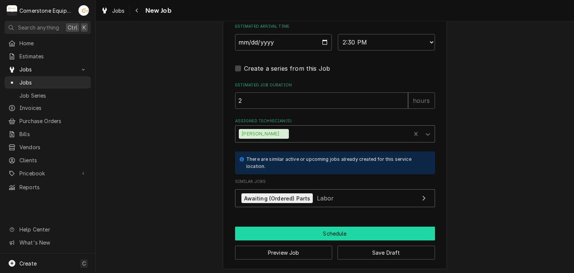
click at [382, 234] on button "Schedule" at bounding box center [335, 233] width 200 height 14
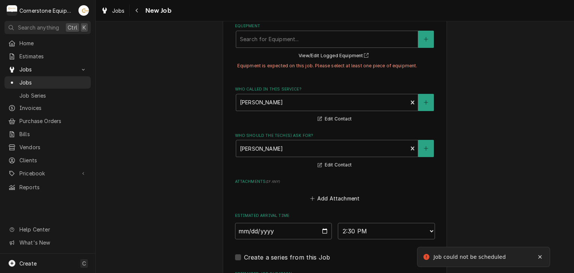
scroll to position [448, 0]
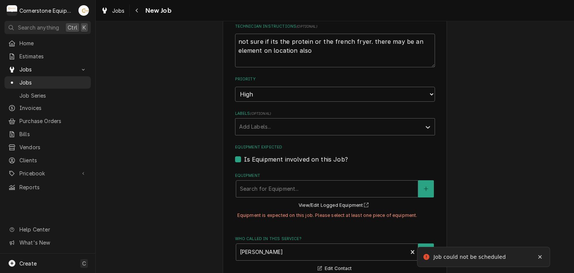
click at [287, 162] on fieldset "Job Details Job Source Direct (Phone/Email/etc.) Other Job Source Name MaintX M…" at bounding box center [335, 139] width 200 height 819
click at [288, 158] on label "Is Equipment involved on this Job?" at bounding box center [296, 159] width 104 height 9
click at [288, 158] on input "Equipment Expected" at bounding box center [344, 163] width 200 height 16
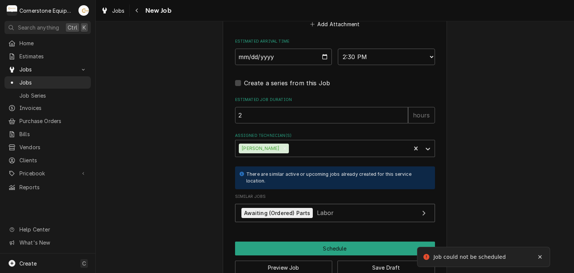
scroll to position [723, 0]
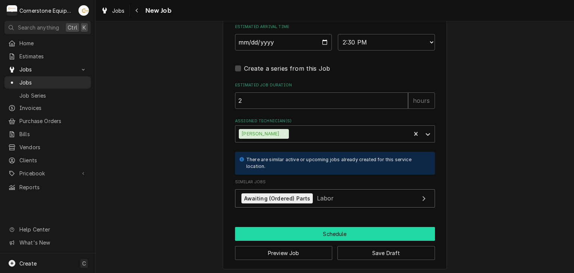
click at [311, 227] on button "Schedule" at bounding box center [335, 234] width 200 height 14
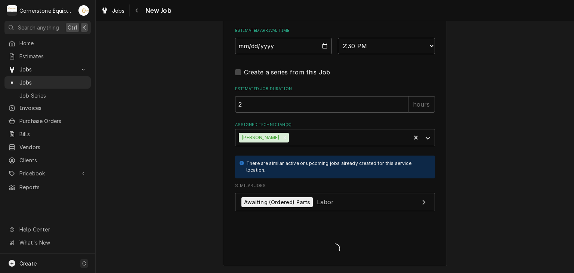
scroll to position [717, 0]
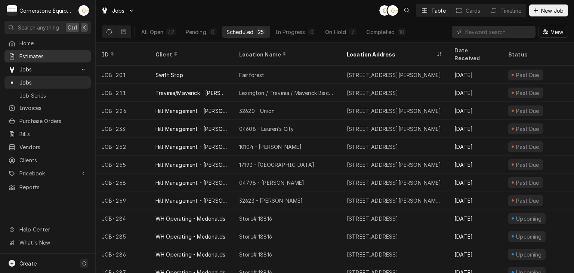
click at [71, 54] on span "Estimates" at bounding box center [53, 56] width 68 height 8
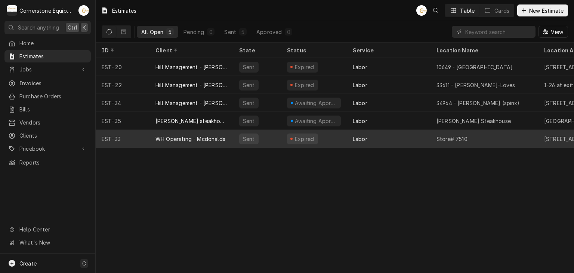
click at [209, 141] on div "WH Operating - Mcdonalds" at bounding box center [190, 139] width 70 height 8
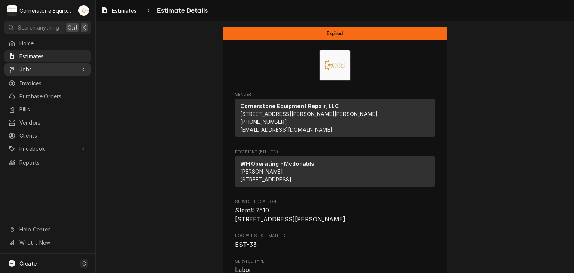
click at [38, 71] on span "Jobs" at bounding box center [47, 69] width 56 height 8
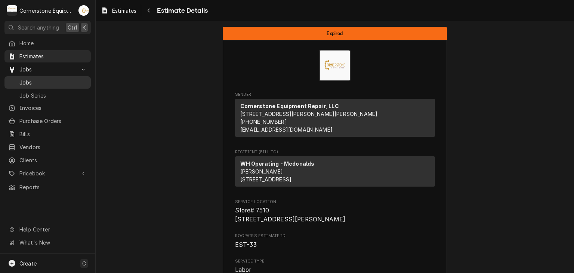
click at [40, 79] on span "Jobs" at bounding box center [53, 82] width 68 height 8
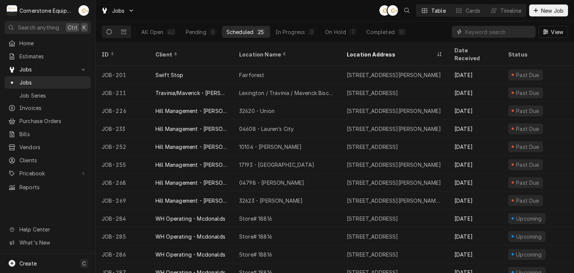
click at [488, 31] on input "Dynamic Content Wrapper" at bounding box center [498, 32] width 67 height 12
click at [537, 12] on icon "Dynamic Content Wrapper" at bounding box center [536, 10] width 4 height 5
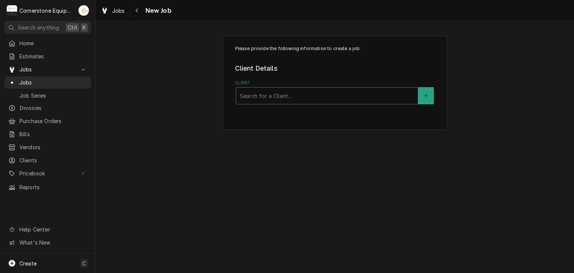
click at [256, 93] on div "Client" at bounding box center [327, 95] width 174 height 13
click at [294, 138] on div "Service Location" at bounding box center [327, 141] width 174 height 13
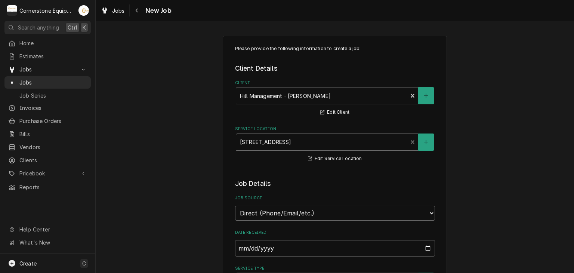
click at [339, 214] on select "Direct (Phone/Email/etc.) Other" at bounding box center [335, 213] width 200 height 15
select select "100"
click at [297, 254] on input "Job Source Name" at bounding box center [335, 248] width 200 height 16
type textarea "x"
type input "M"
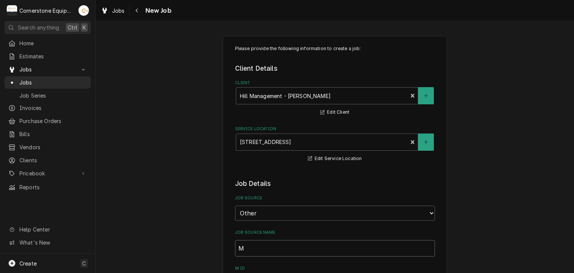
type textarea "x"
type input "Ma"
type textarea "x"
type input "Mai"
type textarea "x"
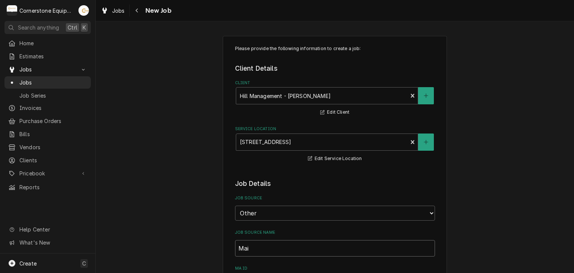
type input "Main"
type textarea "x"
type input "Maint"
type textarea "x"
type input "MaintX"
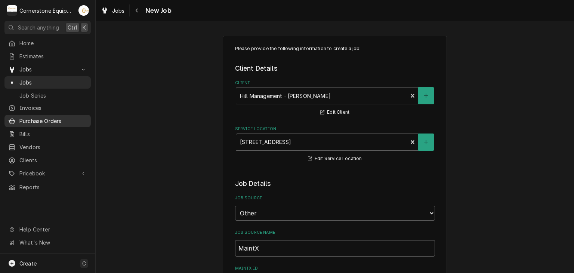
type textarea "x"
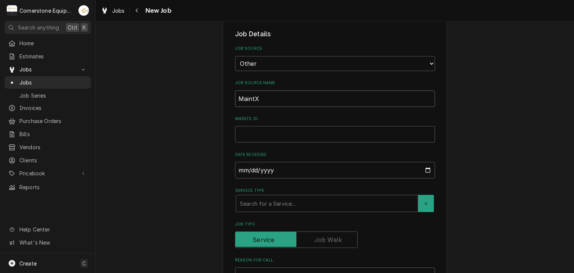
type input "MaintX"
click at [260, 128] on input "MaintX ID" at bounding box center [335, 134] width 200 height 16
type textarea "x"
type input "3"
type textarea "x"
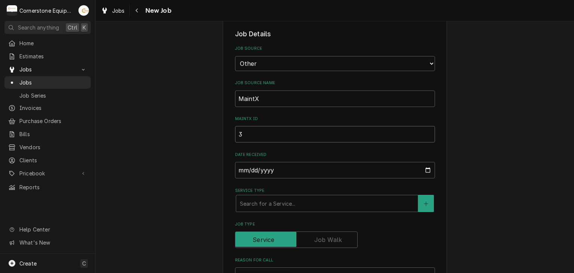
type input "37"
type textarea "x"
type input "375"
type textarea "x"
type input "3752"
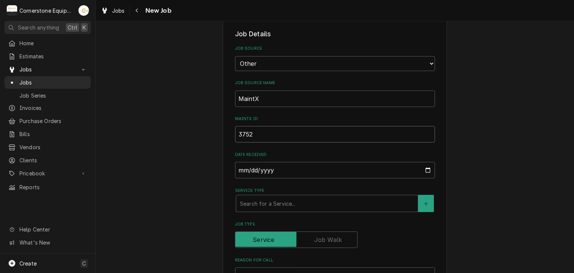
type textarea "x"
type input "3752"
click at [260, 205] on div "Service Type" at bounding box center [327, 203] width 174 height 13
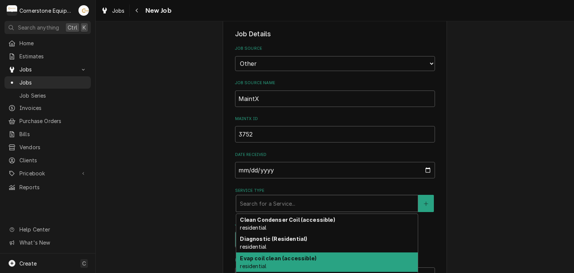
scroll to position [94, 0]
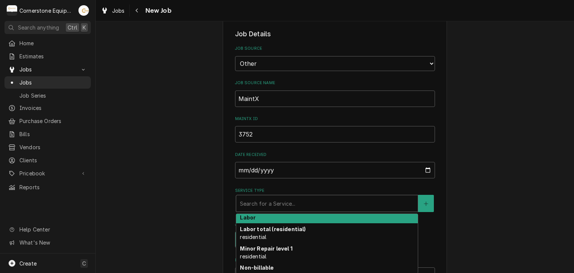
click at [276, 216] on div "Labor" at bounding box center [327, 218] width 182 height 12
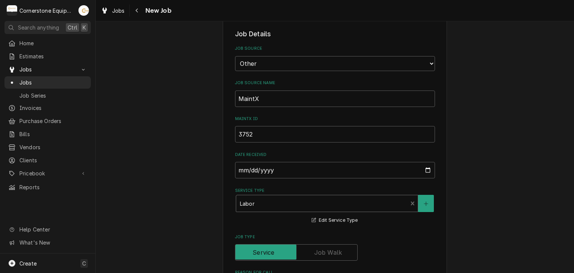
type textarea "x"
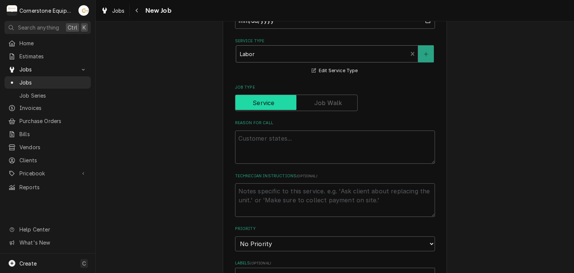
click at [287, 109] on input "Job Type" at bounding box center [296, 103] width 116 height 16
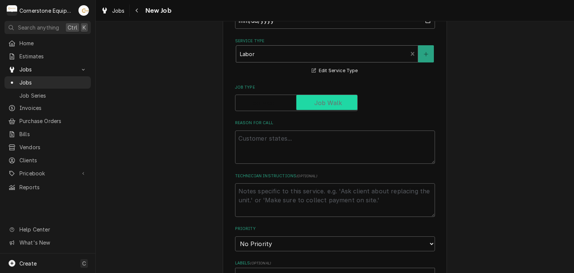
checkbox input "true"
click at [285, 147] on textarea "Reason For Call" at bounding box center [335, 147] width 200 height 34
type textarea "x"
click at [268, 97] on label "Job Type" at bounding box center [296, 103] width 123 height 16
click at [268, 97] on input "Job Type" at bounding box center [296, 103] width 116 height 16
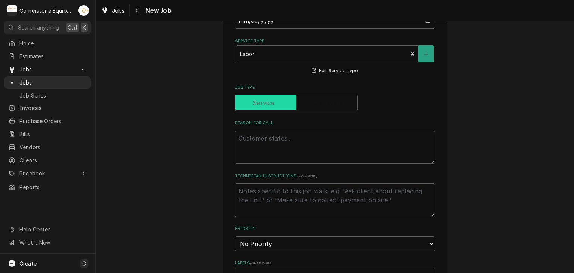
checkbox input "false"
click at [278, 141] on textarea "Reason For Call" at bounding box center [335, 147] width 200 height 34
type textarea "x"
type textarea "F"
type textarea "x"
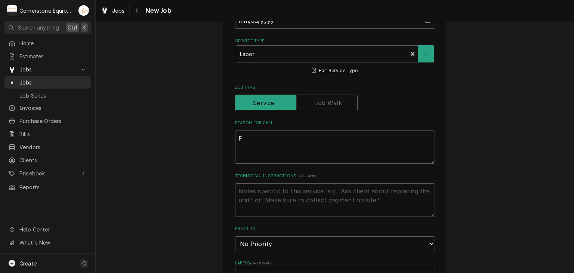
type textarea "Fr"
type textarea "x"
type textarea "Frp"
type textarea "x"
type textarea "Frpa"
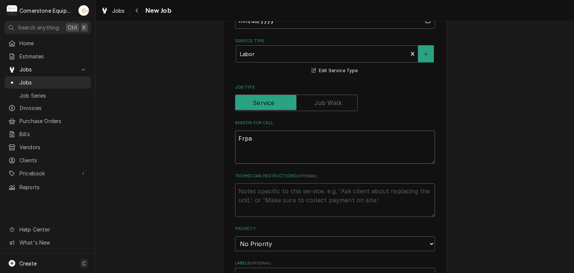
type textarea "x"
type textarea "Frp"
type textarea "x"
type textarea "Fr"
type textarea "x"
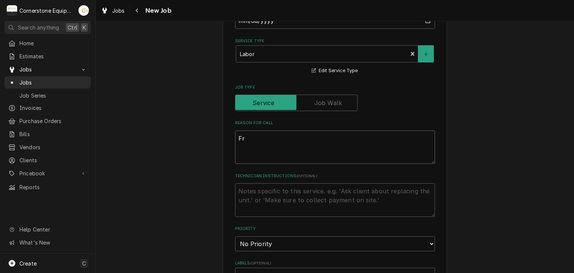
type textarea "Fra"
type textarea "x"
type textarea "Frap"
type textarea "x"
type textarea "Frapp"
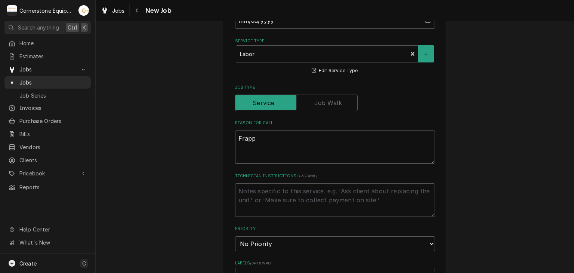
type textarea "x"
type textarea "Frappe"
type textarea "x"
type textarea "Frappe"
type textarea "x"
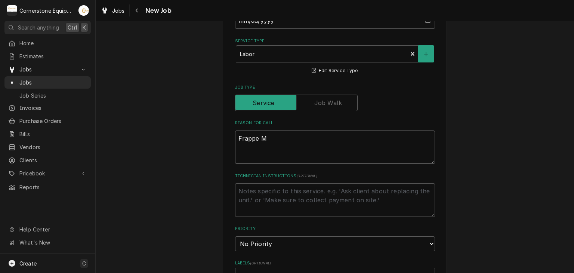
type textarea "Frappe MA"
type textarea "x"
type textarea "Frappe MAc"
type textarea "x"
type textarea "Frappe MAch"
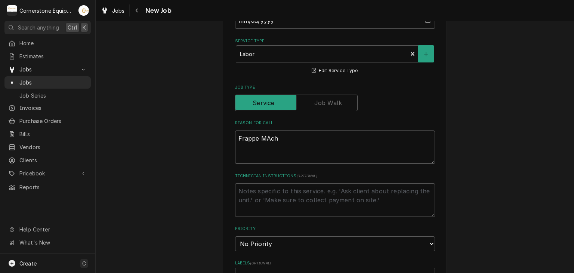
type textarea "x"
type textarea "Frappe MAchi"
type textarea "x"
type textarea "Frappe MAchin"
type textarea "x"
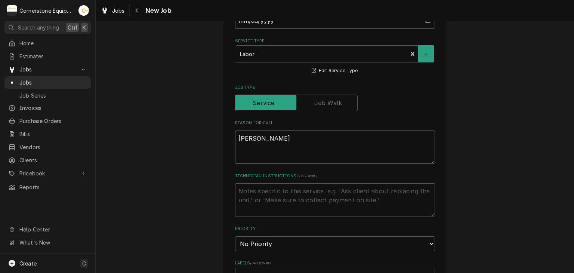
type textarea "Frappe MAchine"
type textarea "x"
type textarea "Frappe MAchine"
type textarea "x"
type textarea "Frappe MAchine n"
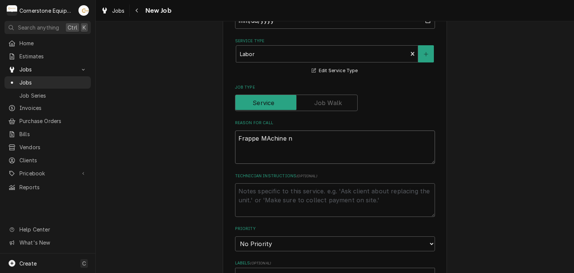
type textarea "x"
type textarea "Frappe MAchine no"
type textarea "x"
type textarea "Frappe MAchine n"
type textarea "x"
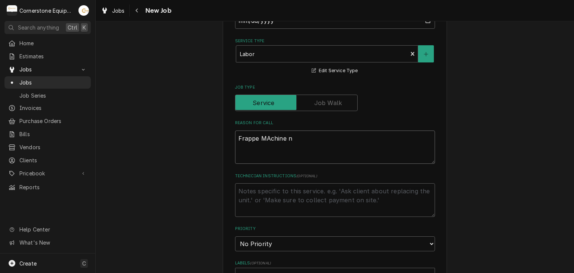
type textarea "Frappe MAchine"
type textarea "x"
type textarea "Frappe MAchine"
type textarea "x"
type textarea "Frappe MAchin"
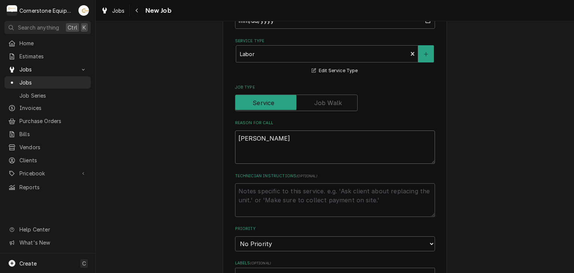
type textarea "x"
type textarea "Frappe MAchi"
type textarea "x"
type textarea "Frappe MAch"
type textarea "x"
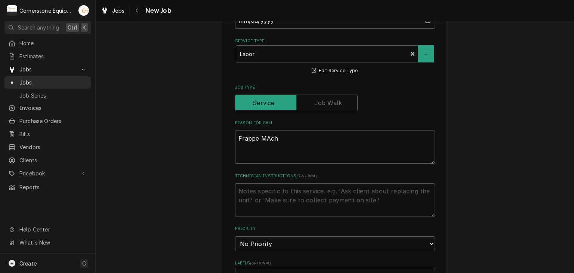
type textarea "Frappe MAc"
type textarea "x"
type textarea "Frappe MA"
type textarea "x"
type textarea "Frappe MAa"
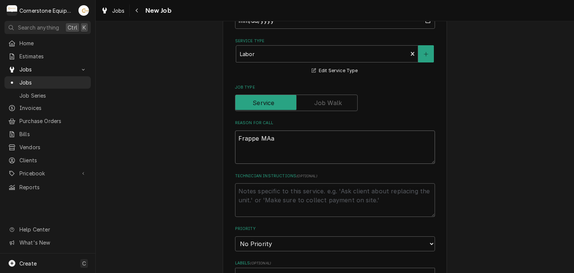
type textarea "x"
type textarea "Frappe MA"
type textarea "x"
type textarea "Frappe M"
type textarea "x"
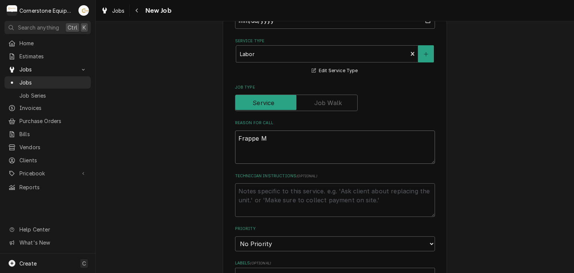
type textarea "Frappe Ma"
type textarea "x"
type textarea "Frappe Mac"
type textarea "x"
type textarea "Frappe Mach"
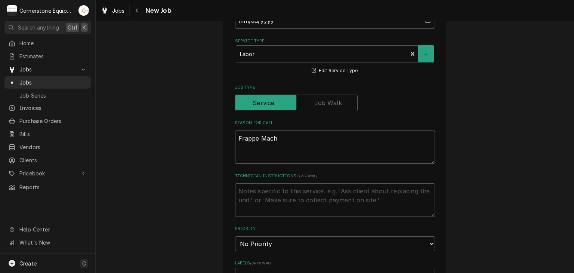
type textarea "x"
type textarea "Frappe Machi"
type textarea "x"
type textarea "Frappe Machin"
type textarea "x"
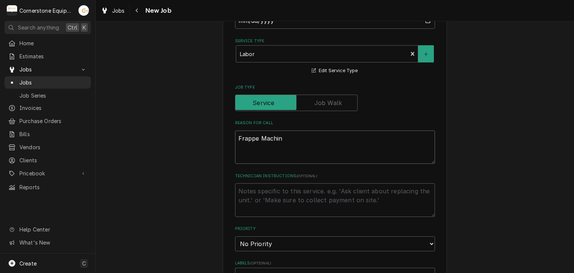
type textarea "Frappe Machine"
type textarea "x"
type textarea "Frappe Machine"
type textarea "x"
type textarea "Frappe Machine n"
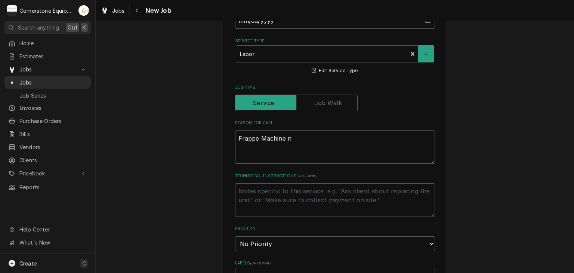
type textarea "x"
type textarea "Frappe Machine no"
type textarea "x"
type textarea "Frappe Machine not"
type textarea "x"
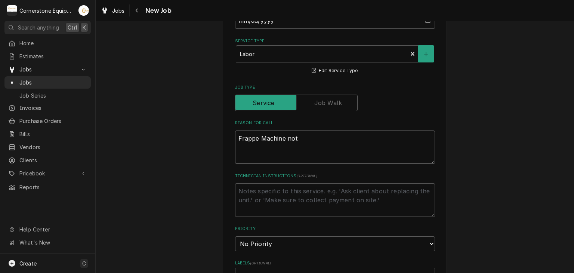
type textarea "Frappe Machine not"
type textarea "x"
type textarea "Frappe Machine not"
type textarea "x"
type textarea "Frappe Machine no"
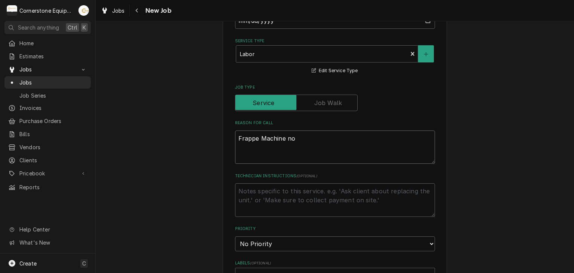
type textarea "x"
type textarea "Frappe Machine n"
type textarea "x"
type textarea "Frappe Machine"
type textarea "x"
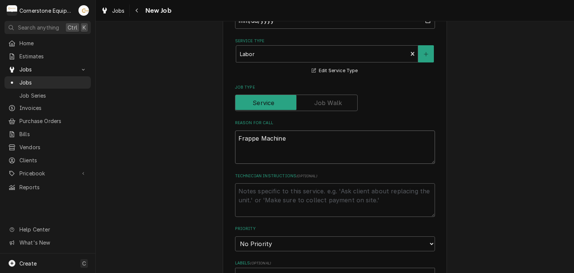
type textarea "Frappe Machine s"
type textarea "x"
type textarea "Frappe Machine sc"
type textarea "x"
type textarea "Frappe Machine scr"
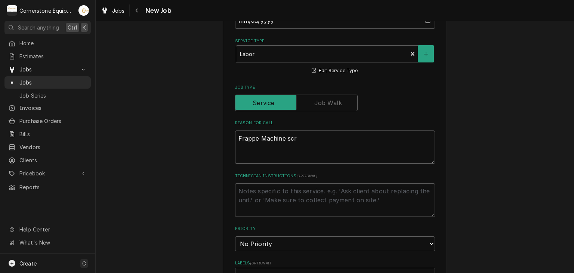
type textarea "x"
type textarea "Frappe Machine scre"
type textarea "x"
type textarea "Frappe Machine scree"
type textarea "x"
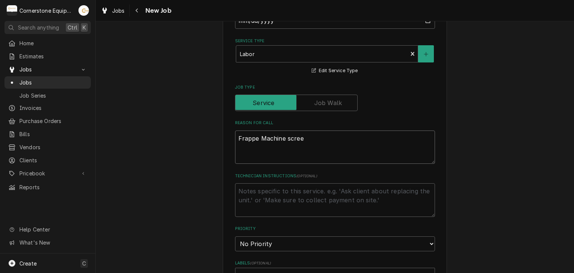
type textarea "Frappe Machine screen"
type textarea "x"
type textarea "Frappe Machine screen"
type textarea "x"
type textarea "Frappe Machine screen n"
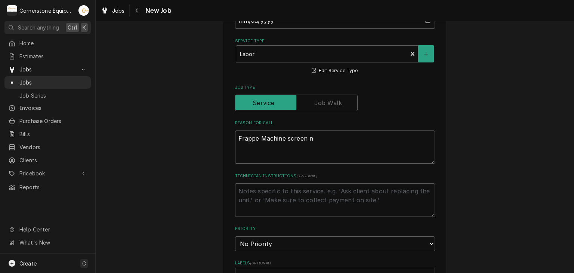
type textarea "x"
type textarea "Frappe Machine screen no"
type textarea "x"
type textarea "Frappe Machine screen not"
type textarea "x"
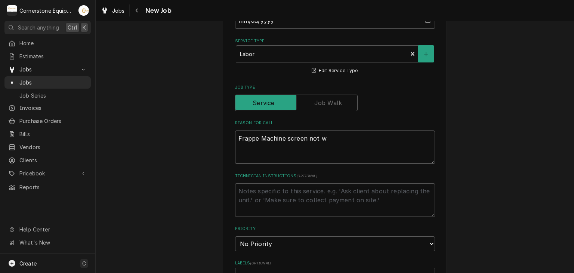
type textarea "Frappe Machine screen not wo"
type textarea "x"
type textarea "Frappe Machine screen not work"
type textarea "x"
type textarea "Frappe Machine screen not worki"
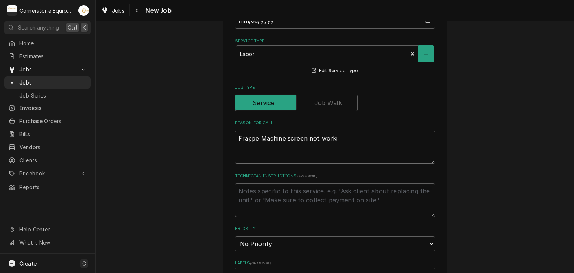
type textarea "x"
type textarea "Frappe Machine screen not workin"
type textarea "x"
type textarea "Frappe Machine screen not working"
type textarea "x"
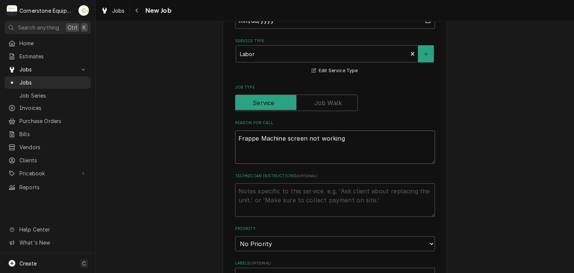
type textarea "Frappe Machine screen not working"
click at [255, 194] on textarea "Technician Instructions ( optional )" at bounding box center [335, 200] width 200 height 34
drag, startPoint x: 248, startPoint y: 235, endPoint x: 248, endPoint y: 244, distance: 9.3
click at [248, 236] on select "No Priority Urgent High Medium Low" at bounding box center [335, 243] width 200 height 15
drag, startPoint x: 248, startPoint y: 247, endPoint x: 242, endPoint y: 238, distance: 10.8
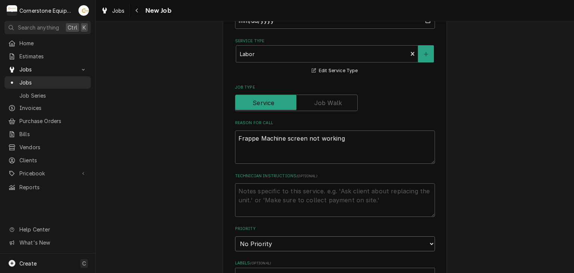
click at [248, 247] on select "No Priority Urgent High Medium Low" at bounding box center [335, 243] width 200 height 15
click at [244, 242] on select "No Priority Urgent High Medium Low" at bounding box center [335, 243] width 200 height 15
select select "1"
click at [235, 236] on select "No Priority Urgent High Medium Low" at bounding box center [335, 243] width 200 height 15
click at [216, 195] on div "Please provide the following information to create a job: Client Details Client…" at bounding box center [335, 191] width 478 height 922
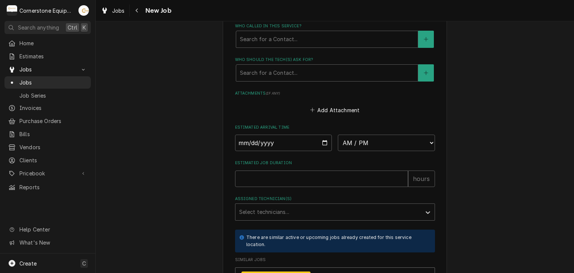
scroll to position [448, 0]
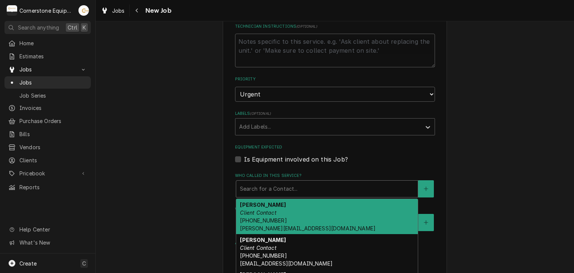
click at [265, 192] on div "Who called in this service?" at bounding box center [327, 188] width 174 height 13
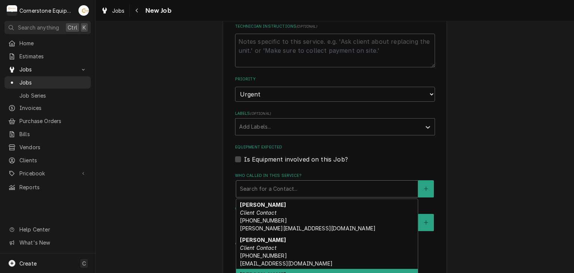
click at [268, 272] on label "Estimated Arrival Time" at bounding box center [335, 277] width 200 height 6
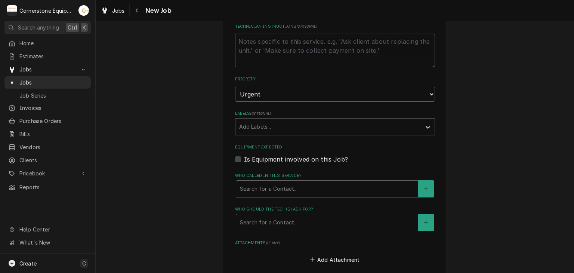
click at [277, 189] on div "Who called in this service?" at bounding box center [327, 188] width 174 height 13
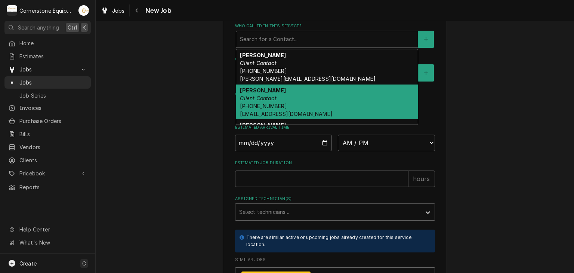
scroll to position [84, 0]
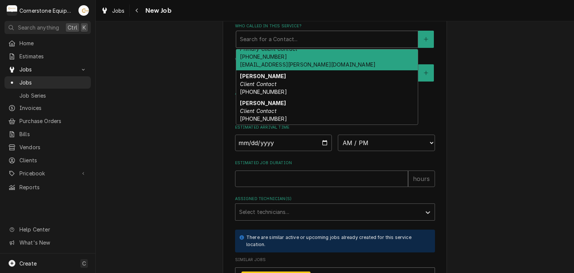
click at [284, 55] on div "Ashton Vazquez Primary Client Contact (346) 249-1763 ashton.vazquez@us.stores.m…" at bounding box center [327, 52] width 182 height 35
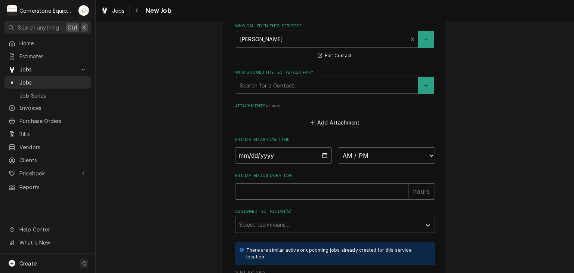
drag, startPoint x: 272, startPoint y: 88, endPoint x: 273, endPoint y: 81, distance: 6.8
click at [272, 86] on div "Who should the tech(s) ask for?" at bounding box center [327, 84] width 174 height 13
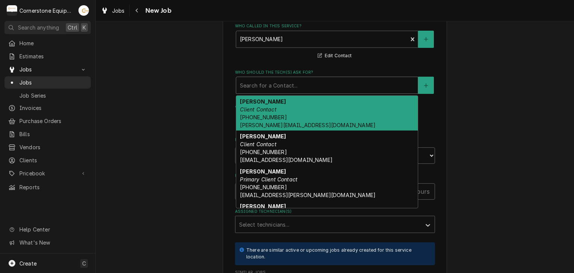
click at [273, 81] on div "Who should the tech(s) ask for?" at bounding box center [327, 84] width 174 height 13
click at [284, 83] on div "Who should the tech(s) ask for?" at bounding box center [327, 84] width 174 height 13
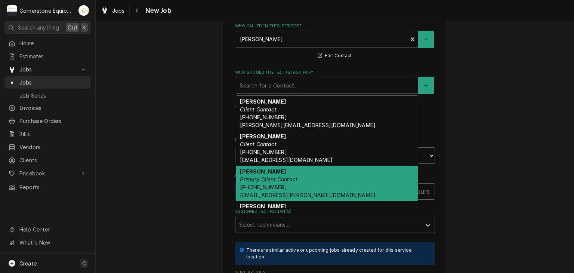
click at [294, 170] on div "Ashton Vazquez Primary Client Contact (346) 249-1763 ashton.vazquez@us.stores.m…" at bounding box center [327, 183] width 182 height 35
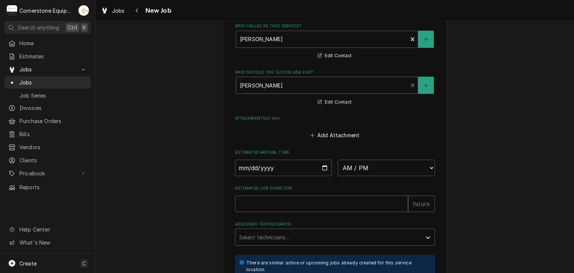
click at [237, 120] on div "Attachments ( if any ) Add Attachment" at bounding box center [335, 127] width 200 height 25
click at [319, 163] on input "Date" at bounding box center [283, 168] width 97 height 16
type textarea "x"
type input "2025-08-11"
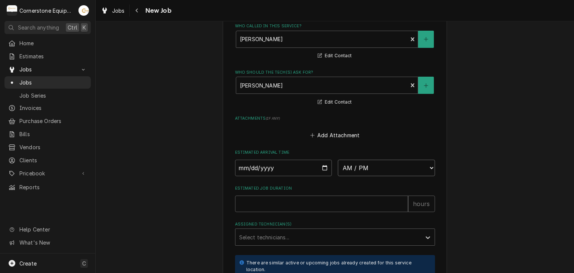
click at [345, 168] on select "AM / PM 6:00 AM 6:15 AM 6:30 AM 6:45 AM 7:00 AM 7:15 AM 7:30 AM 7:45 AM 8:00 AM…" at bounding box center [386, 168] width 97 height 16
type textarea "x"
select select "04:00:00"
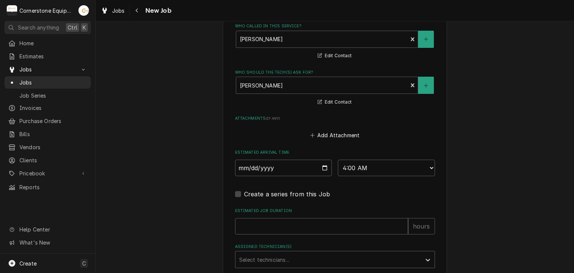
type textarea "x"
drag, startPoint x: 391, startPoint y: 181, endPoint x: 389, endPoint y: 170, distance: 11.8
click at [389, 170] on select "AM / PM 6:00 AM 6:15 AM 6:30 AM 6:45 AM 7:00 AM 7:15 AM 7:30 AM 7:45 AM 8:00 AM…" at bounding box center [386, 168] width 97 height 16
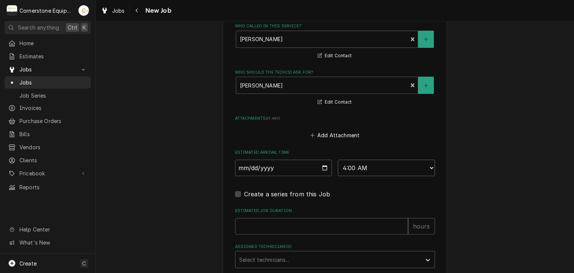
select select "16:00:00"
click at [338, 160] on select "AM / PM 6:00 AM 6:15 AM 6:30 AM 6:45 AM 7:00 AM 7:15 AM 7:30 AM 7:45 AM 8:00 AM…" at bounding box center [386, 168] width 97 height 16
drag, startPoint x: 288, startPoint y: 244, endPoint x: 284, endPoint y: 222, distance: 22.1
click at [287, 244] on label "Assigned Technician(s)" at bounding box center [335, 247] width 200 height 6
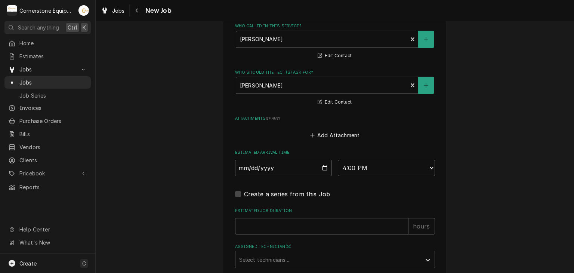
click at [282, 214] on div "Estimated Job Duration hours" at bounding box center [335, 221] width 200 height 27
click at [281, 218] on input "Estimated Job Duration" at bounding box center [321, 226] width 173 height 16
type textarea "x"
type input "2"
type textarea "x"
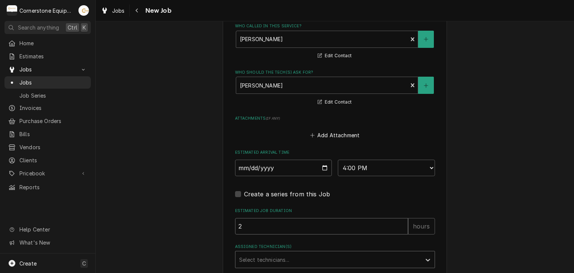
type input "2"
click at [248, 253] on div "Assigned Technician(s)" at bounding box center [328, 259] width 178 height 13
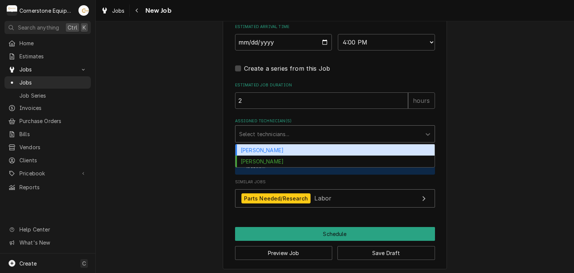
click at [250, 144] on div "Andrew Buigues" at bounding box center [334, 150] width 199 height 12
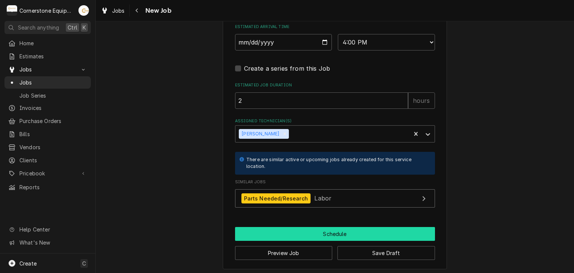
click at [278, 228] on button "Schedule" at bounding box center [335, 234] width 200 height 14
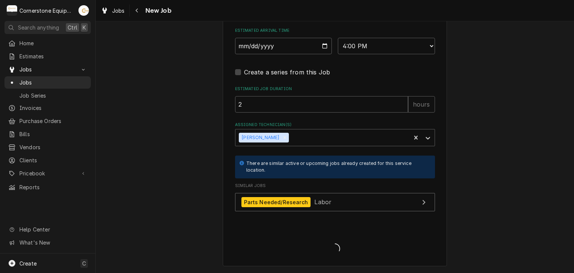
scroll to position [717, 0]
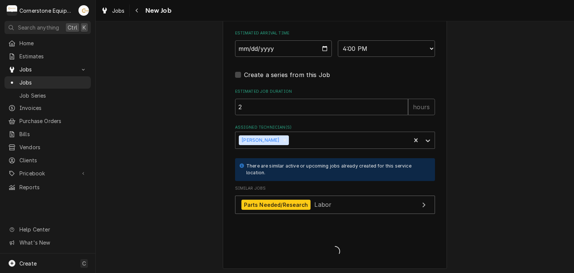
type textarea "x"
